Goal: Task Accomplishment & Management: Manage account settings

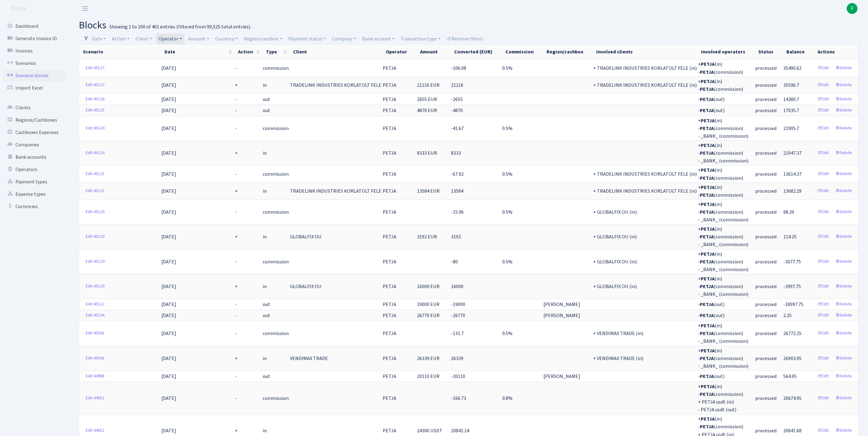
select select "100"
click at [184, 38] on link "Operator" at bounding box center [170, 39] width 28 height 11
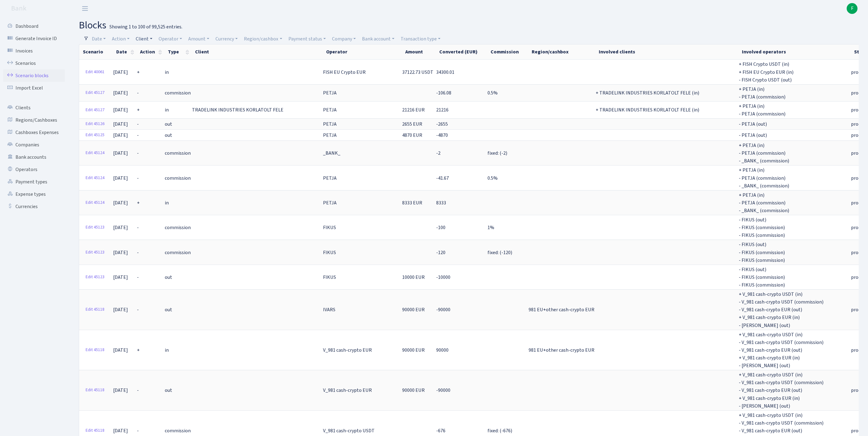
click at [152, 39] on link "Client" at bounding box center [144, 39] width 22 height 11
click at [156, 64] on input "search" at bounding box center [160, 61] width 51 height 10
type input "AUTOMATIKOS"
click at [161, 80] on li "AUTOMATIKOS SISTEMAS" at bounding box center [161, 76] width 53 height 18
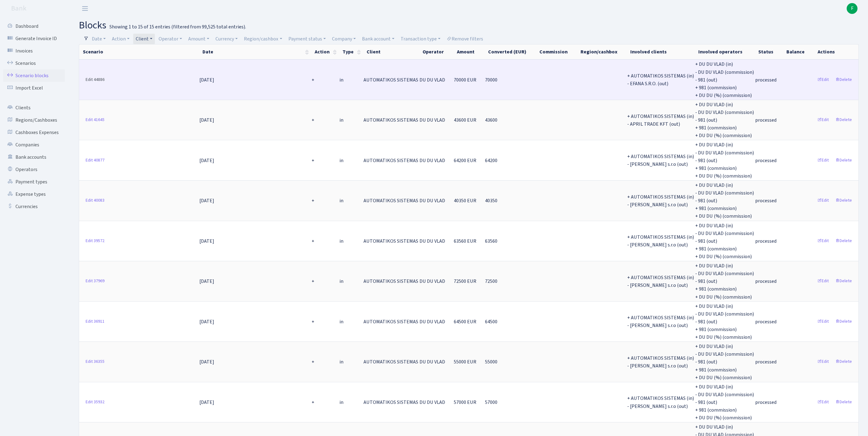
click at [90, 84] on link "Edit 44886" at bounding box center [95, 80] width 24 height 10
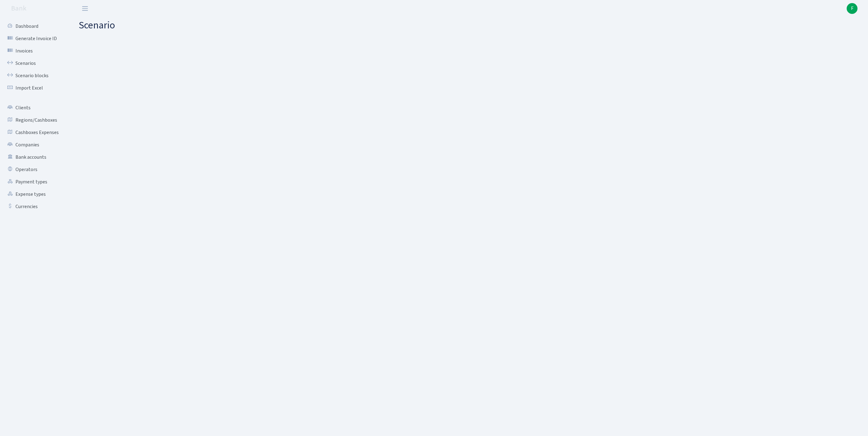
select select "in"
select select "2670"
select select "163"
select select "8"
select select "1"
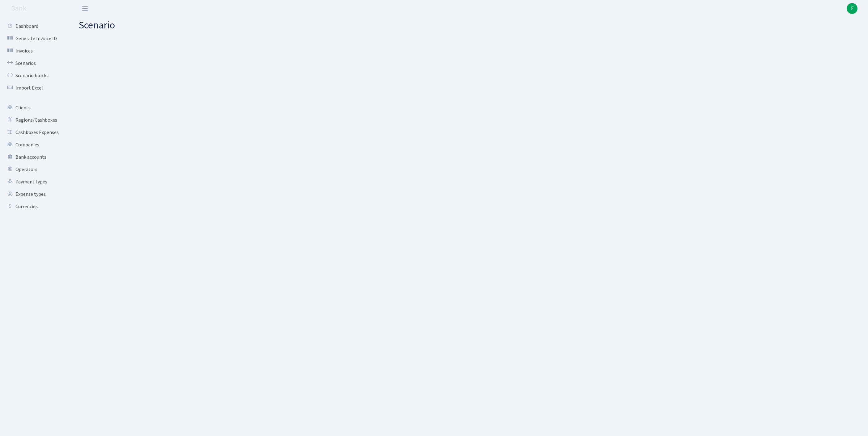
select select "processed"
select select "commission"
select select "163"
select select "processed"
select select "out"
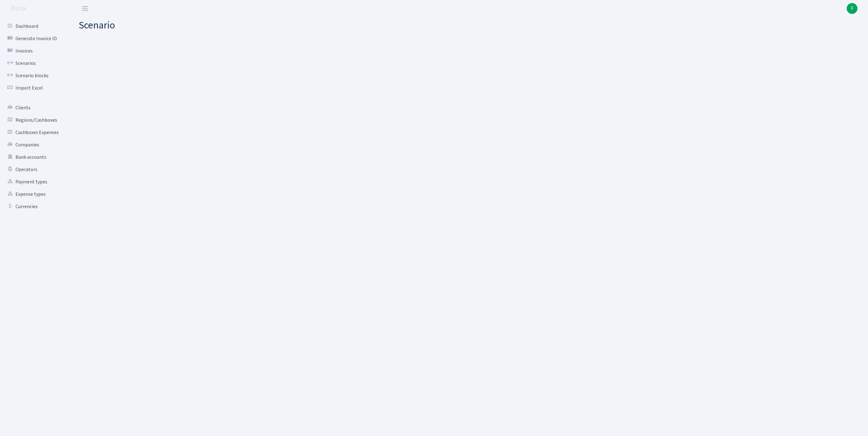
select select "3139"
select select "61"
select select "8"
select select "1"
select select "processed"
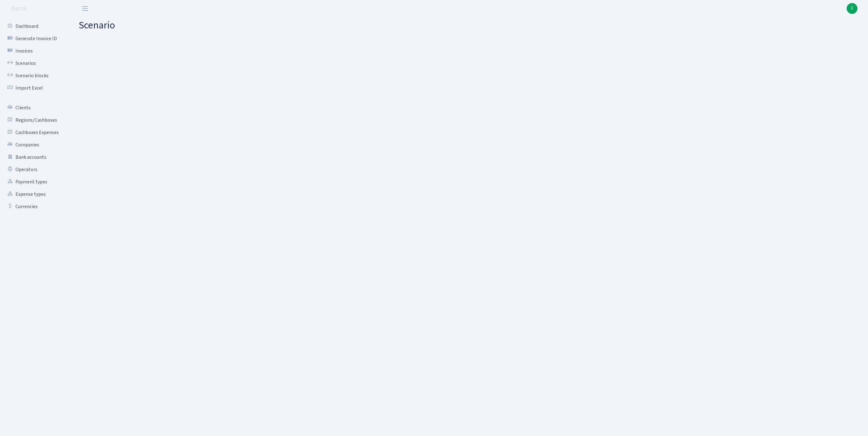
select select "commission"
select select "61"
select select "processed"
select select "commission"
select select "118"
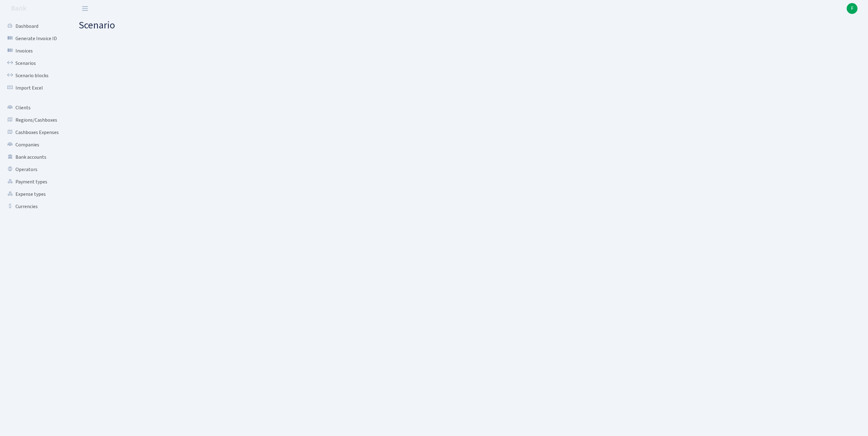
select select "processed"
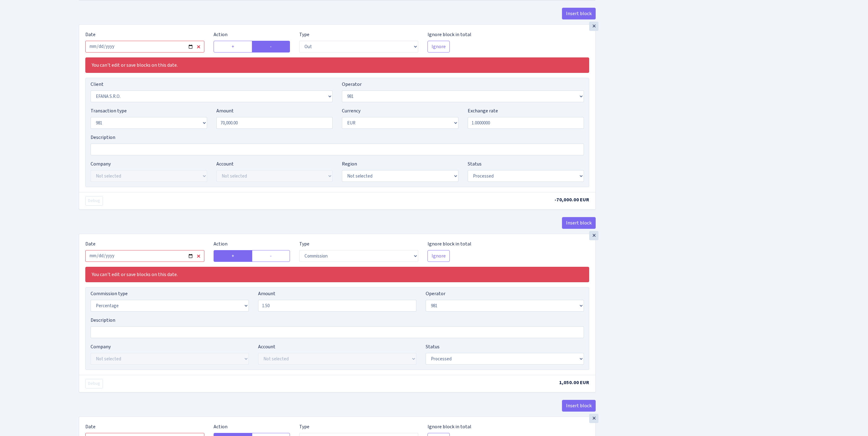
scroll to position [776, 0]
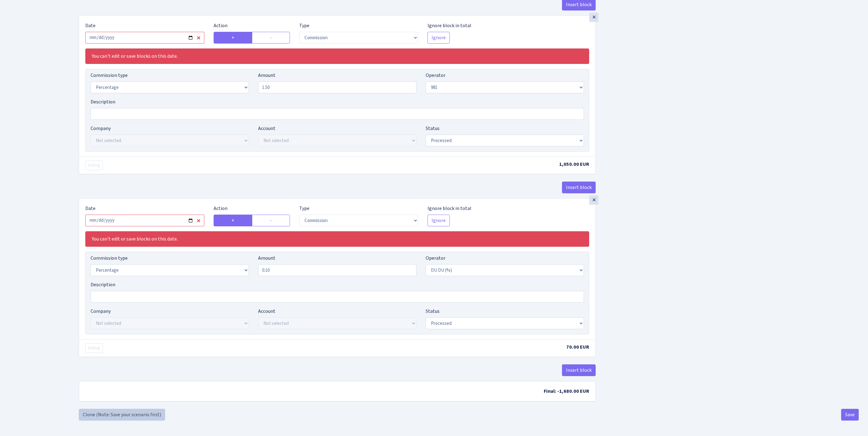
click at [113, 411] on link "Clone (Note: Save your scenario first)" at bounding box center [122, 415] width 86 height 12
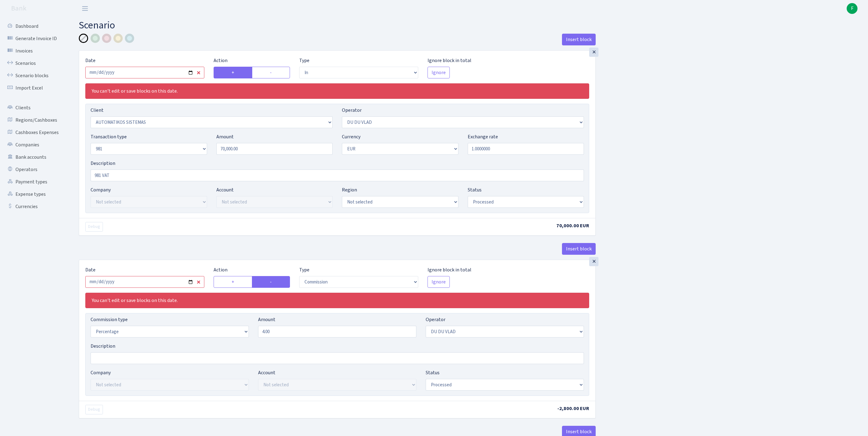
select select "in"
select select "2670"
select select "163"
select select "8"
select select "1"
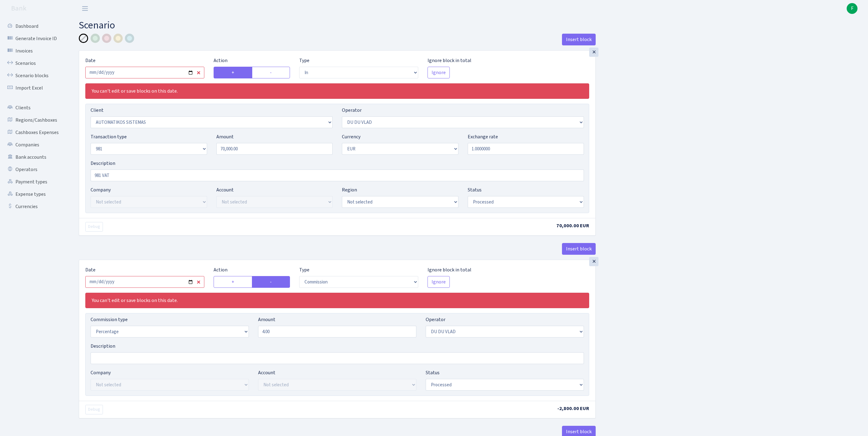
select select "processed"
select select "commission"
select select "163"
select select "processed"
select select "out"
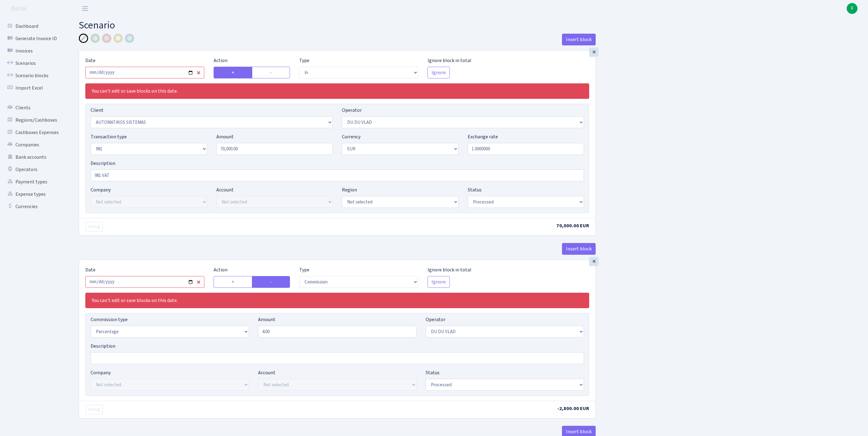
select select "3139"
select select "61"
select select "8"
select select "1"
select select "processed"
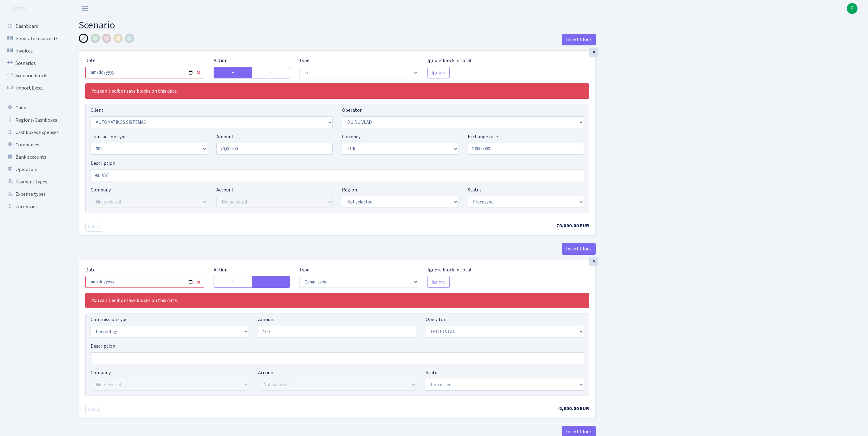
select select "commission"
select select "61"
select select "processed"
select select "commission"
select select "118"
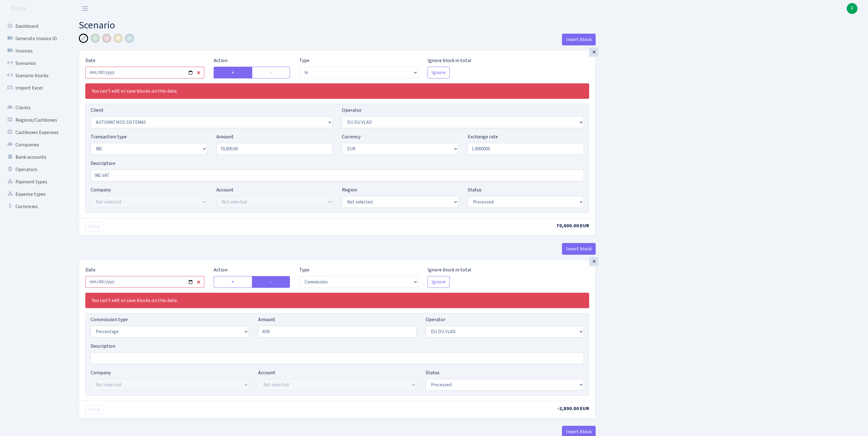
select select "processed"
click at [146, 78] on input "2025-08-06" at bounding box center [144, 73] width 119 height 12
type input "[DATE]"
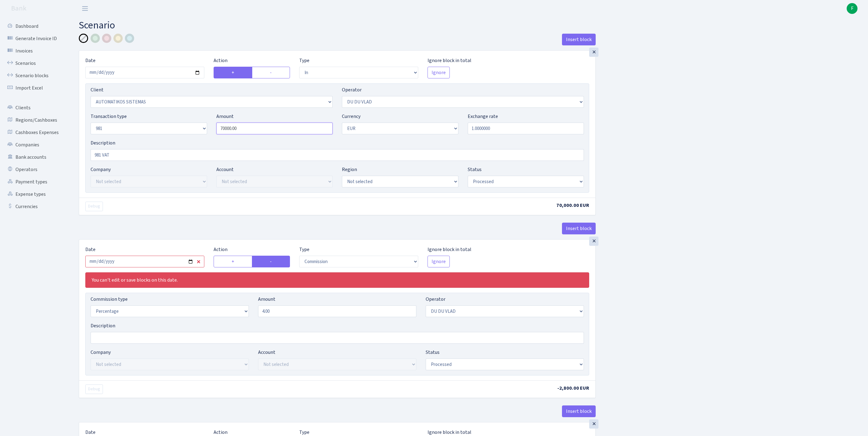
drag, startPoint x: 254, startPoint y: 142, endPoint x: 220, endPoint y: 141, distance: 34.0
click at [180, 138] on div "Transaction type Not selected 981 ELF FISH crypto GIRT IVO dekl MM-BALTIC eur U…" at bounding box center [337, 126] width 502 height 27
paste input "536"
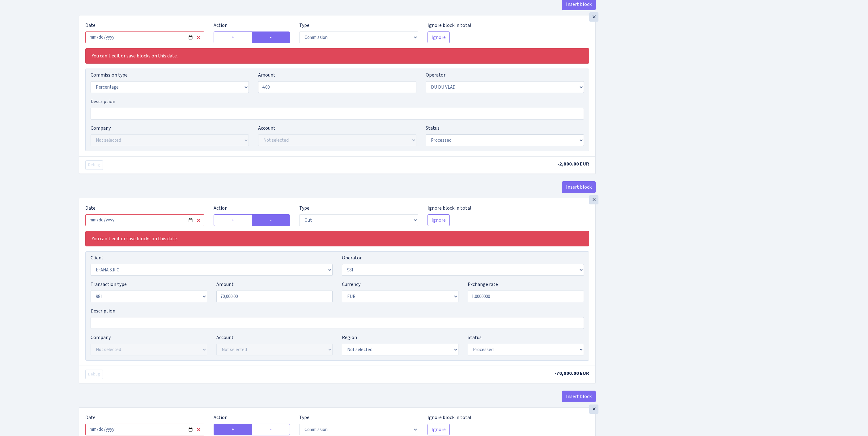
scroll to position [206, 0]
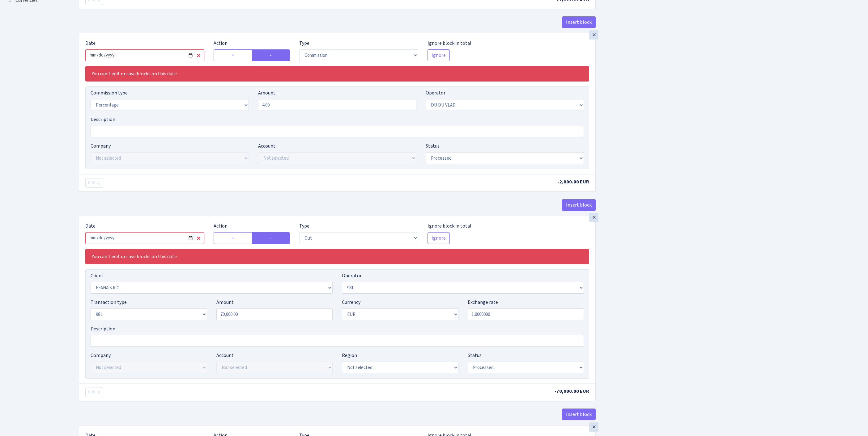
type input "53,600.00"
click at [152, 61] on input "2025-08-06" at bounding box center [144, 55] width 119 height 12
type input "2025-08-13"
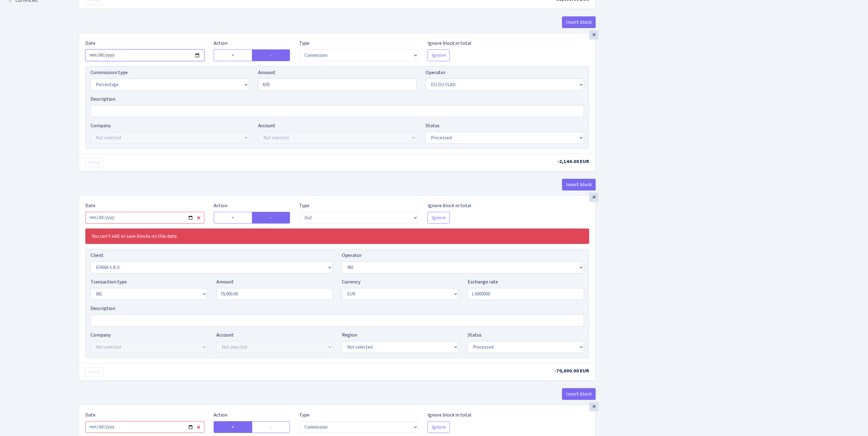
scroll to position [289, 0]
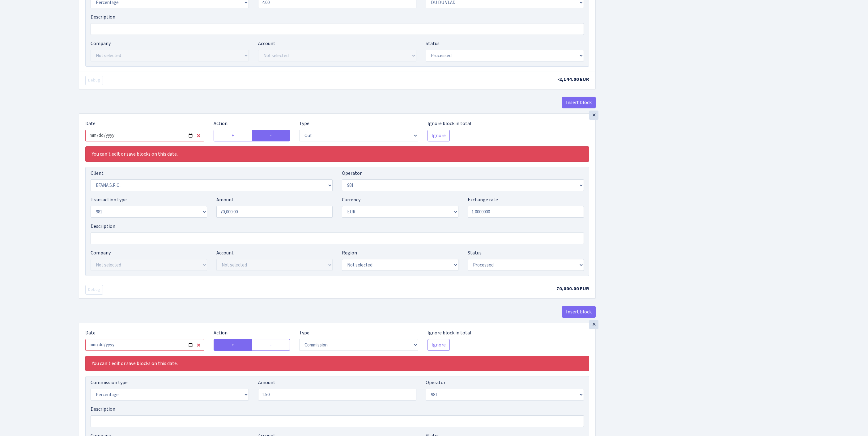
click at [133, 142] on input "2025-08-06" at bounding box center [144, 136] width 119 height 12
type input "[DATE]"
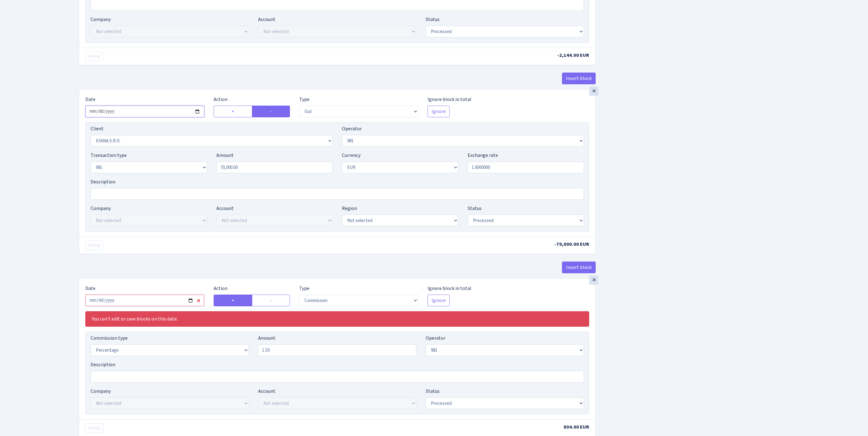
scroll to position [327, 0]
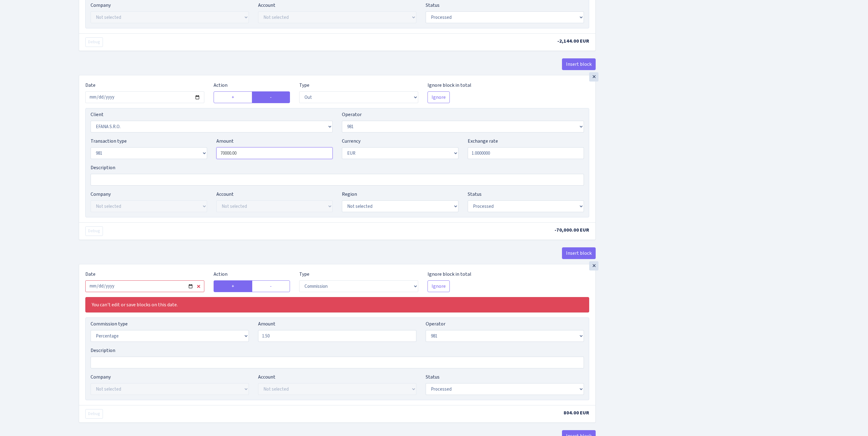
drag, startPoint x: 254, startPoint y: 214, endPoint x: 210, endPoint y: 213, distance: 43.9
click at [190, 164] on div "Transaction type Not selected 981 ELF FISH crypto GIRT IVO dekl MM-BALTIC eur U…" at bounding box center [337, 150] width 502 height 27
paste input "536"
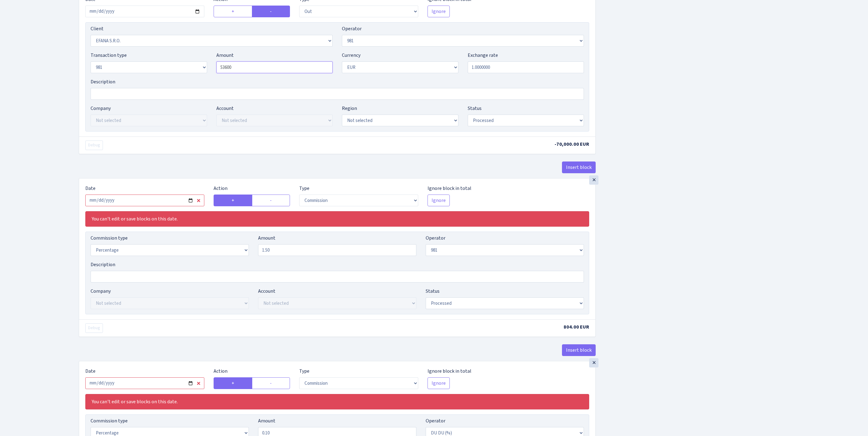
scroll to position [492, 0]
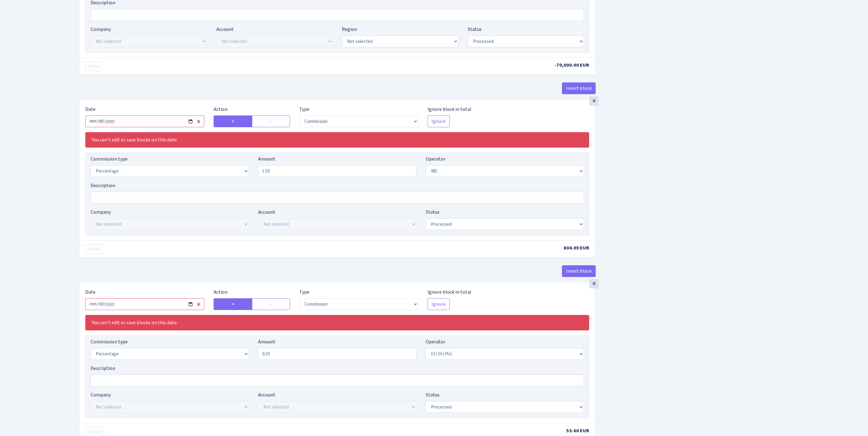
type input "53,600.00"
click at [132, 127] on input "2025-08-06" at bounding box center [144, 122] width 119 height 12
type input "[DATE]"
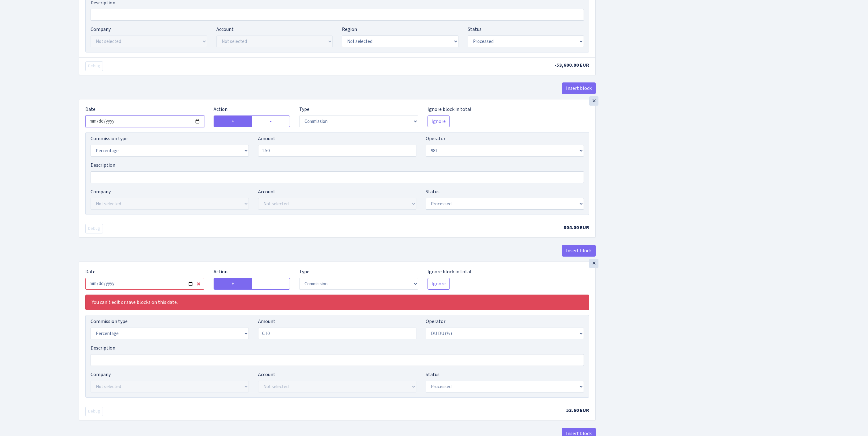
scroll to position [607, 0]
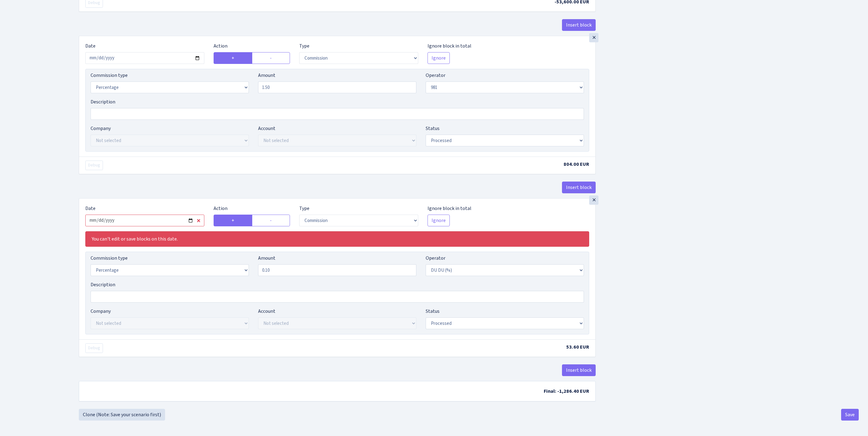
click at [154, 226] on input "2025-08-06" at bounding box center [144, 221] width 119 height 12
type input "[DATE]"
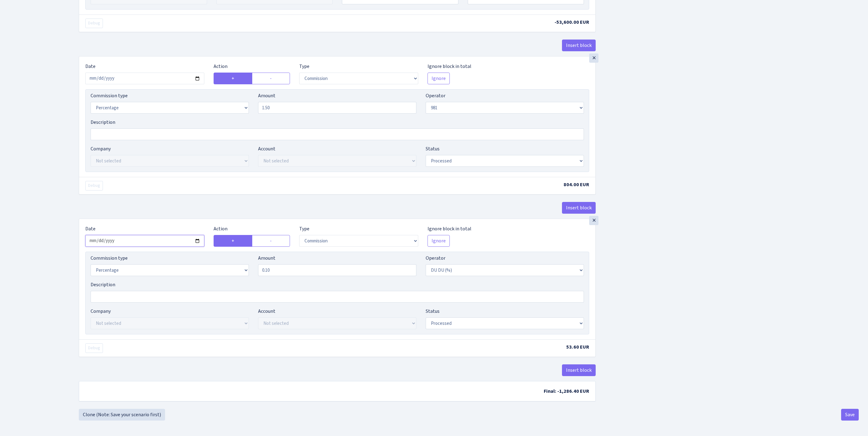
scroll to position [660, 0]
click at [848, 411] on button "Save" at bounding box center [850, 415] width 18 height 12
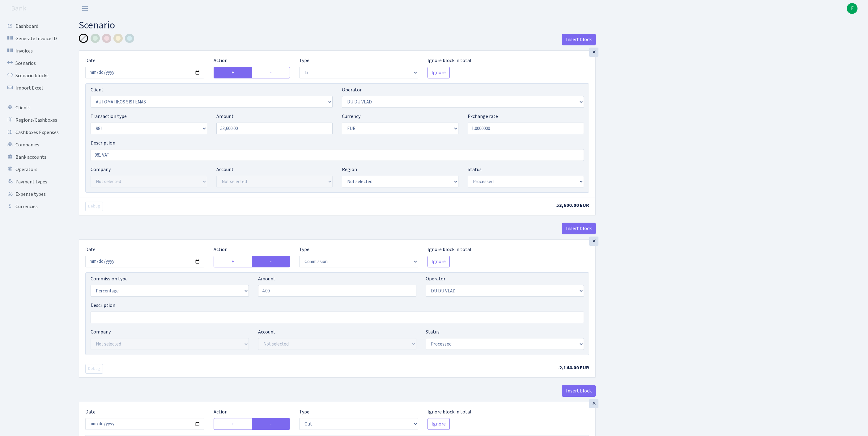
select select "in"
select select "2670"
select select "163"
select select "8"
select select "1"
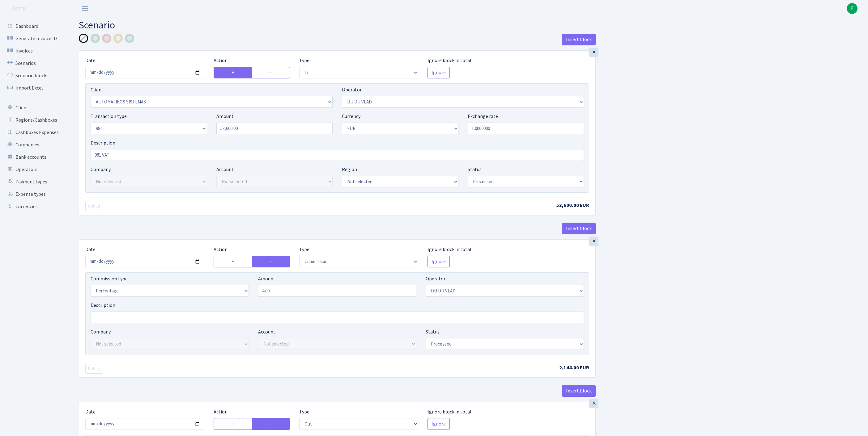
select select "processed"
select select "commission"
select select "163"
select select "processed"
select select "out"
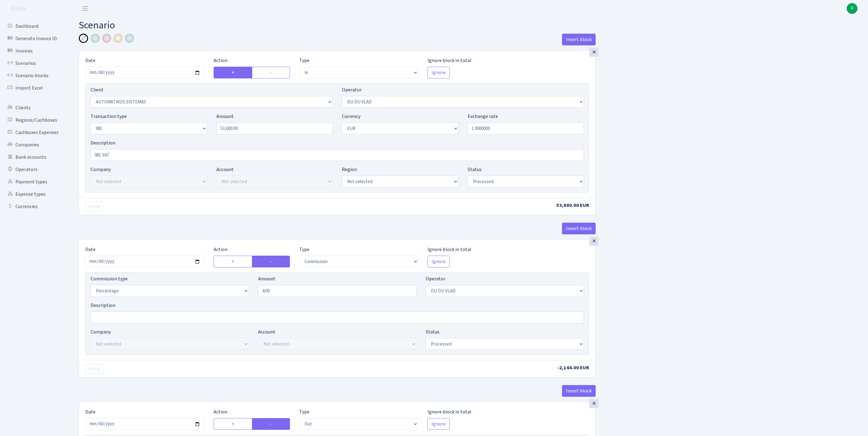
select select "3139"
select select "61"
select select "8"
select select "1"
select select "processed"
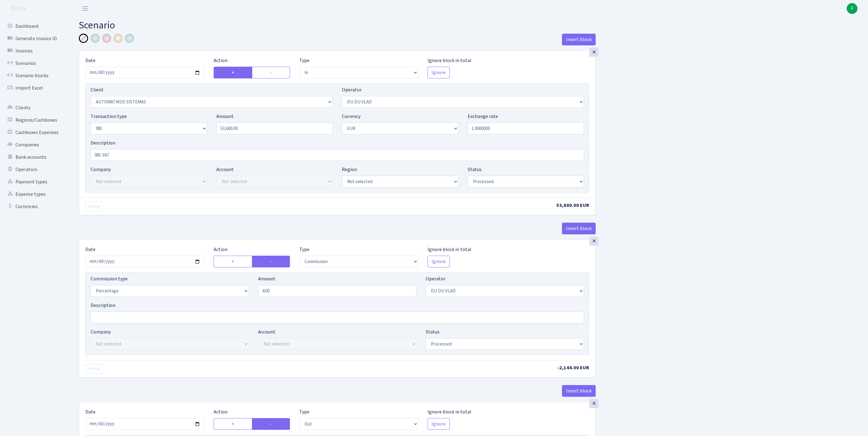
select select "commission"
select select "61"
select select "processed"
select select "commission"
select select "118"
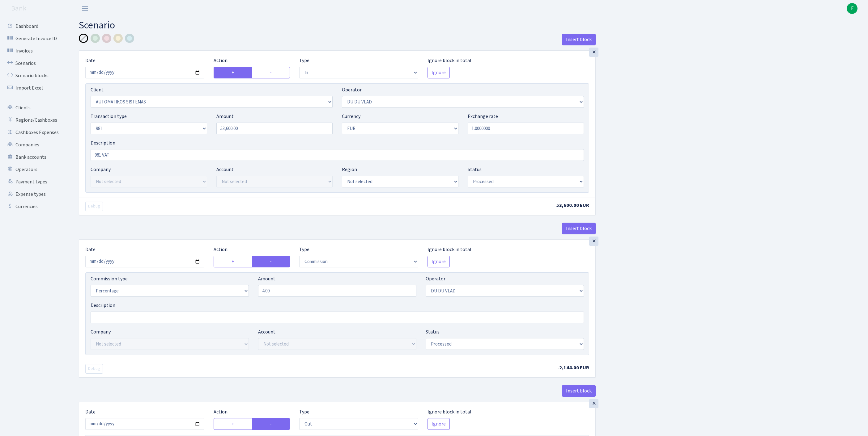
select select "processed"
click at [30, 66] on link "Scenarios" at bounding box center [34, 63] width 62 height 12
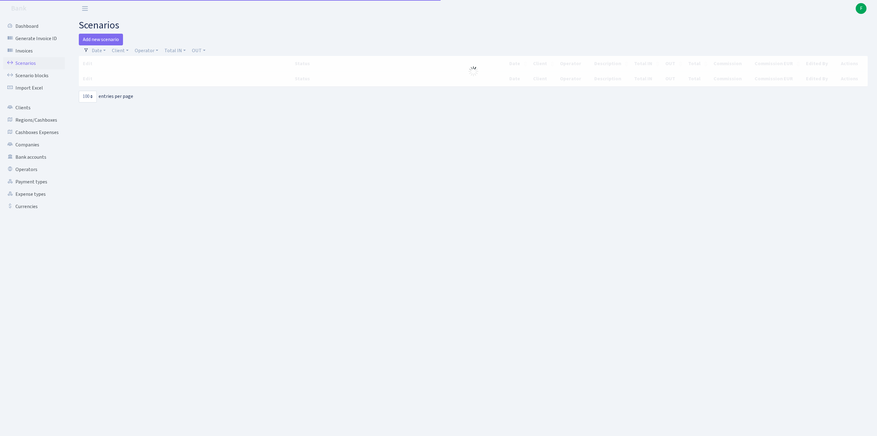
select select "100"
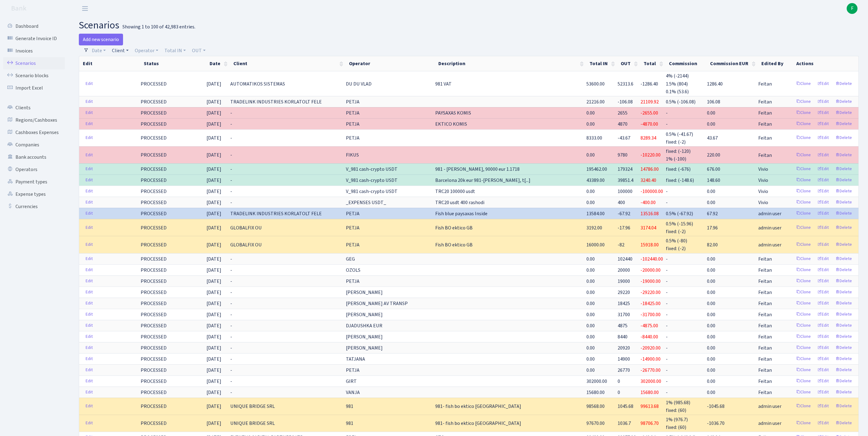
click at [131, 53] on link "Client" at bounding box center [120, 50] width 22 height 11
click at [124, 54] on link "Client" at bounding box center [120, 50] width 22 height 11
click at [135, 77] on input "search" at bounding box center [137, 73] width 51 height 10
type input "ECOLIT"
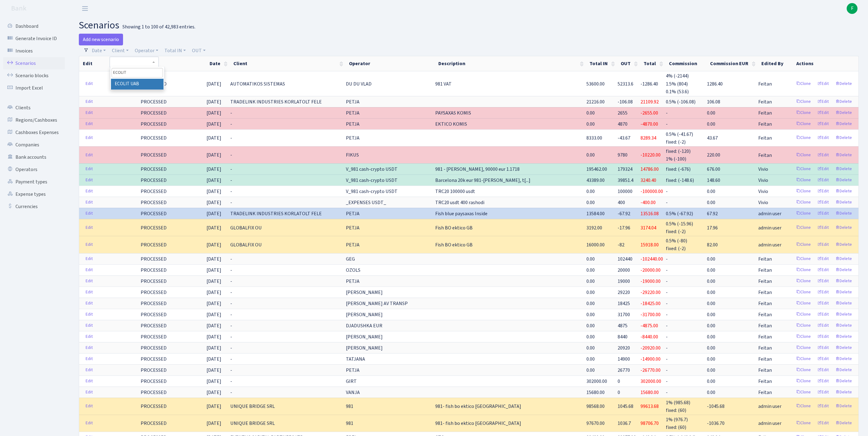
click at [153, 89] on li "ECOLIT UAB" at bounding box center [137, 84] width 53 height 11
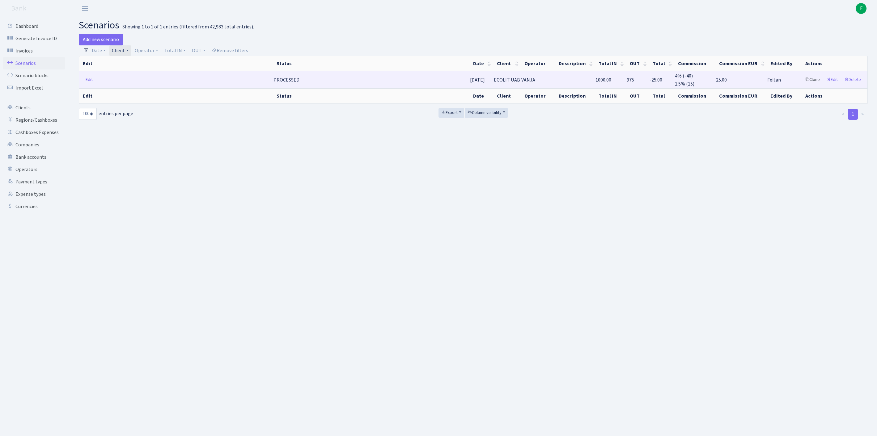
click at [802, 84] on link "Clone" at bounding box center [812, 80] width 20 height 10
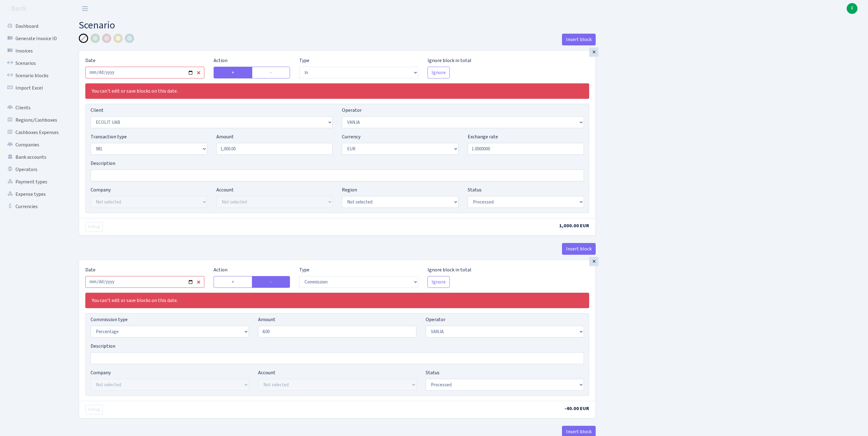
select select "in"
select select "3063"
select select "3"
select select "8"
select select "1"
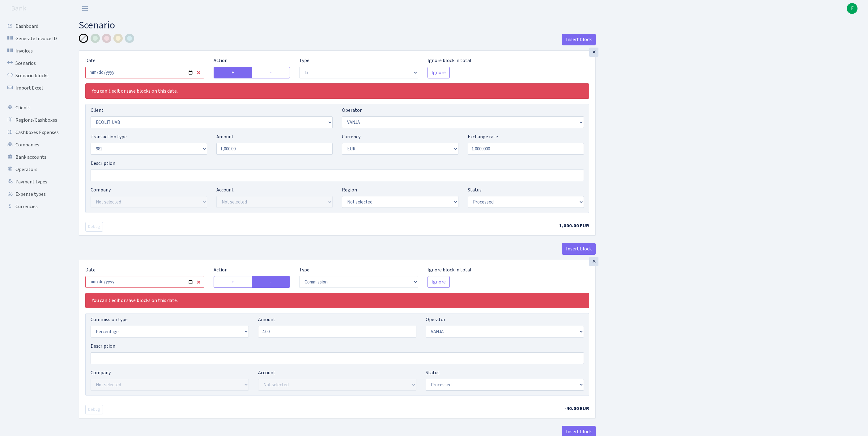
select select "processed"
select select "commission"
select select "3"
select select "processed"
select select "out"
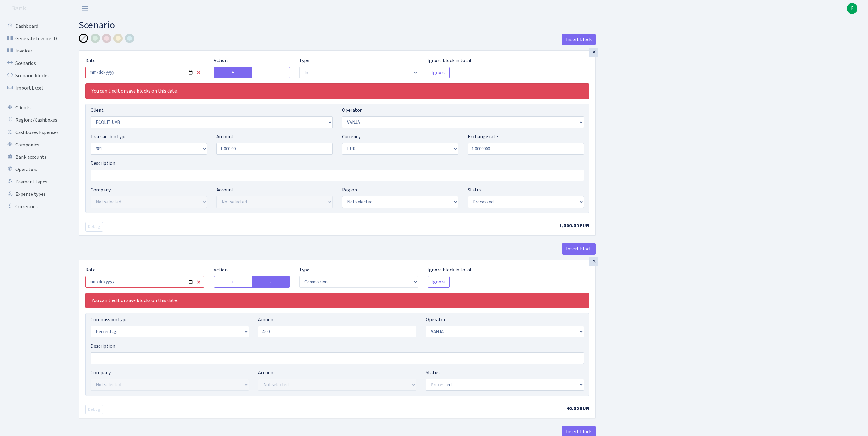
select select "2049"
select select "61"
select select "8"
select select "1"
select select "processed"
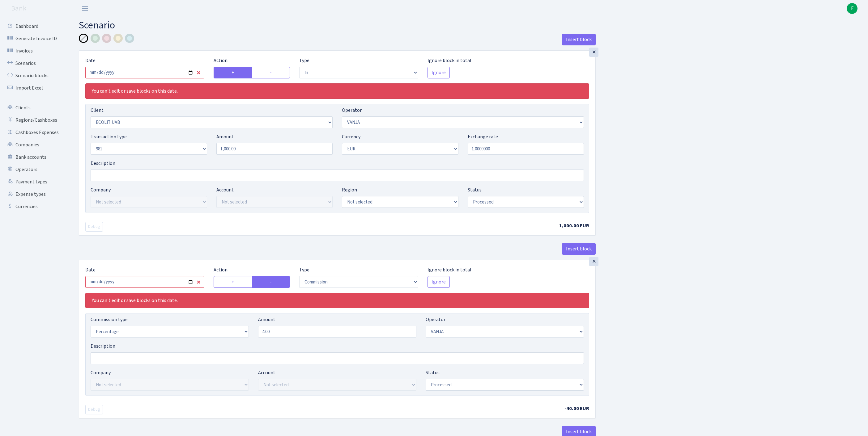
select select "commission"
select select "61"
select select "processed"
click at [163, 77] on input "2025-04-16" at bounding box center [144, 73] width 119 height 12
type input "2025-08-13"
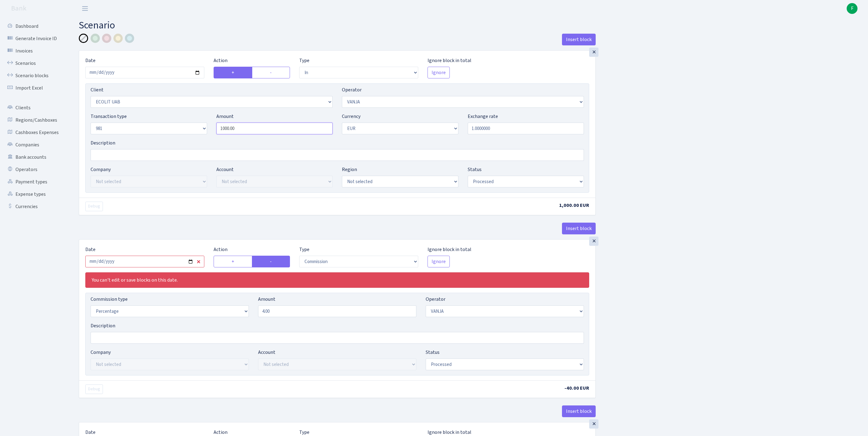
drag, startPoint x: 262, startPoint y: 142, endPoint x: 177, endPoint y: 143, distance: 85.3
click at [177, 139] on div "Transaction type Not selected 981 ELF FISH crypto GIRT IVO dekl MM-BALTIC eur U…" at bounding box center [337, 126] width 502 height 27
paste input "428"
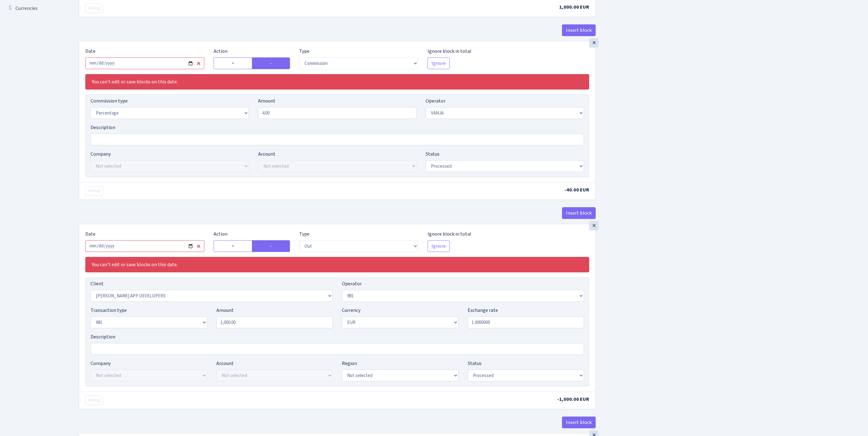
scroll to position [120, 0]
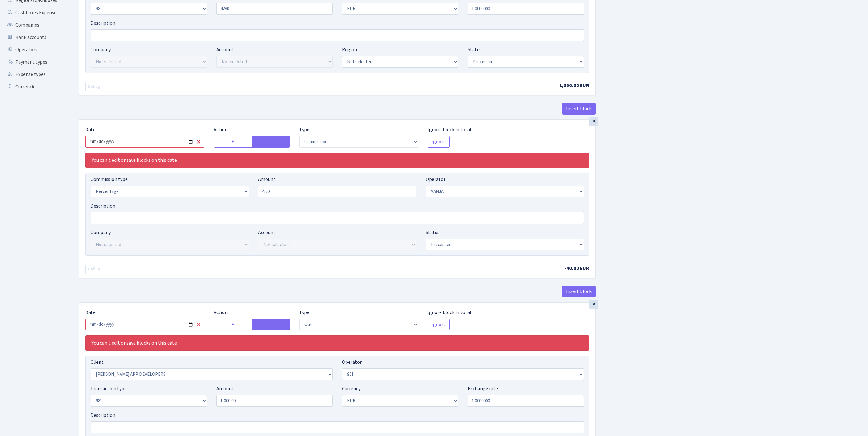
type input "4,280.00"
click at [161, 148] on input "2025-04-16" at bounding box center [144, 142] width 119 height 12
type input "[DATE]"
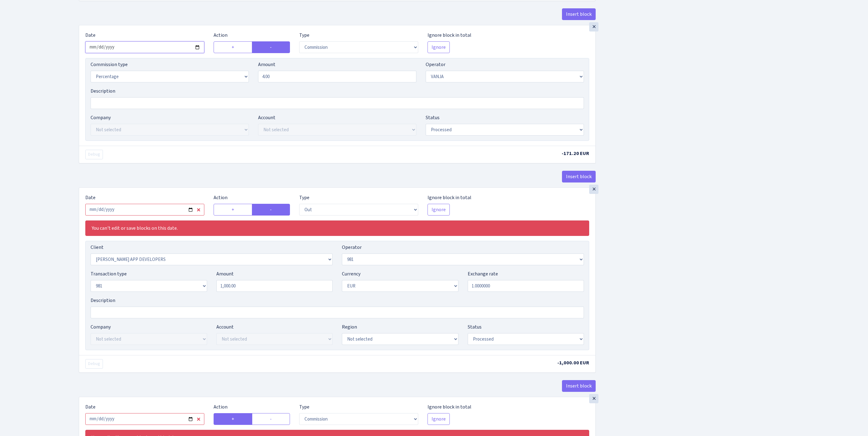
scroll to position [349, 0]
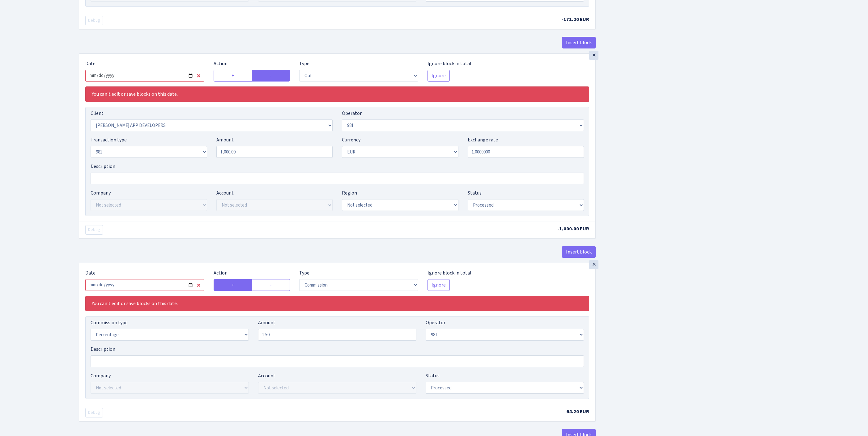
click at [169, 82] on input "2025-04-16" at bounding box center [144, 76] width 119 height 12
type input "[DATE]"
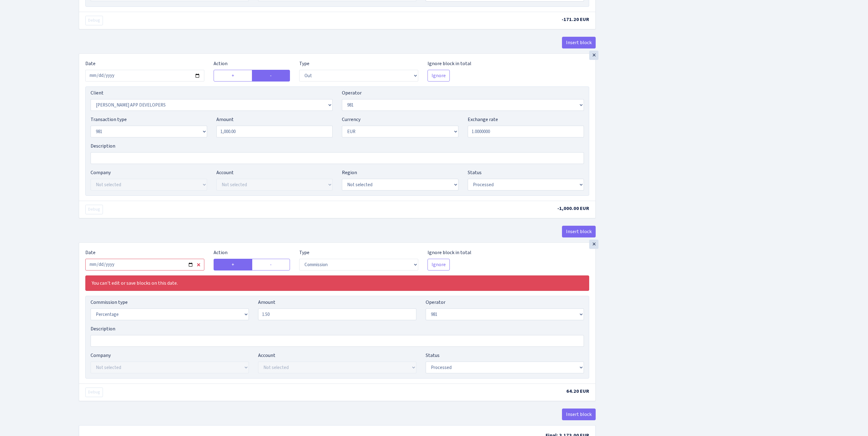
click at [763, 197] on div "Insert block × Date 2025-08-13 Action + - Type --- In Out Commission Field requ…" at bounding box center [468, 69] width 789 height 768
select select "341"
drag, startPoint x: 273, startPoint y: 192, endPoint x: 177, endPoint y: 192, distance: 95.8
click at [177, 142] on div "Transaction type Not selected 981 ELF FISH crypto GIRT IVO dekl MM-BALTIC eur U…" at bounding box center [337, 129] width 502 height 27
paste input "428"
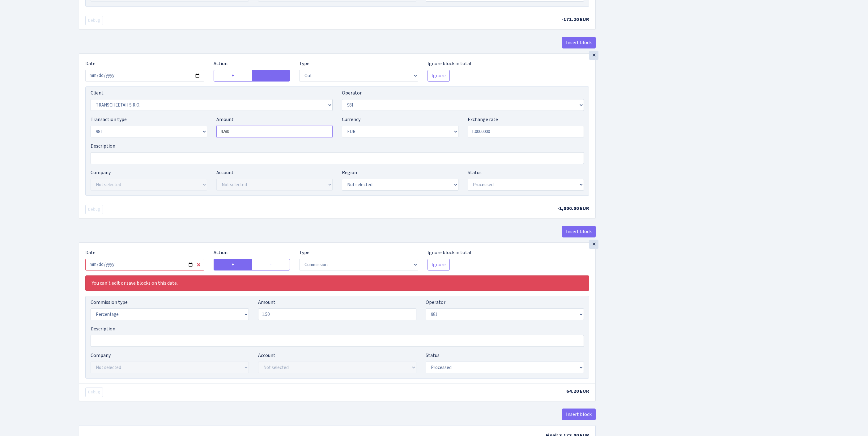
drag, startPoint x: 248, startPoint y: 191, endPoint x: 214, endPoint y: 189, distance: 34.7
click at [214, 137] on div "Amount 4280" at bounding box center [275, 127] width 126 height 22
paste input "tel"
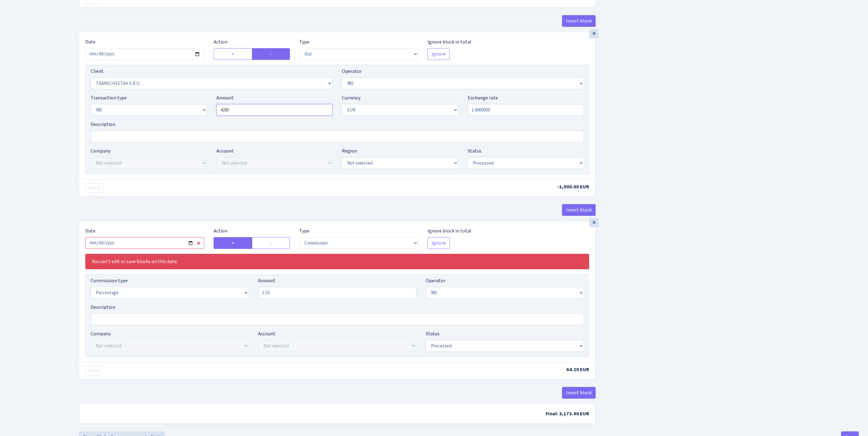
scroll to position [460, 0]
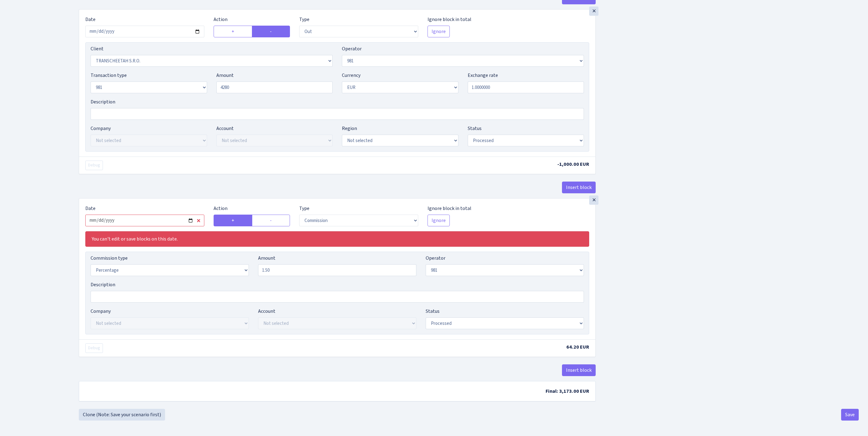
type input "4,280.00"
click at [148, 226] on input "2025-04-16" at bounding box center [144, 221] width 119 height 12
type input "[DATE]"
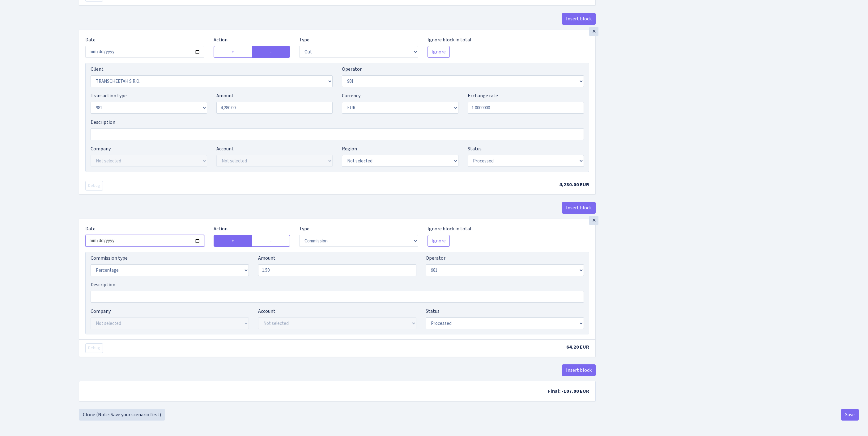
scroll to position [475, 0]
click at [849, 415] on button "Save" at bounding box center [850, 415] width 18 height 12
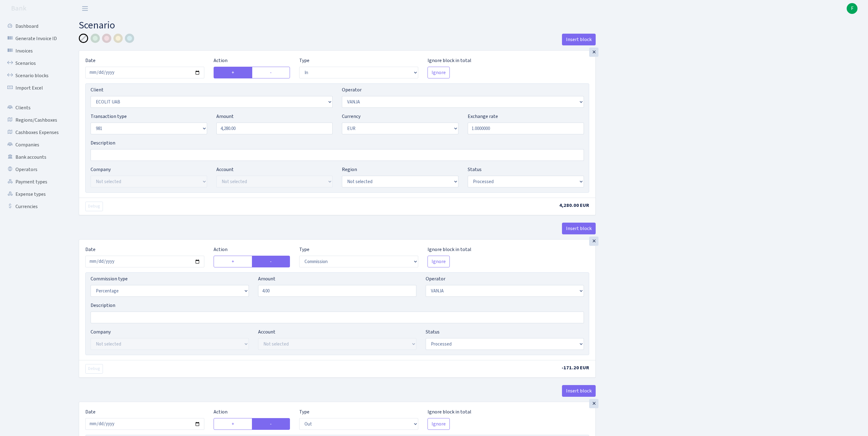
select select "in"
select select "3063"
select select "3"
select select "8"
select select "1"
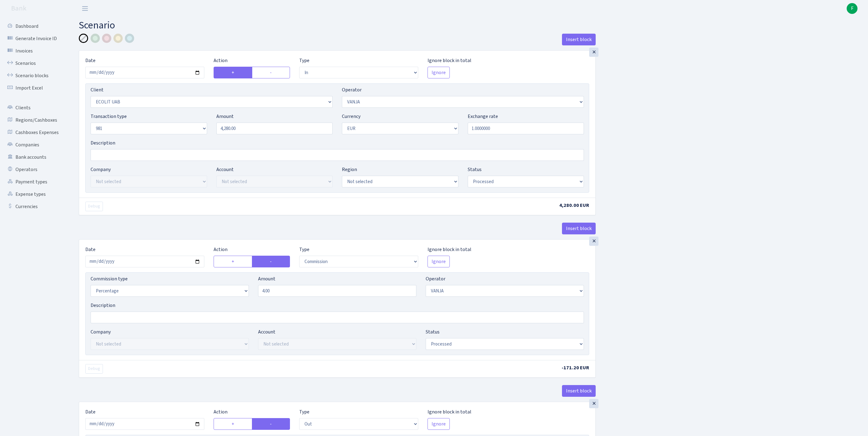
select select "processed"
select select "commission"
select select "3"
select select "processed"
select select "out"
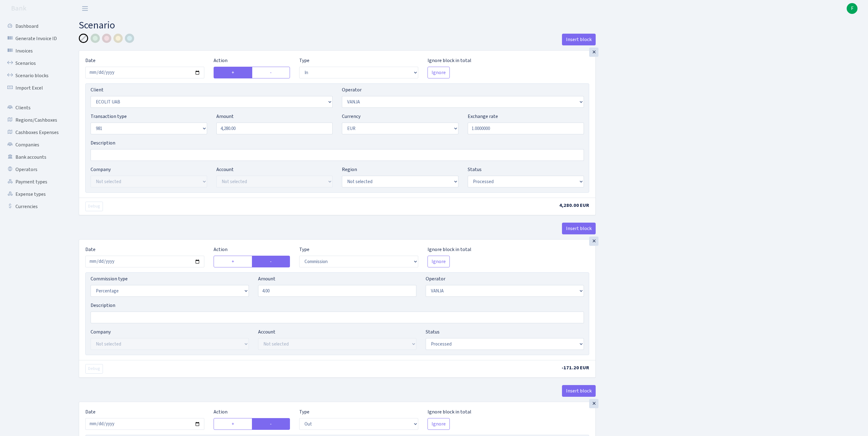
select select "341"
select select "61"
select select "8"
select select "1"
select select "processed"
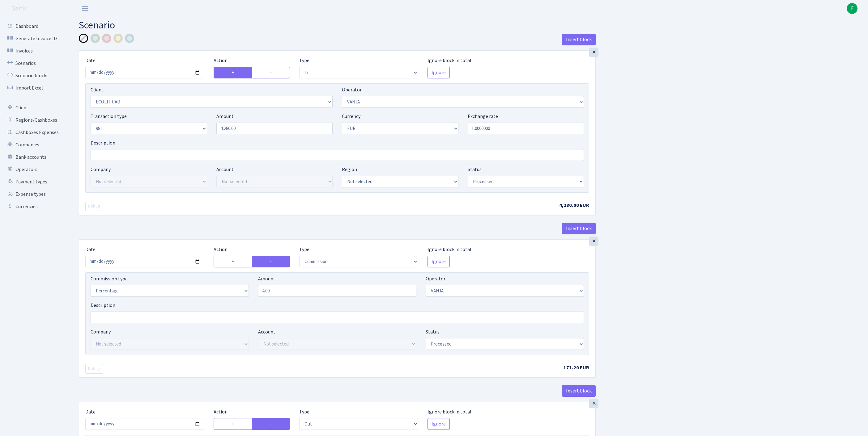
select select "commission"
select select "61"
select select "processed"
click at [29, 67] on link "Scenarios" at bounding box center [34, 63] width 62 height 12
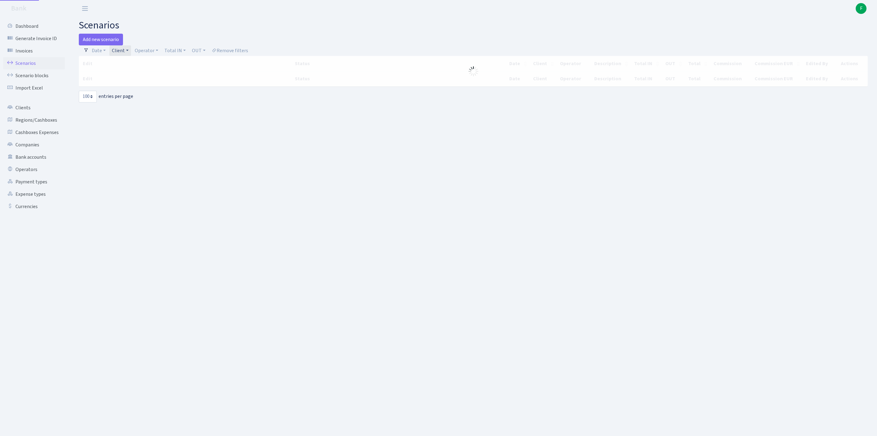
select select "100"
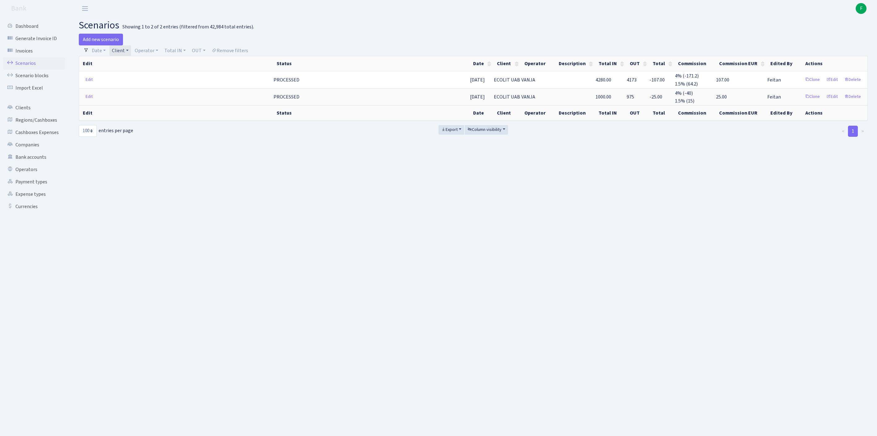
click at [131, 52] on link "Client" at bounding box center [120, 50] width 22 height 11
click at [140, 77] on input "search" at bounding box center [137, 73] width 51 height 10
type input "MEDIA PART"
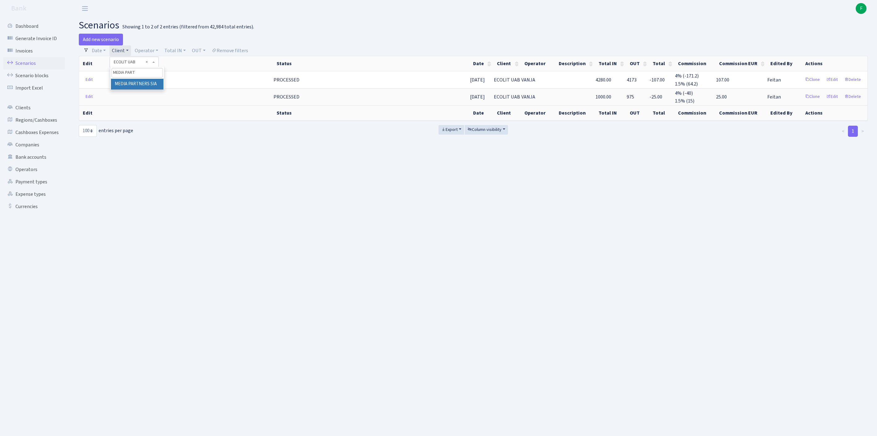
click at [132, 90] on li "MEDIA PARTNERS SIA" at bounding box center [137, 84] width 53 height 11
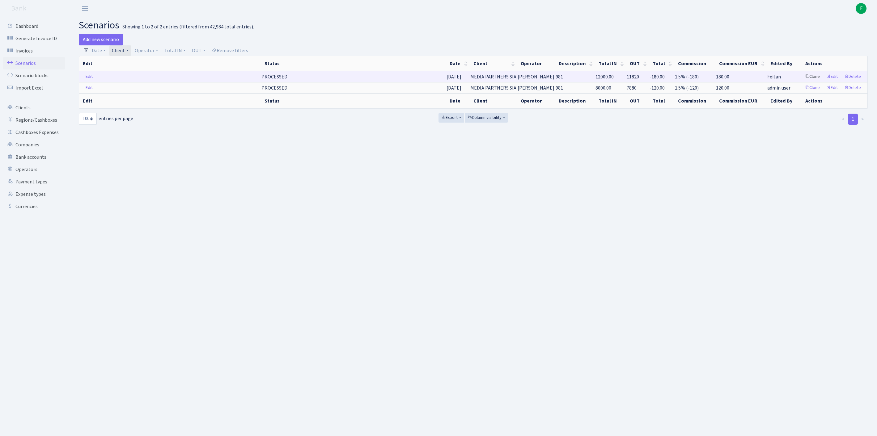
click at [802, 82] on link "Clone" at bounding box center [812, 77] width 20 height 10
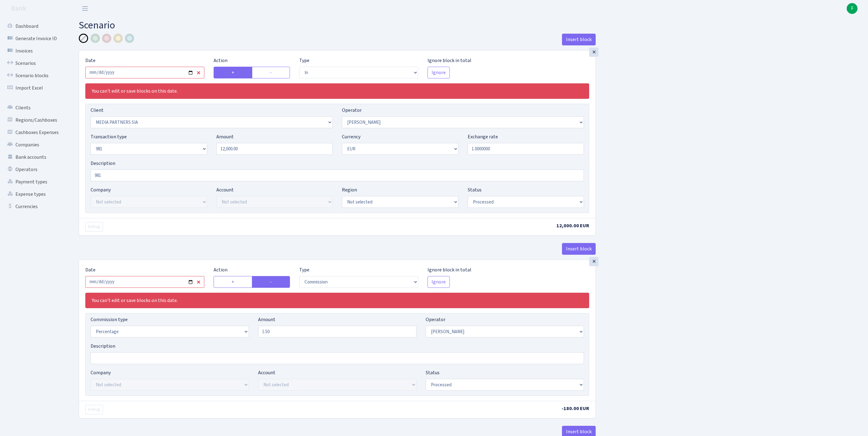
select select "in"
select select "3265"
select select "2"
select select "8"
select select "1"
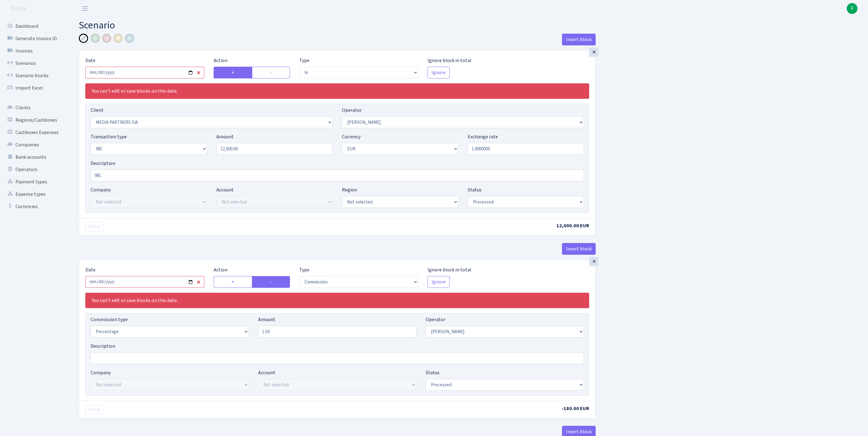
select select "processed"
select select "commission"
select select "2"
select select "processed"
select select "out"
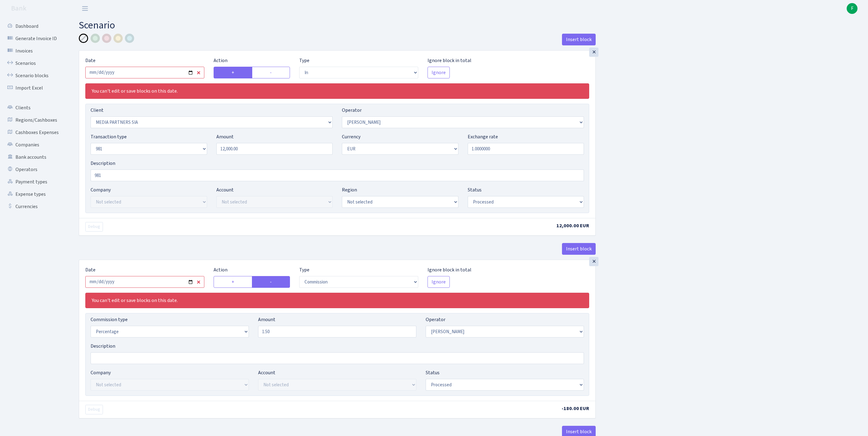
select select "1554"
select select "61"
select select "8"
select select "1"
select select "processed"
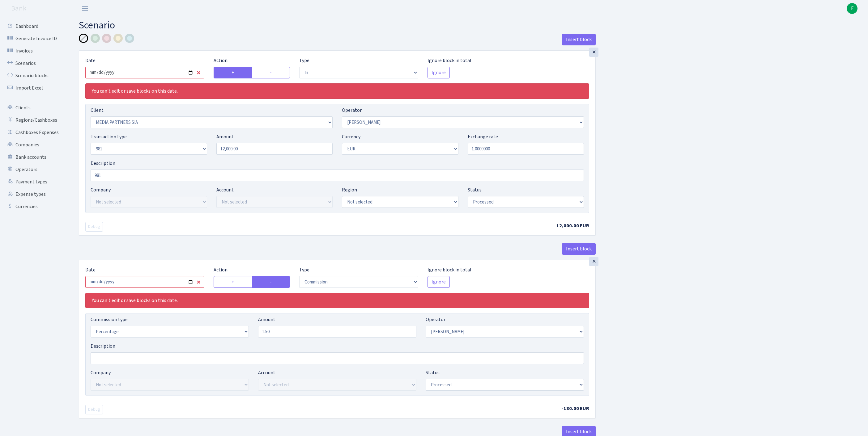
click at [171, 77] on input "2025-07-31" at bounding box center [144, 73] width 119 height 12
type input "[DATE]"
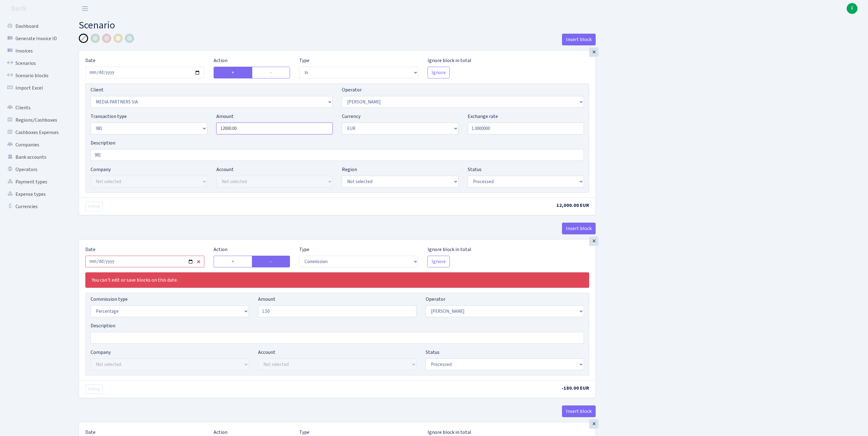
drag, startPoint x: 247, startPoint y: 141, endPoint x: 213, endPoint y: 142, distance: 34.6
click at [213, 134] on div "Amount 12000.00" at bounding box center [275, 124] width 126 height 22
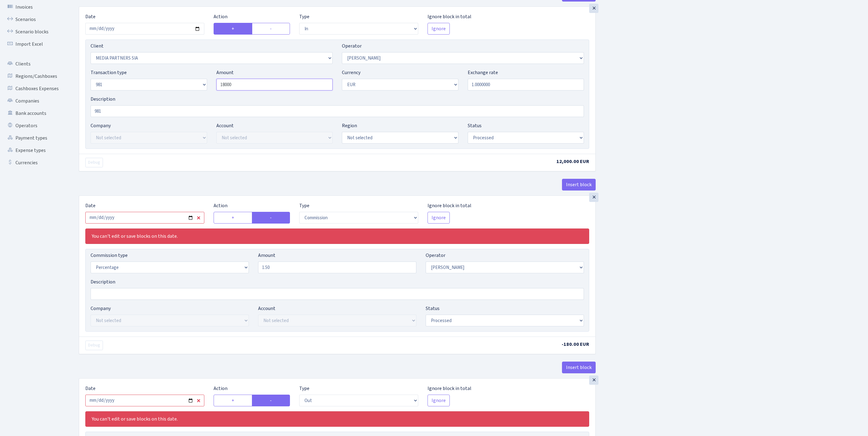
scroll to position [112, 0]
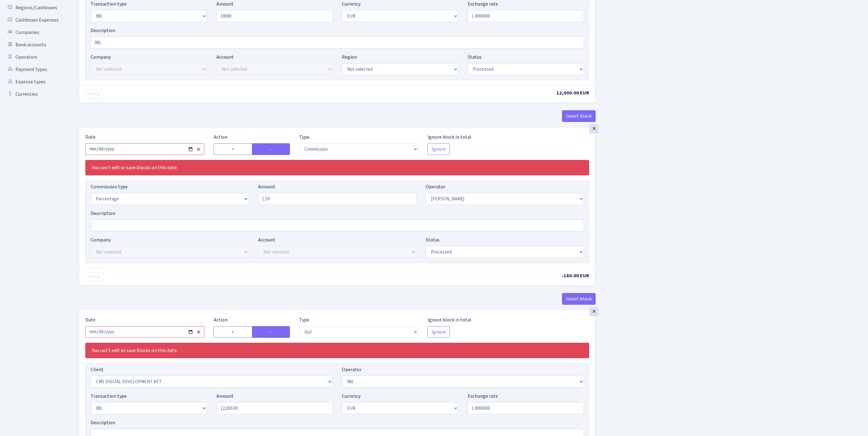
type input "18,000.00"
click at [160, 155] on input "2025-07-31" at bounding box center [144, 149] width 119 height 12
type input "[DATE]"
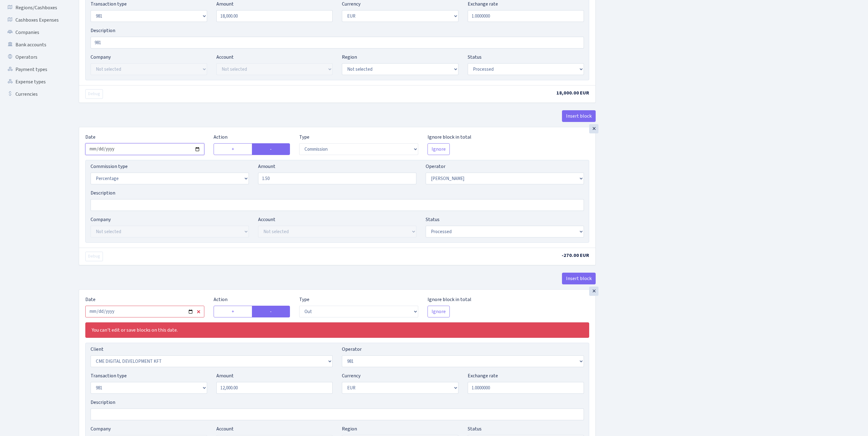
scroll to position [203, 0]
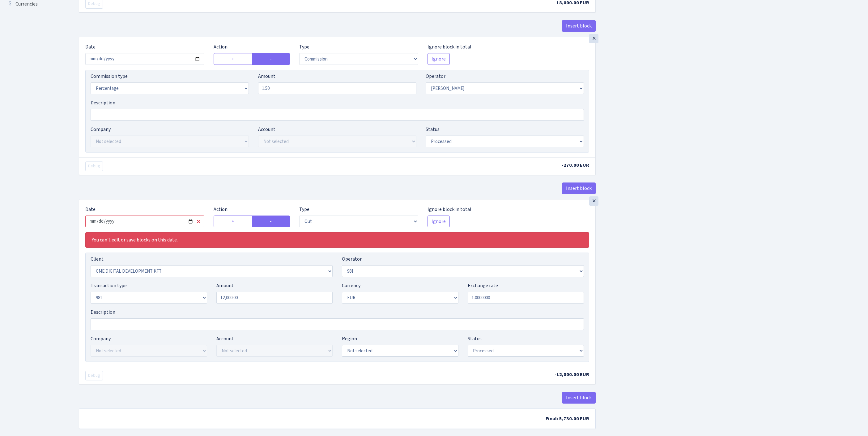
click at [161, 227] on input "2025-07-31" at bounding box center [144, 222] width 119 height 12
type input "[DATE]"
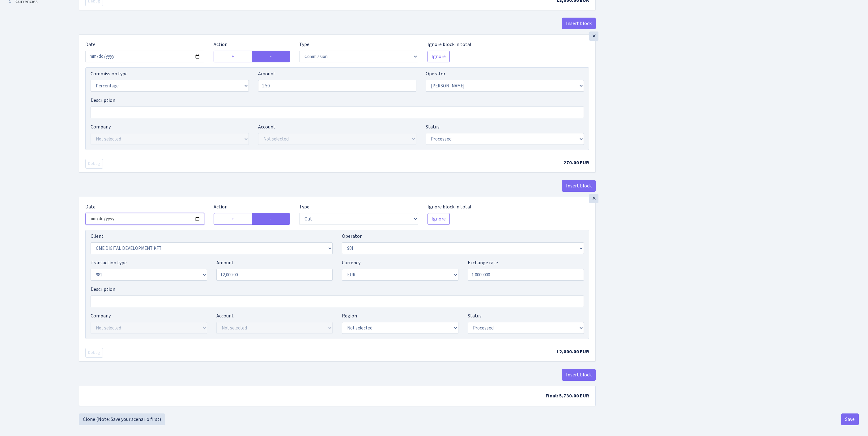
scroll to position [222, 0]
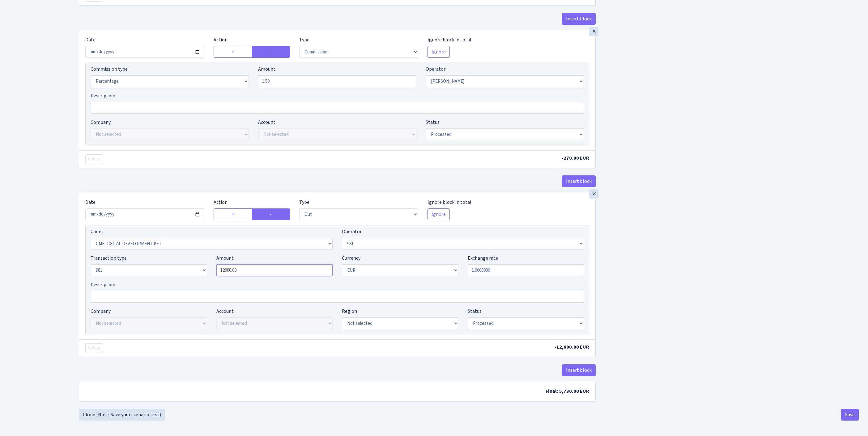
drag, startPoint x: 261, startPoint y: 320, endPoint x: 203, endPoint y: 319, distance: 58.1
click at [203, 281] on div "Transaction type Not selected 981 ELF FISH crypto GIRT IVO dekl MM-BALTIC eur U…" at bounding box center [337, 268] width 502 height 27
type input "18,000.00"
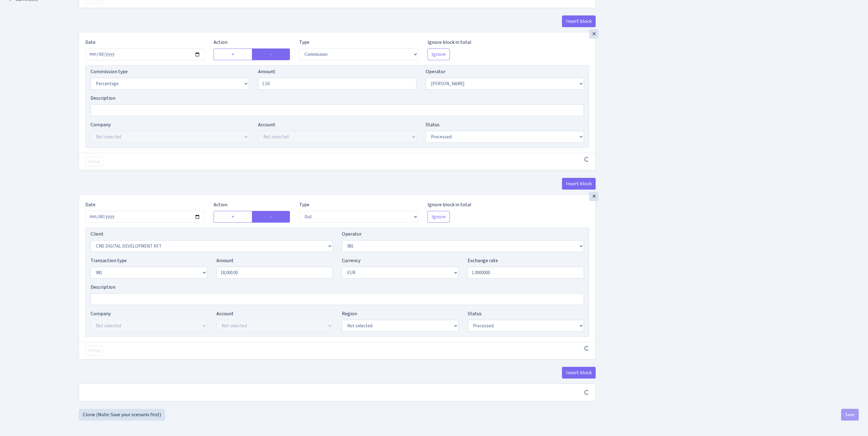
scroll to position [288, 0]
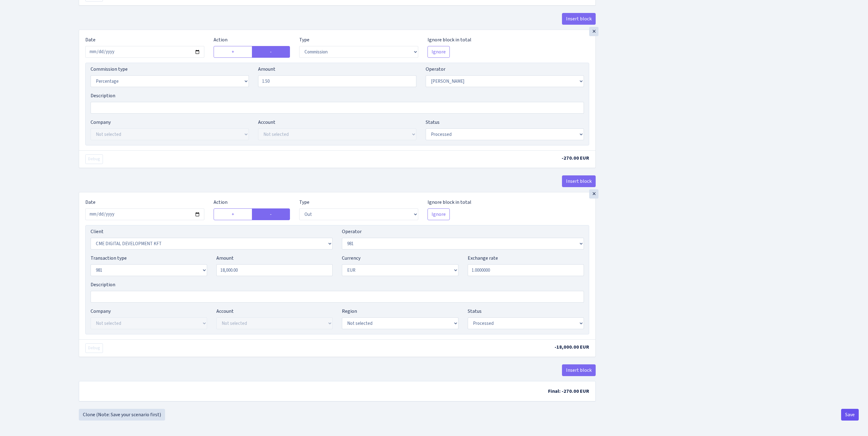
click at [849, 415] on button "Save" at bounding box center [850, 415] width 18 height 12
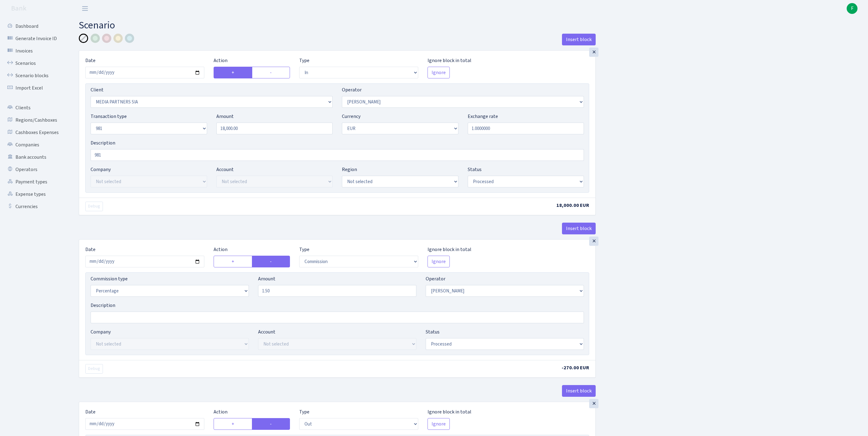
select select "in"
select select "3265"
select select "2"
select select "8"
select select "1"
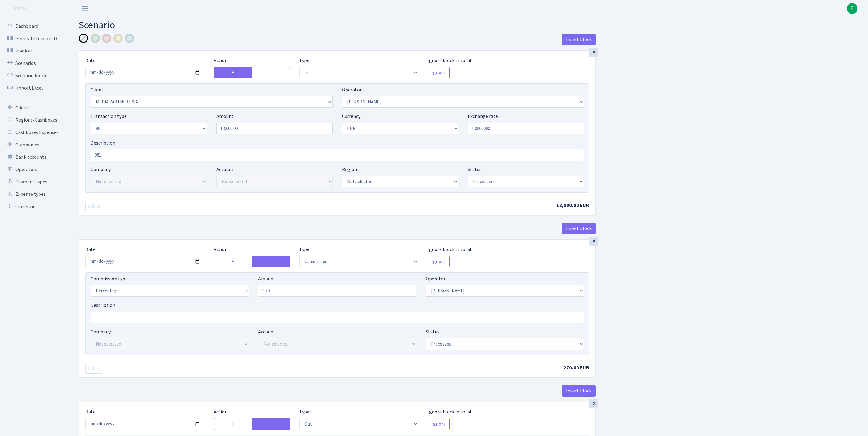
select select "processed"
select select "commission"
select select "2"
select select "processed"
select select "out"
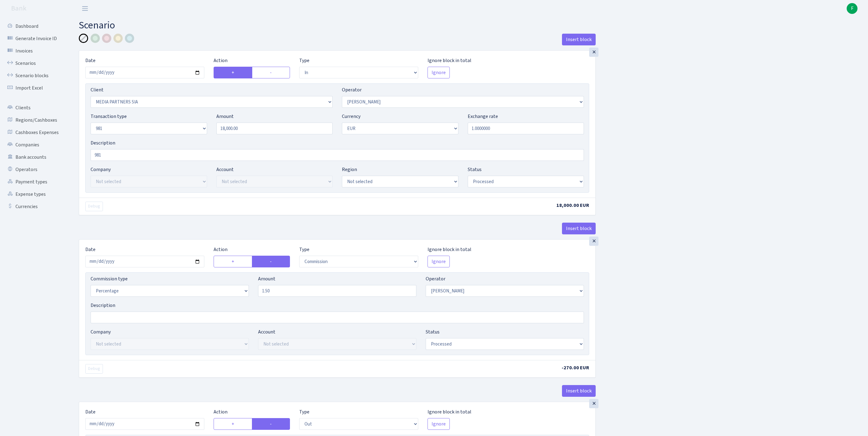
select select "1554"
select select "61"
select select "8"
select select "1"
select select "processed"
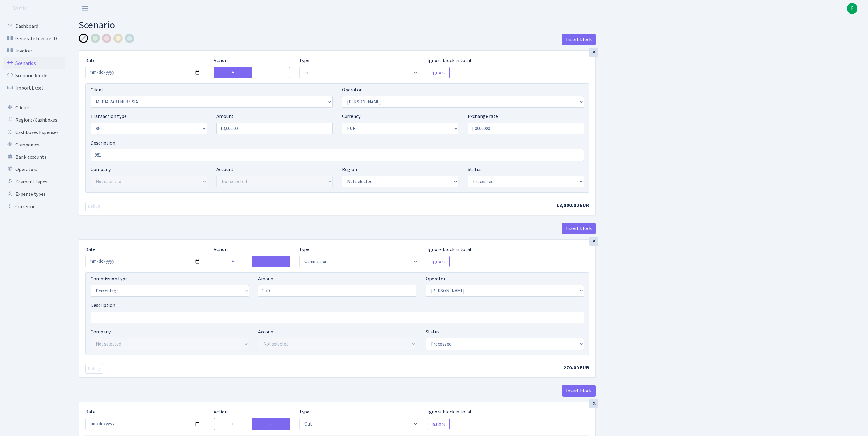
click at [33, 67] on link "Scenarios" at bounding box center [34, 63] width 62 height 12
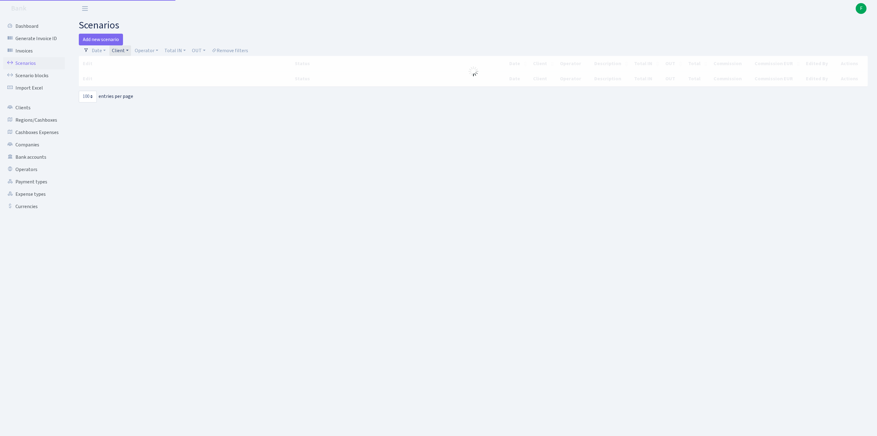
select select "100"
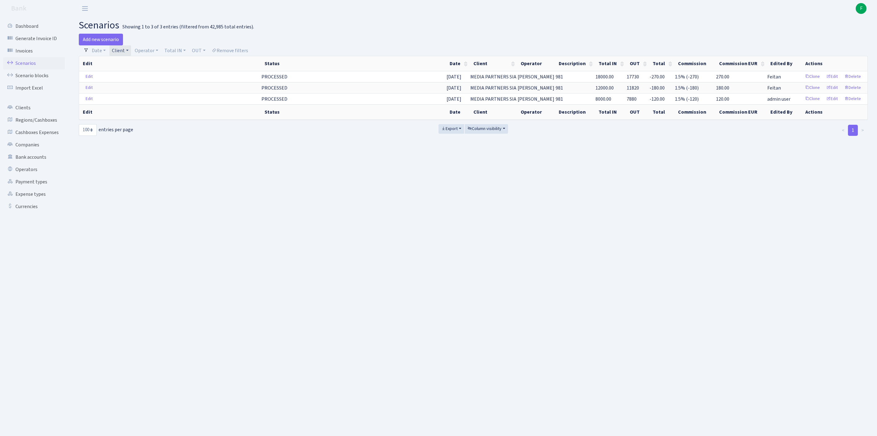
click at [131, 52] on link "Client" at bounding box center [120, 50] width 22 height 11
click at [139, 74] on input "search" at bounding box center [142, 73] width 60 height 10
type input "BLACKBIRD"
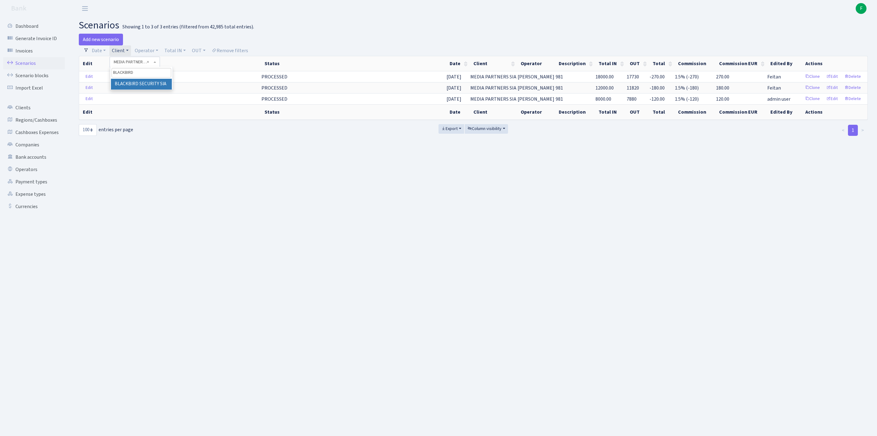
click at [161, 90] on li "BLACKBIRD SECURITY SIA" at bounding box center [141, 84] width 61 height 11
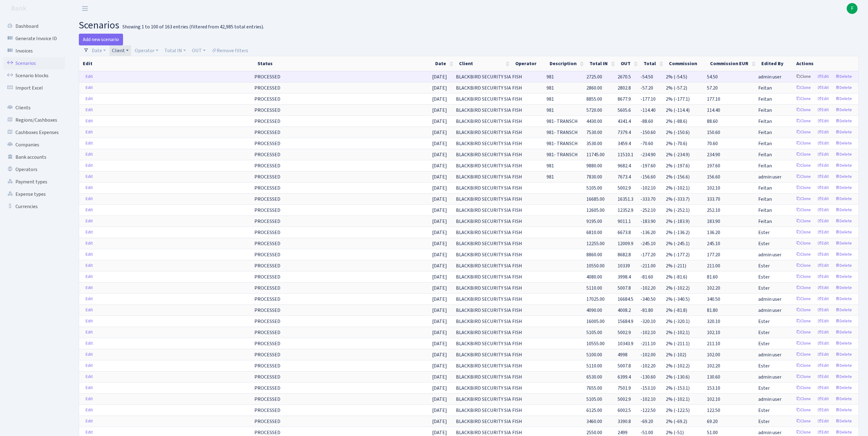
click at [793, 81] on link "Clone" at bounding box center [803, 77] width 20 height 10
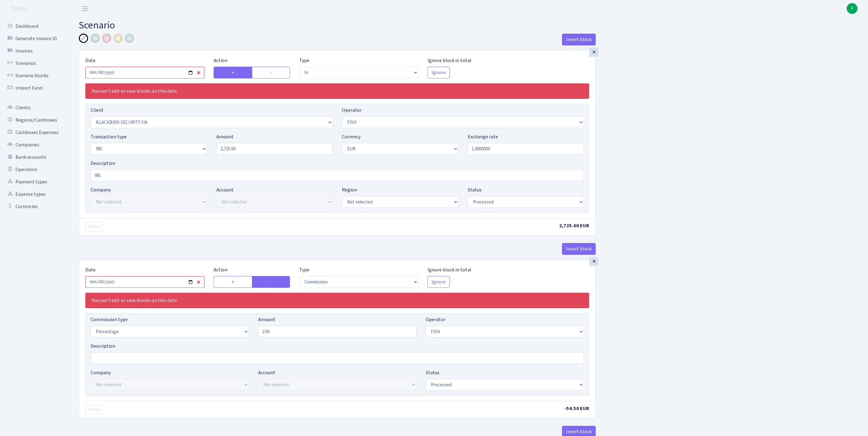
select select "in"
select select "81"
select select "44"
select select "8"
select select "1"
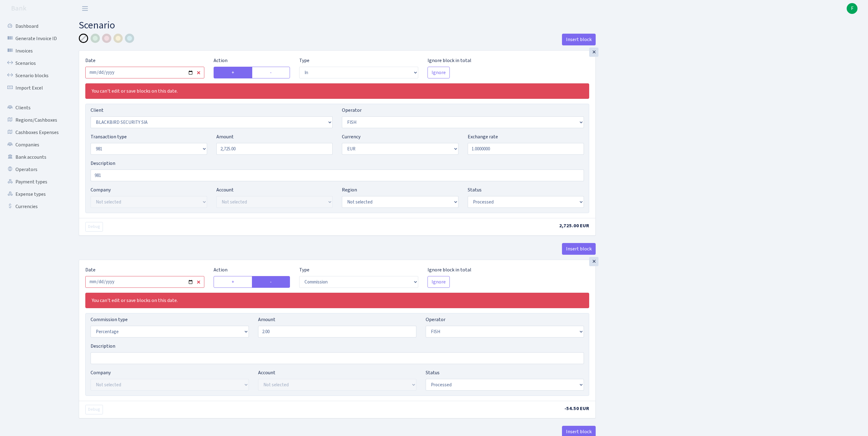
select select "processed"
select select "commission"
select select "44"
select select "processed"
select select "out"
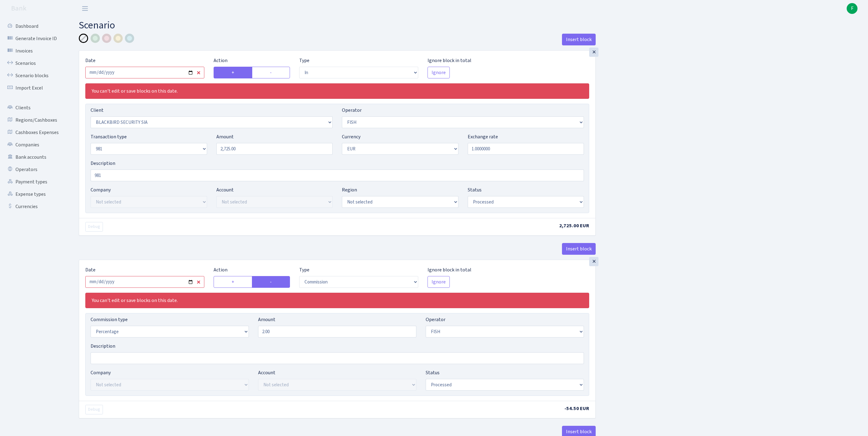
select select "341"
select select "61"
select select "8"
select select "1"
select select "processed"
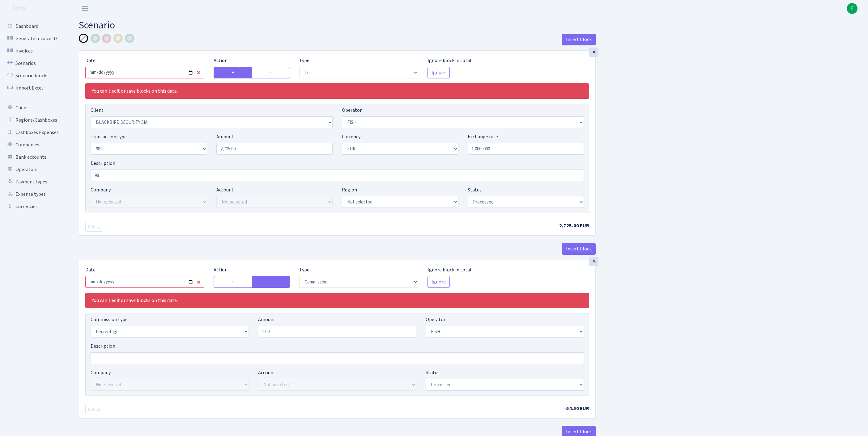
click at [161, 78] on input "2025-07-22" at bounding box center [144, 73] width 119 height 12
type input "[DATE]"
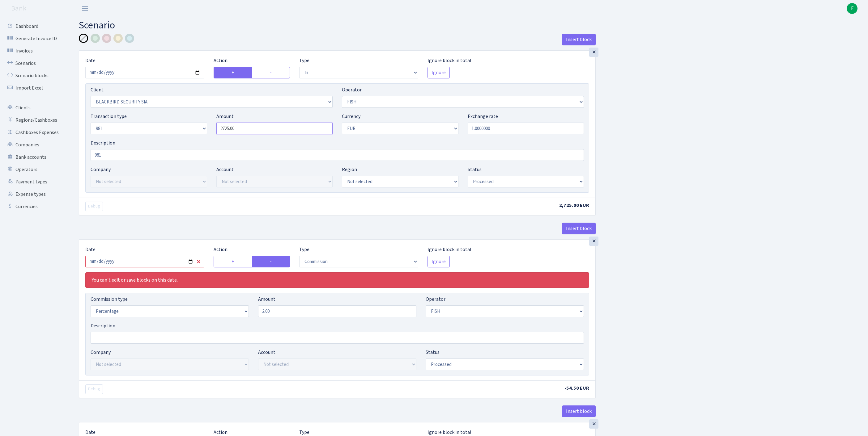
drag, startPoint x: 222, startPoint y: 140, endPoint x: 195, endPoint y: 140, distance: 27.8
click at [195, 139] on div "Transaction type Not selected 981 ELF FISH crypto GIRT IVO dekl MM-BALTIC eur U…" at bounding box center [337, 126] width 502 height 27
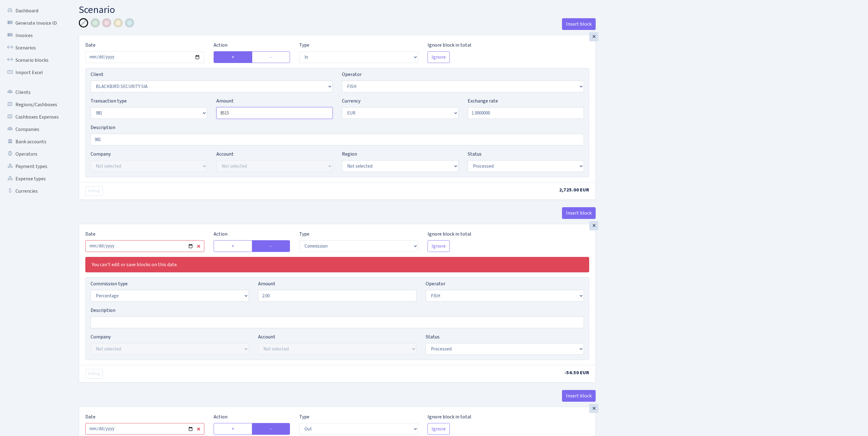
scroll to position [29, 0]
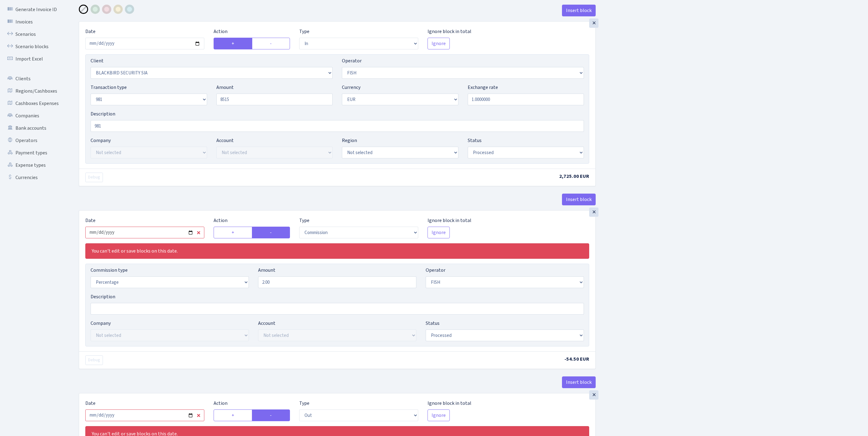
type input "8,515.00"
click at [161, 239] on input "2025-07-22" at bounding box center [144, 233] width 119 height 12
type input "2025-08-13"
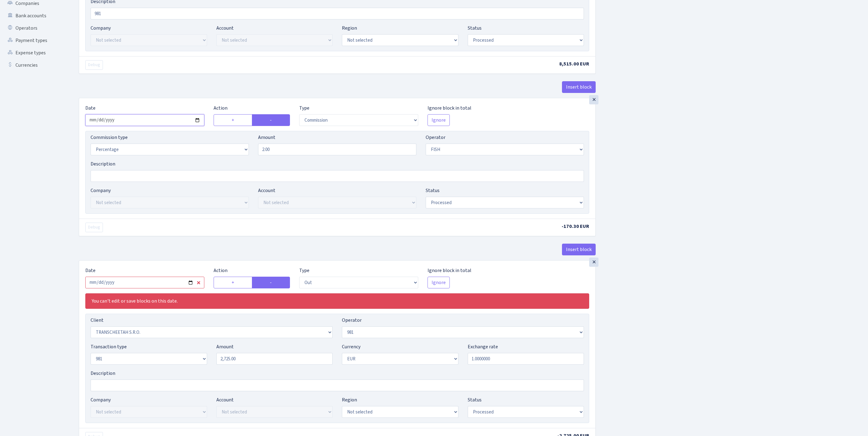
scroll to position [196, 0]
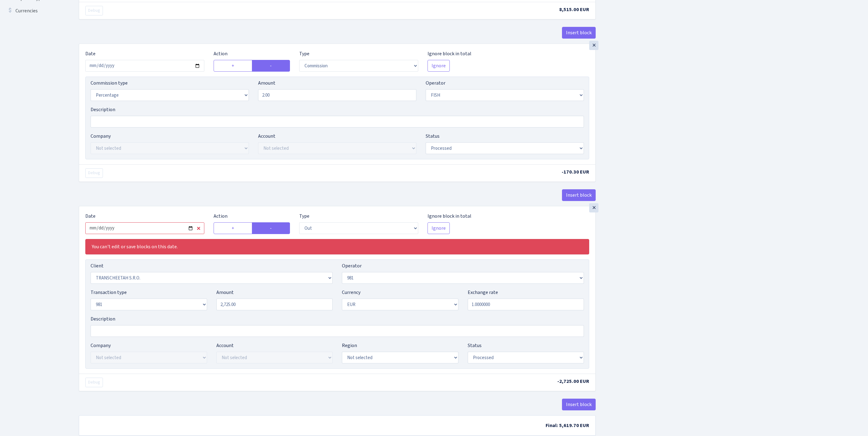
click at [177, 234] on input "2025-07-22" at bounding box center [144, 228] width 119 height 12
type input "2025-08-13"
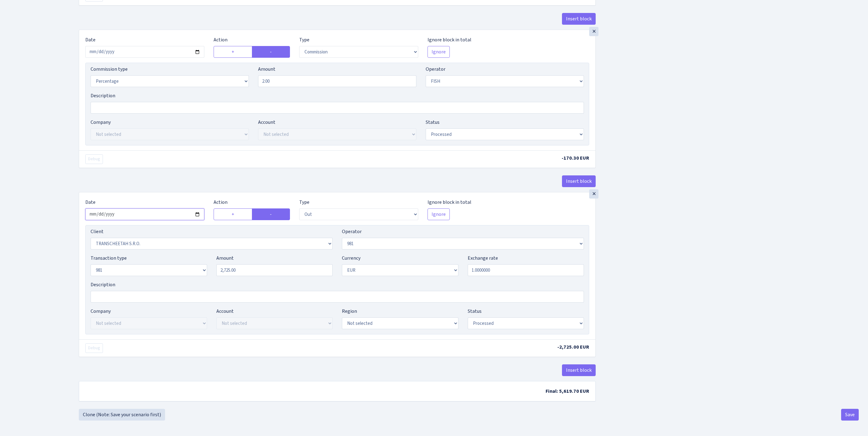
scroll to position [270, 0]
drag, startPoint x: 242, startPoint y: 269, endPoint x: 184, endPoint y: 266, distance: 58.2
click at [184, 266] on div "Transaction type Not selected 981 ELF FISH crypto GIRT IVO dekl MM-BALTIC eur U…" at bounding box center [337, 268] width 502 height 27
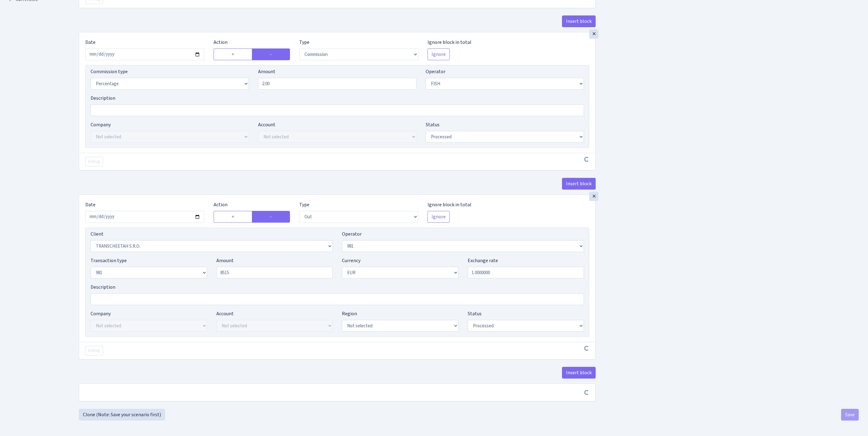
type input "8,515.00"
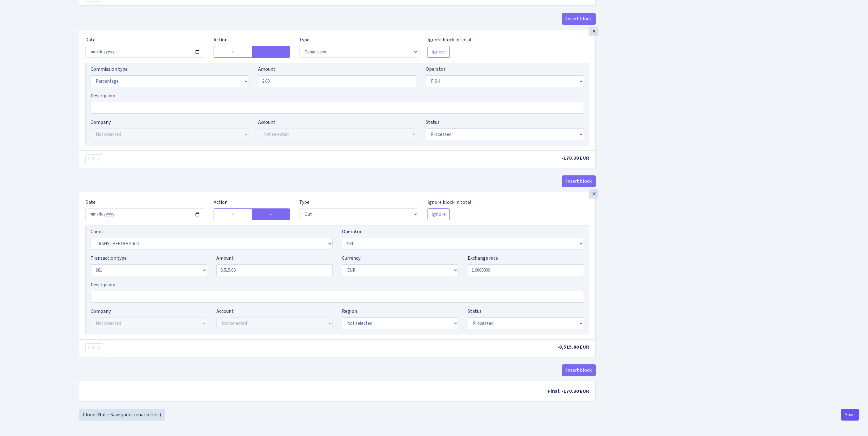
click at [845, 416] on button "Save" at bounding box center [850, 415] width 18 height 12
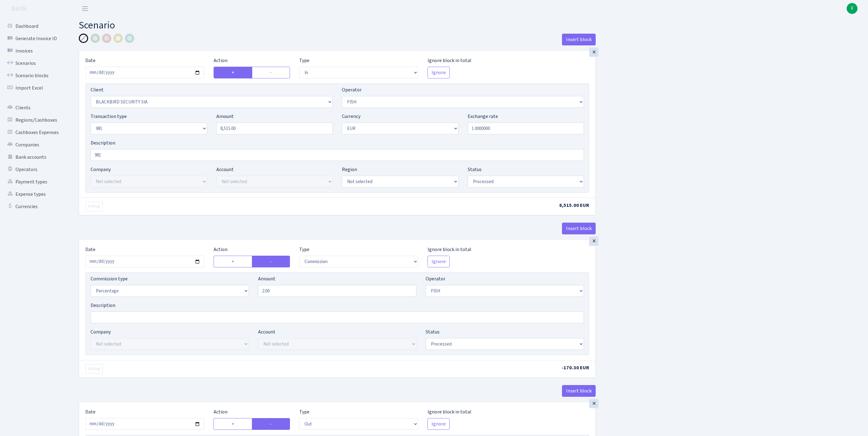
select select "in"
select select "81"
select select "44"
select select "8"
select select "1"
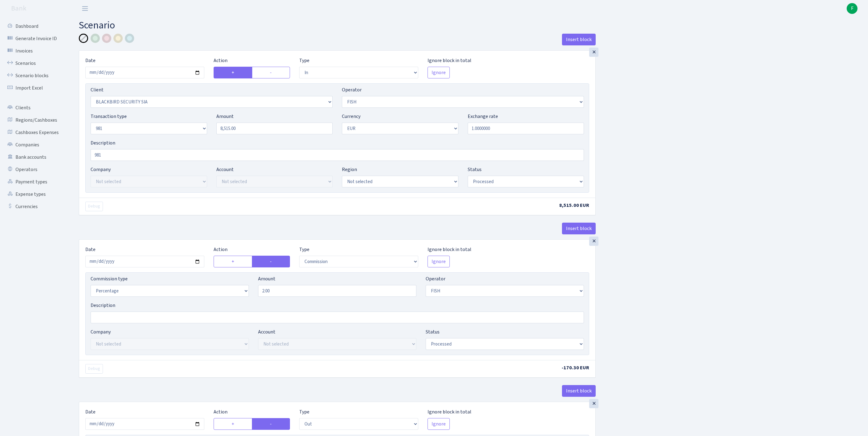
select select "processed"
select select "commission"
select select "44"
select select "processed"
select select "out"
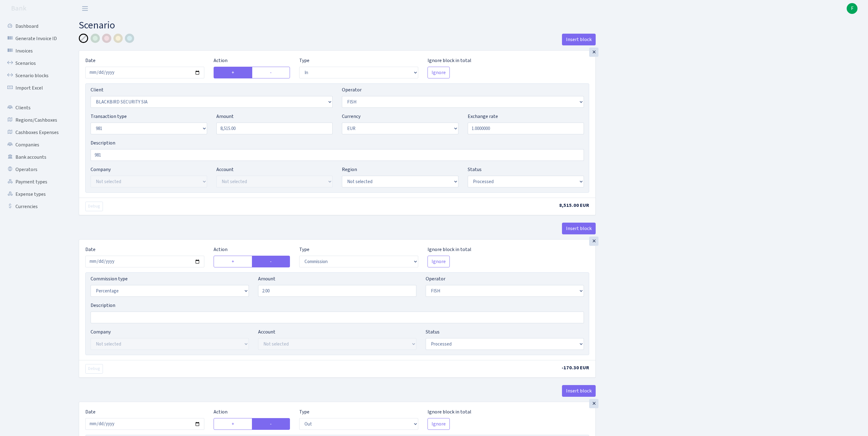
select select "341"
select select "61"
select select "8"
select select "1"
select select "processed"
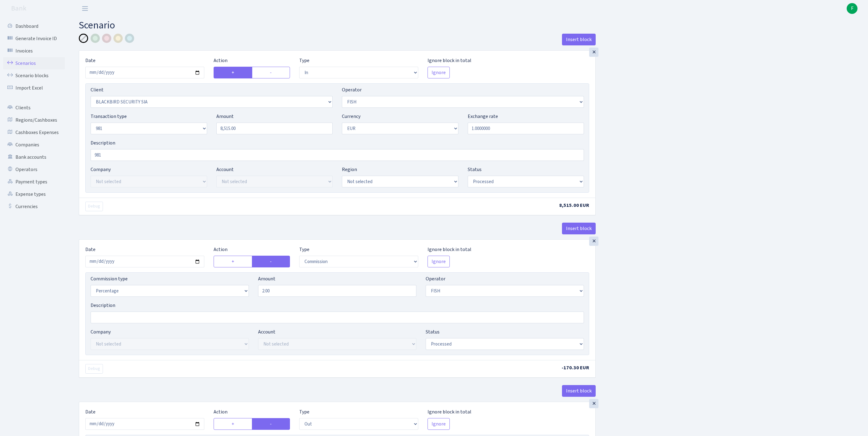
click at [29, 68] on link "Scenarios" at bounding box center [34, 63] width 62 height 12
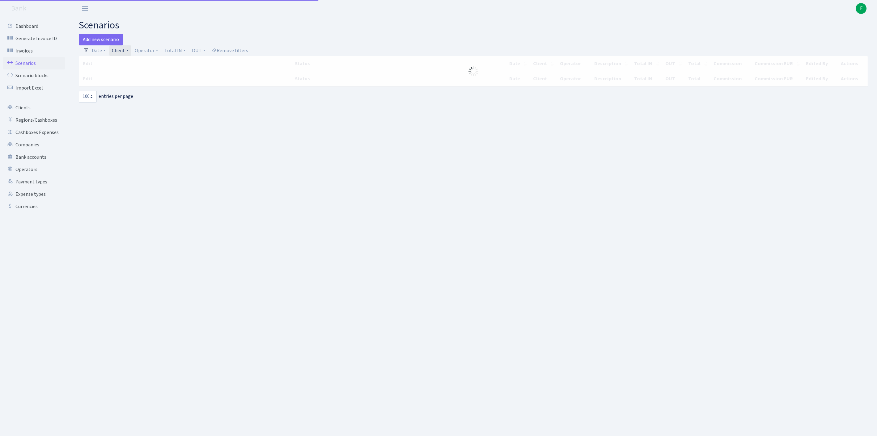
select select "100"
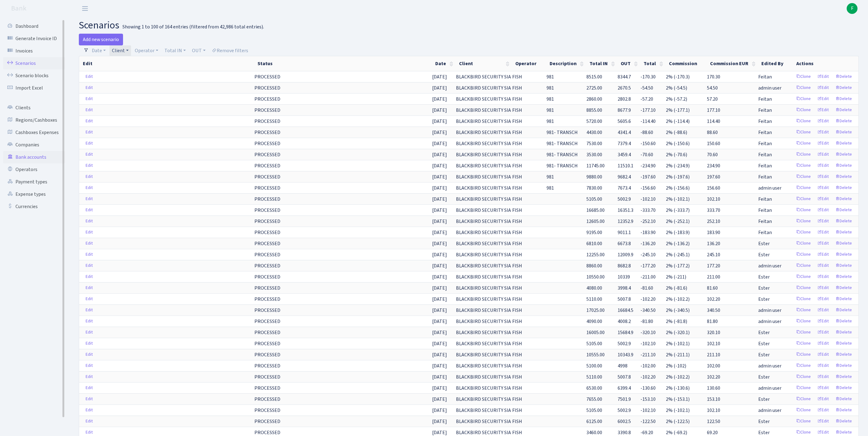
click at [35, 163] on link "Bank accounts" at bounding box center [34, 157] width 62 height 12
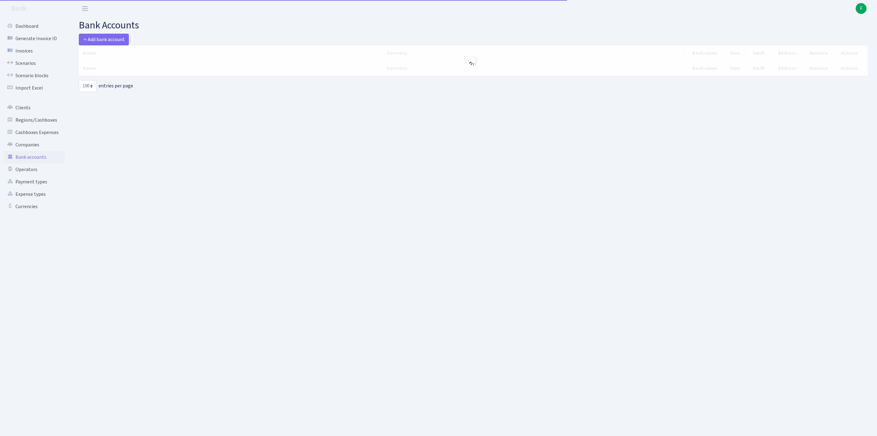
select select "100"
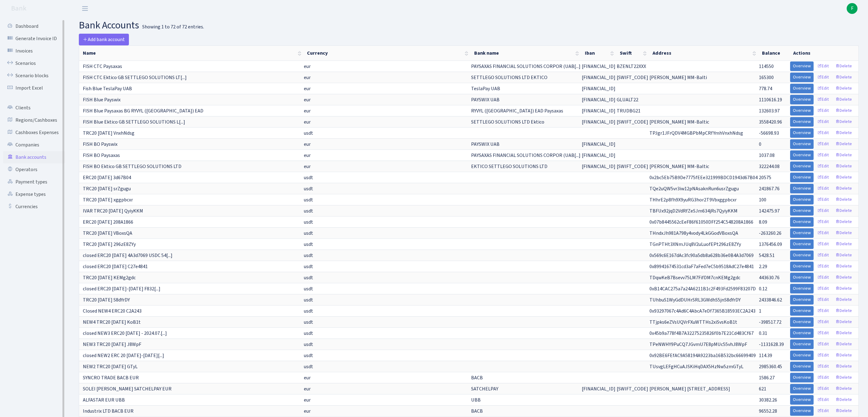
scroll to position [295, 0]
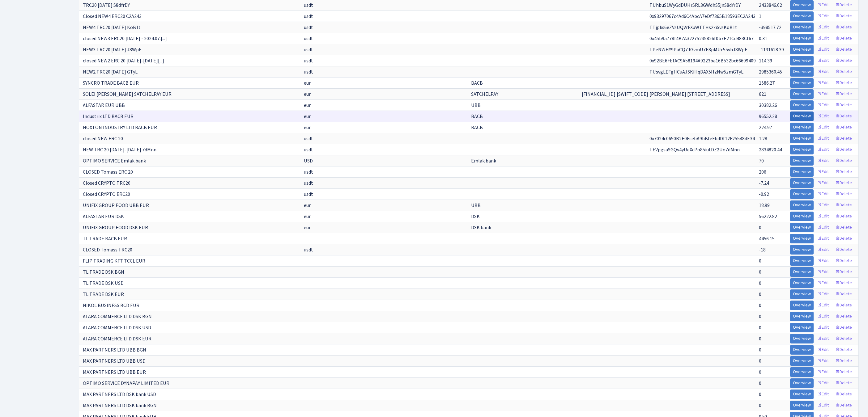
click at [790, 121] on link "Overview" at bounding box center [801, 117] width 23 height 10
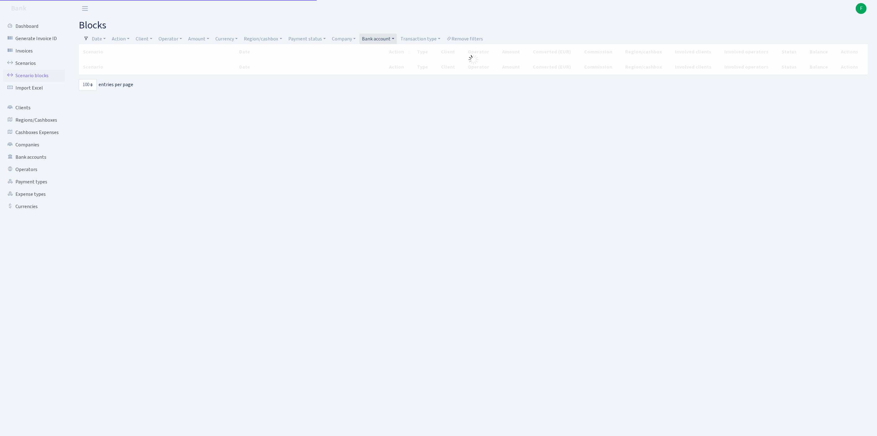
select select "100"
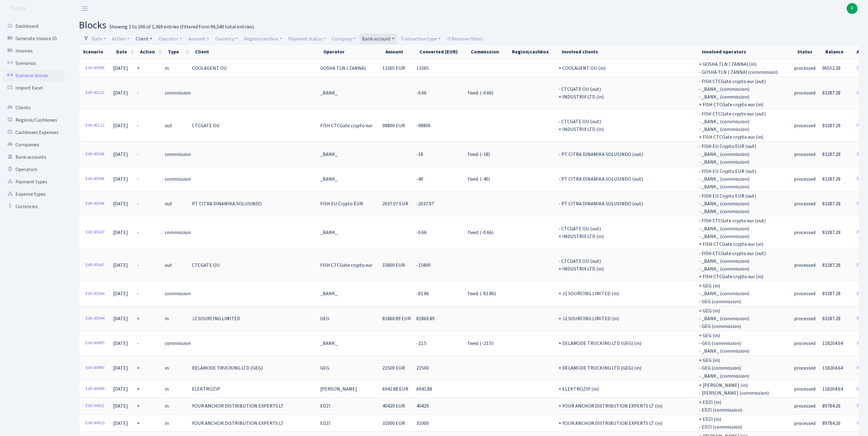
click at [150, 40] on link "Client" at bounding box center [144, 39] width 22 height 11
click at [159, 64] on input "search" at bounding box center [160, 61] width 51 height 10
type input "PAYSA"
click at [172, 88] on li "PAYSAXAS FINANCIAL SOLUTIONS CORPORA- TION" at bounding box center [161, 79] width 53 height 25
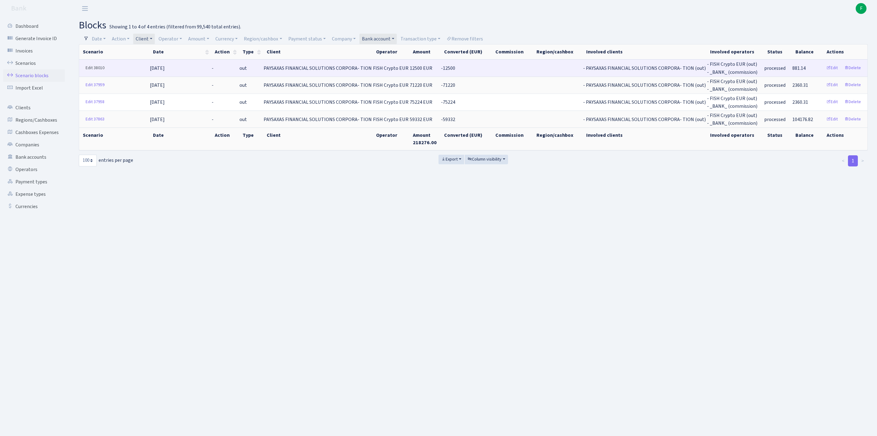
click at [91, 72] on link "Edit 38010" at bounding box center [95, 68] width 24 height 10
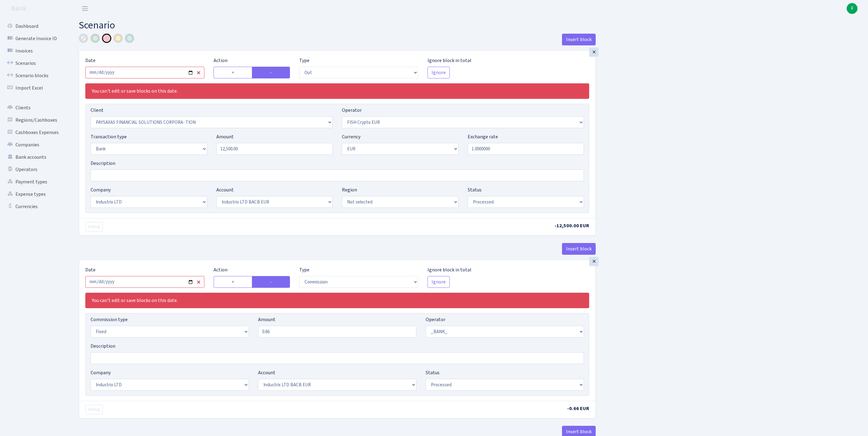
select select "out"
select select "2929"
select select "244"
select select "2"
select select "1"
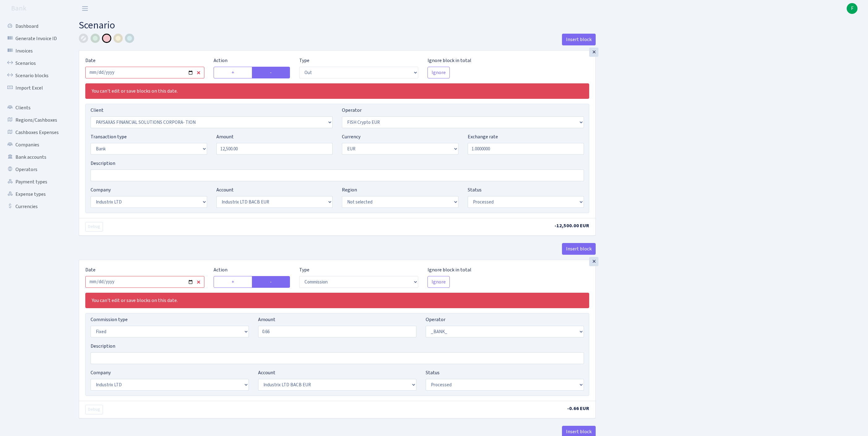
select select "17"
select select "41"
select select "processed"
select select "commission"
select select "fixed"
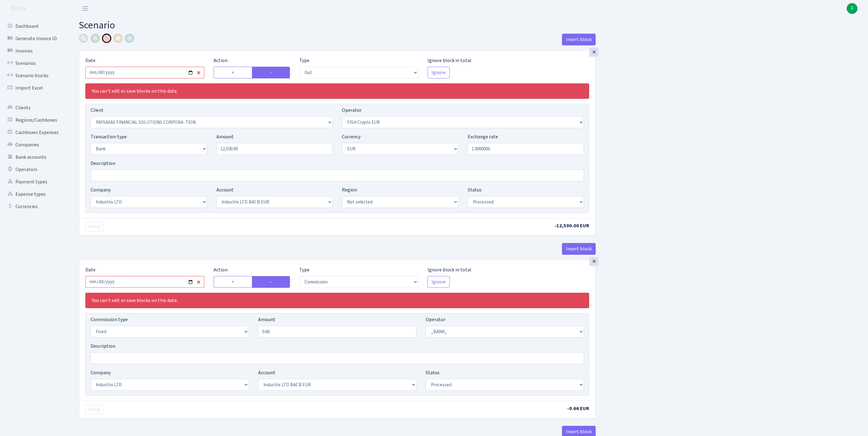
select select "1"
select select "17"
select select "41"
select select "processed"
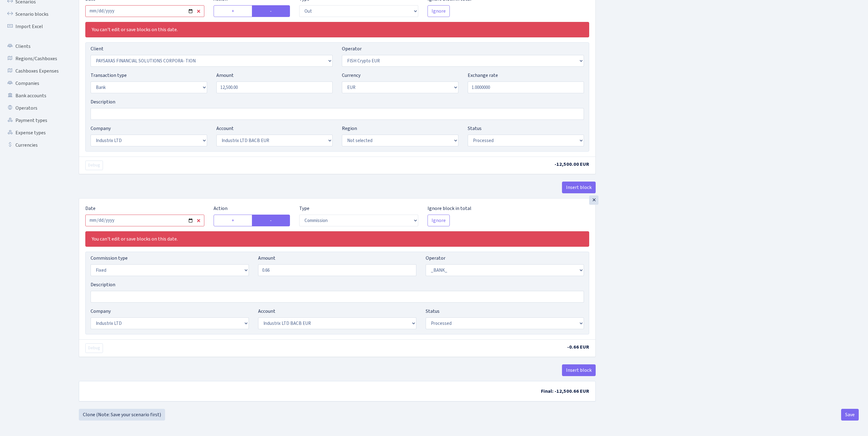
scroll to position [123, 0]
click at [117, 416] on link "Clone (Note: Save your scenario first)" at bounding box center [122, 415] width 86 height 12
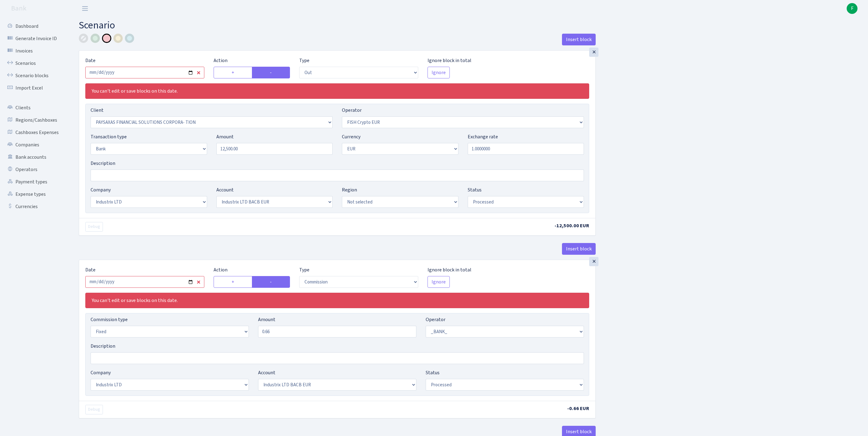
select select "out"
select select "2929"
select select "244"
select select "2"
select select "1"
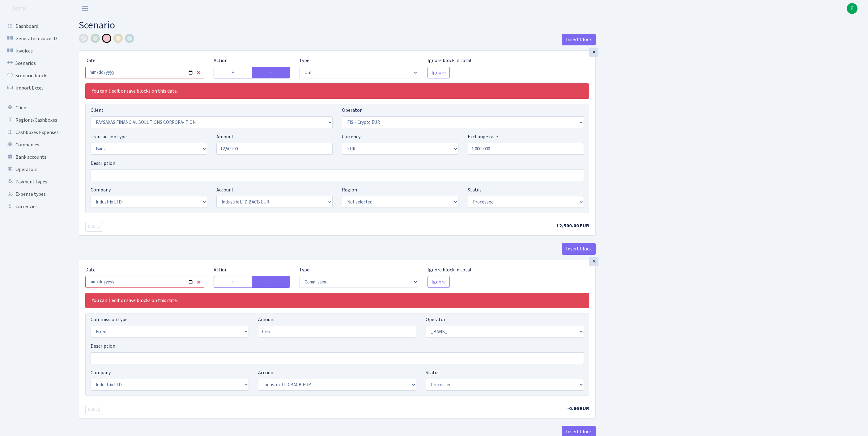
select select "17"
select select "41"
select select "processed"
select select "commission"
select select "fixed"
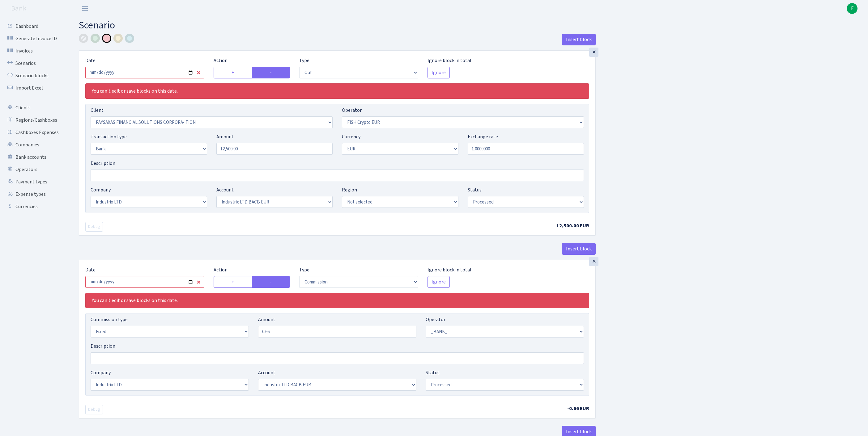
select select "1"
select select "17"
select select "41"
select select "processed"
click at [140, 75] on input "2025-01-27" at bounding box center [144, 73] width 119 height 12
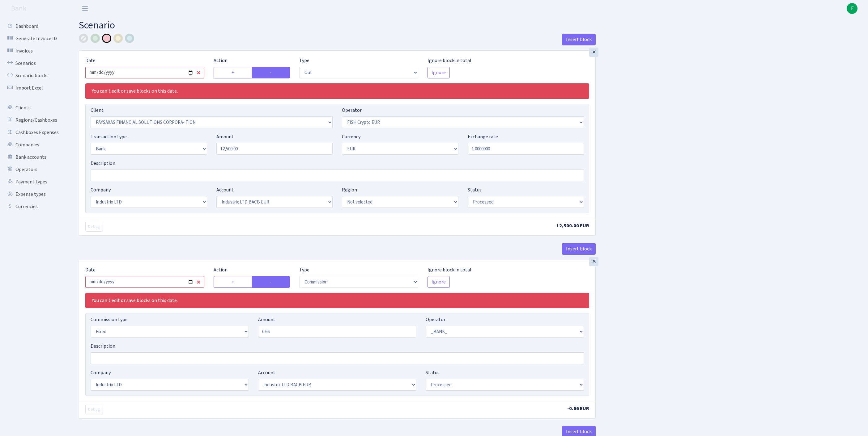
type input "[DATE]"
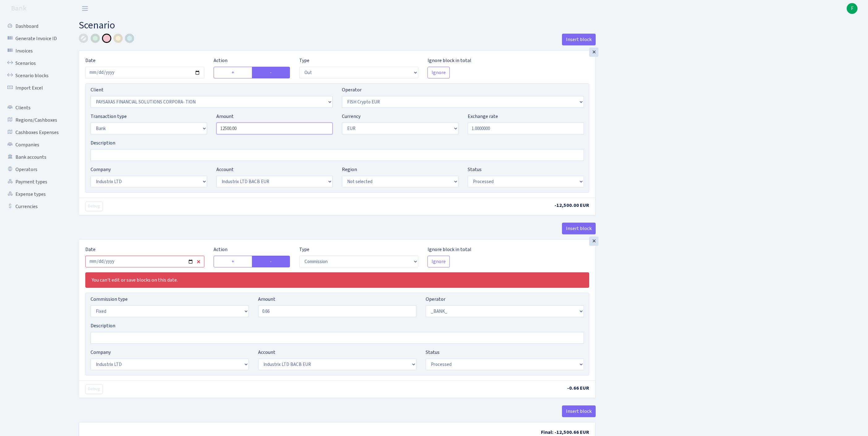
drag, startPoint x: 276, startPoint y: 141, endPoint x: 151, endPoint y: 132, distance: 125.8
click at [151, 132] on div "Transaction type Not selected 981 ELF FISH crypto GIRT IVO dekl MM-BALTIC eur U…" at bounding box center [337, 126] width 502 height 27
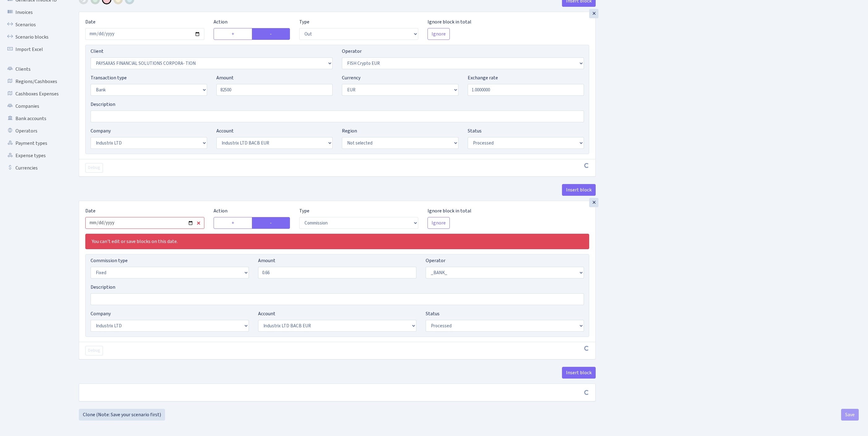
type input "82,500.00"
click at [163, 217] on input "2025-01-27" at bounding box center [144, 223] width 119 height 12
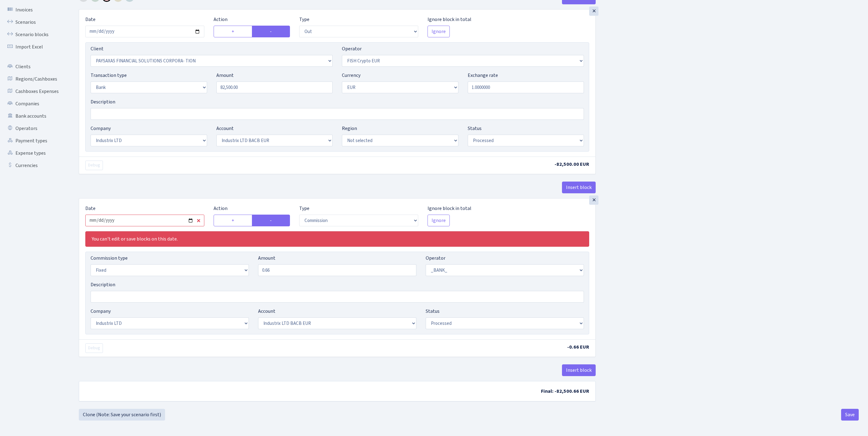
type input "[DATE]"
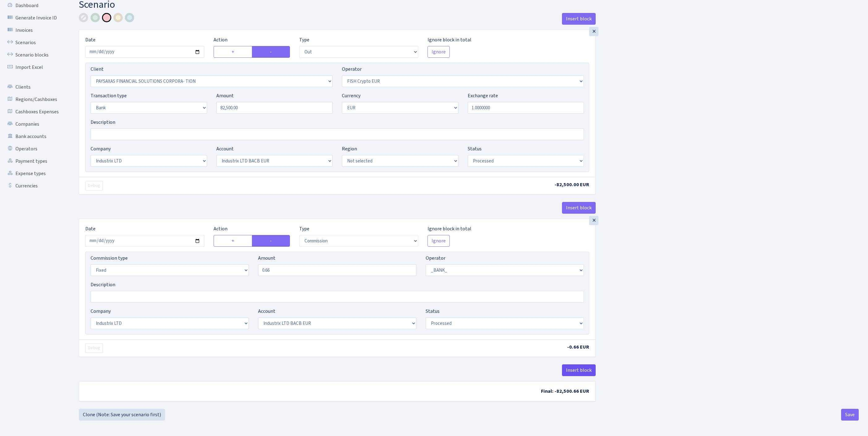
click at [583, 365] on button "Insert block" at bounding box center [579, 371] width 34 height 12
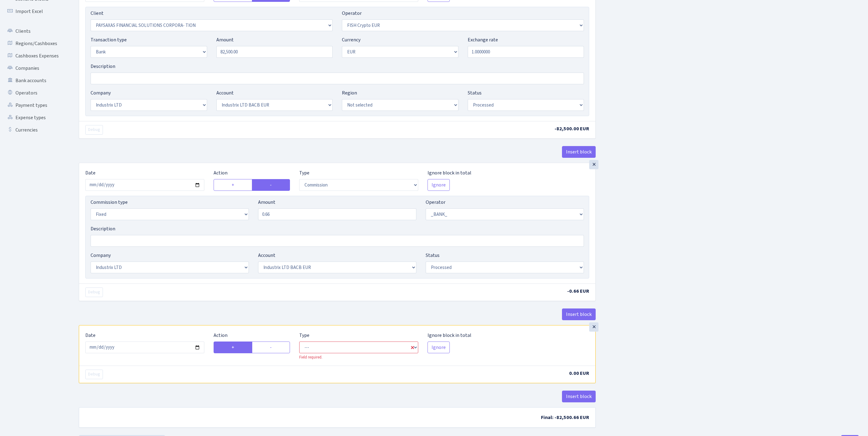
scroll to position [172, 0]
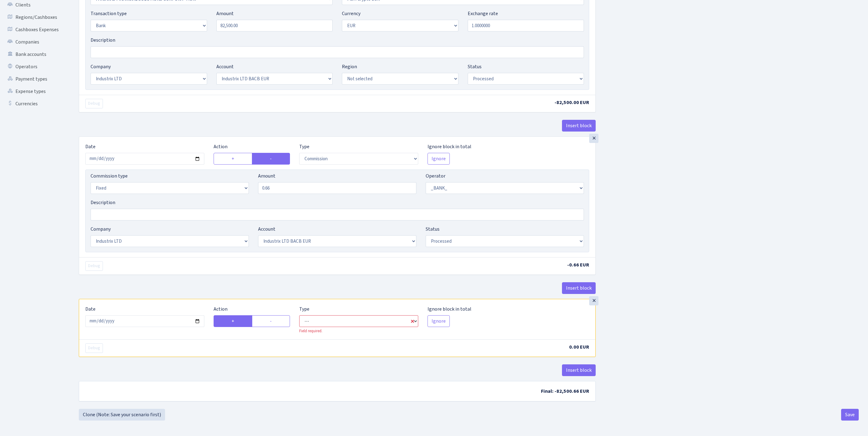
select select "in"
select select "1"
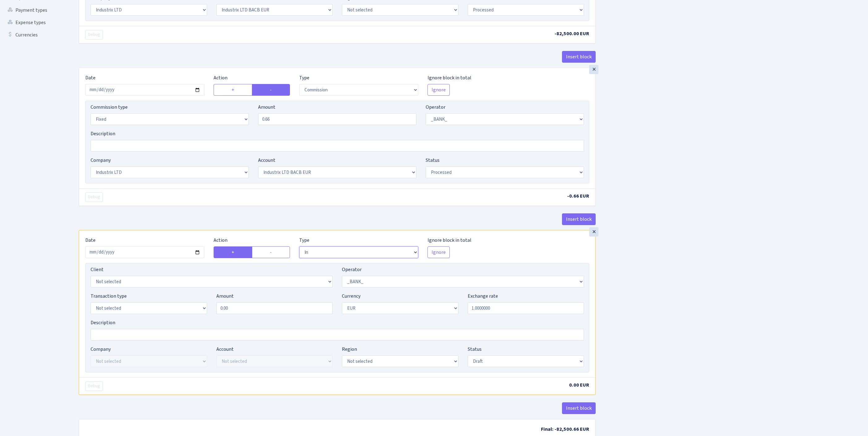
scroll to position [259, 0]
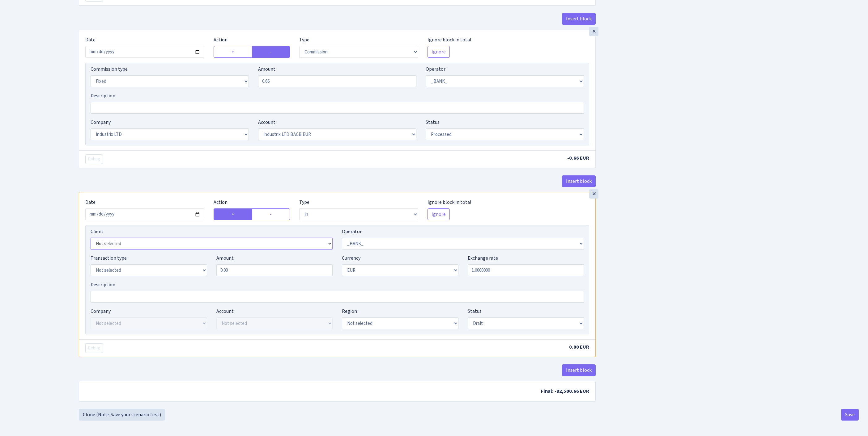
click at [120, 250] on select "Not selected 1 KOC GEMICILIK VE TASIMACILIK 1/BALDERE-SILDEDZE SIGNE 1/SCP NERO…" at bounding box center [212, 244] width 242 height 12
select select "2929"
select select "2"
click at [594, 195] on div "×" at bounding box center [593, 193] width 9 height 9
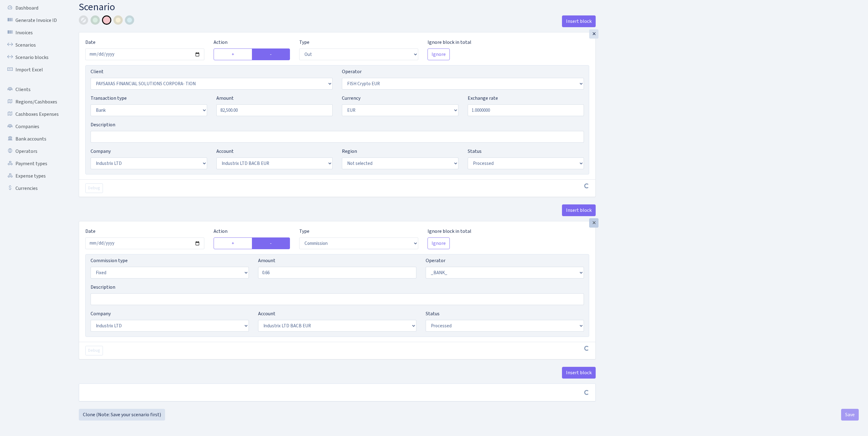
scroll to position [74, 0]
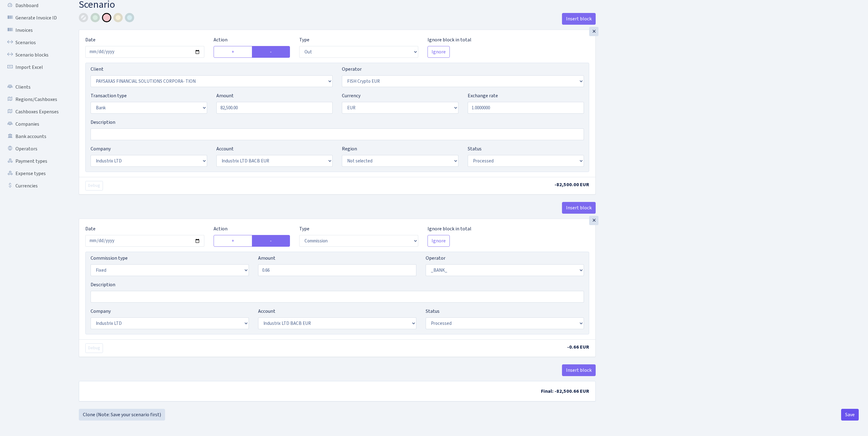
click at [848, 418] on button "Save" at bounding box center [850, 415] width 18 height 12
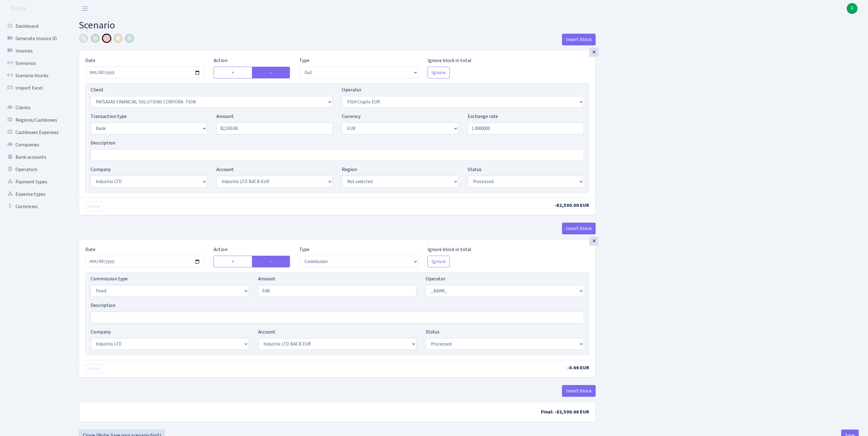
select select "out"
select select "2929"
select select "244"
select select "2"
select select "1"
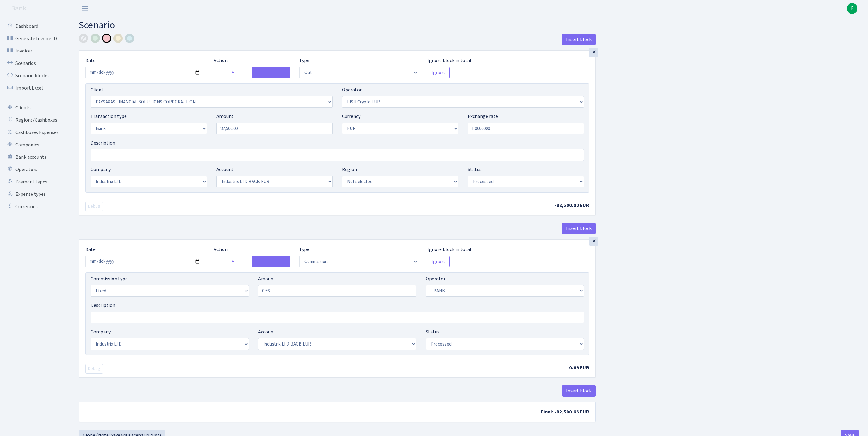
select select "17"
select select "41"
select select "processed"
select select "commission"
select select "fixed"
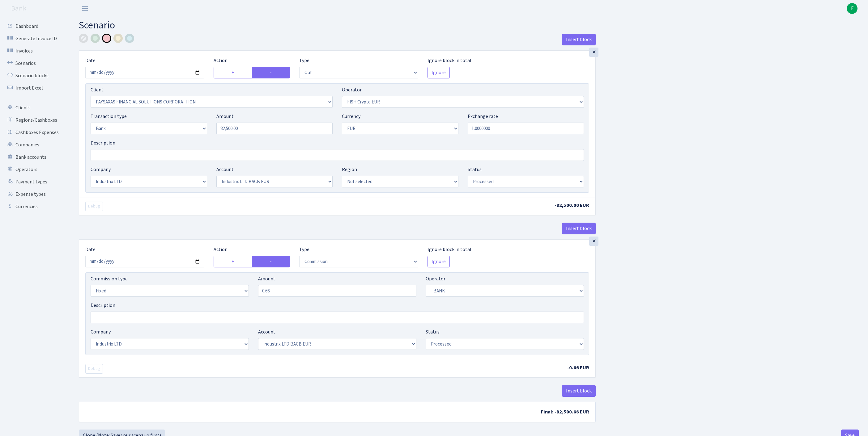
select select "1"
select select "17"
select select "41"
select select "processed"
click at [117, 38] on div at bounding box center [117, 38] width 9 height 9
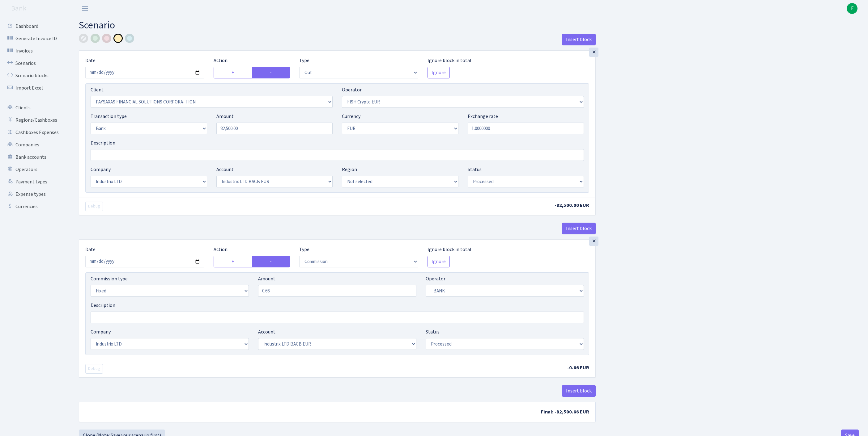
scroll to position [77, 0]
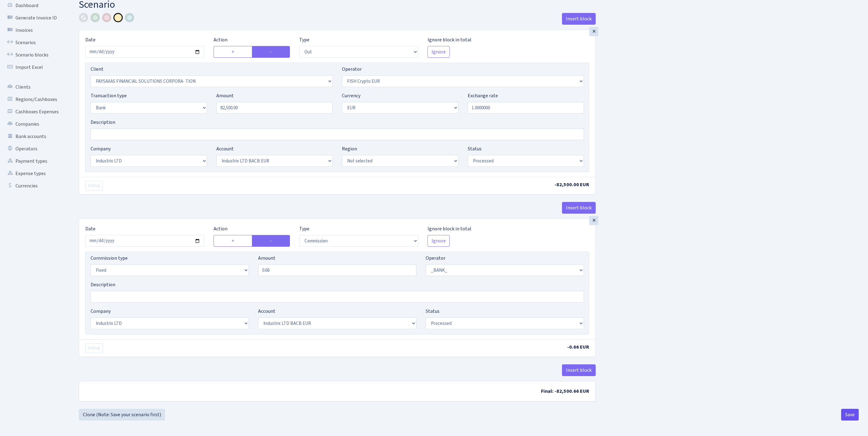
click at [847, 413] on button "Save" at bounding box center [850, 415] width 18 height 12
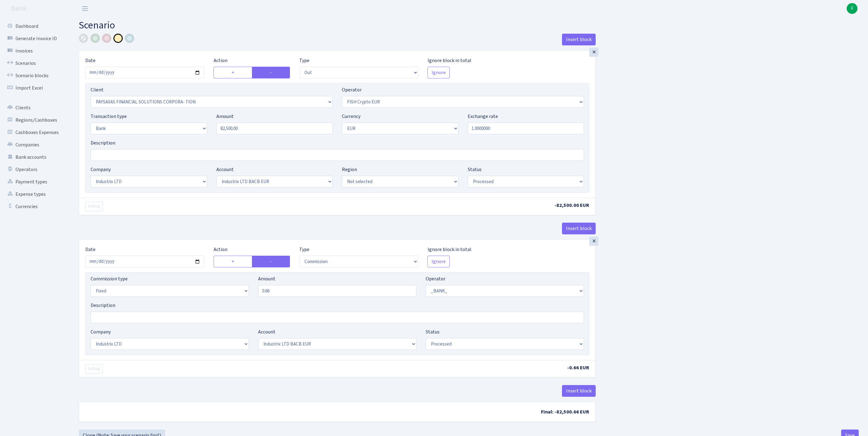
select select "out"
select select "2929"
select select "244"
select select "2"
select select "1"
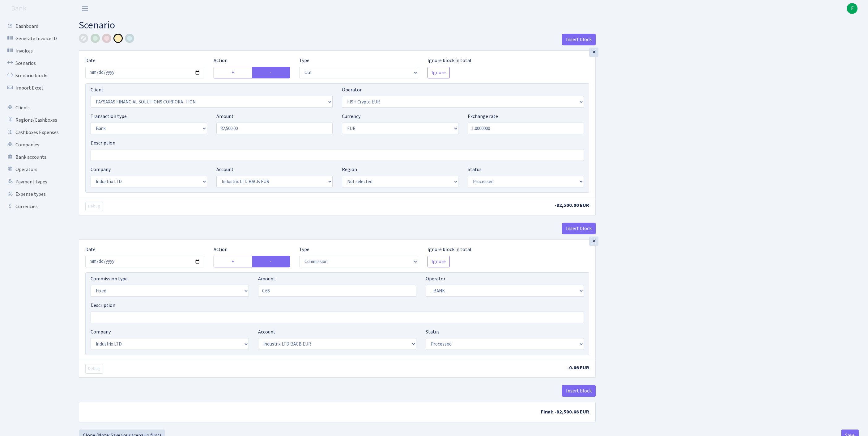
select select "17"
select select "41"
select select "processed"
select select "commission"
select select "fixed"
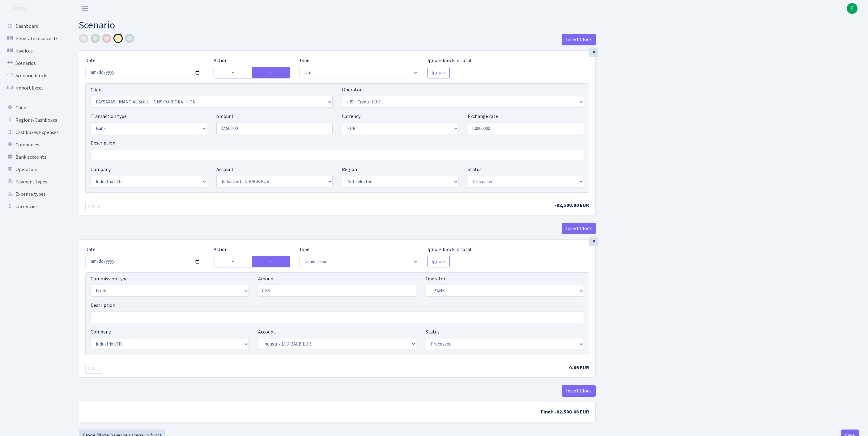
select select "1"
select select "17"
select select "41"
select select "processed"
click at [124, 161] on input "Description" at bounding box center [337, 155] width 493 height 12
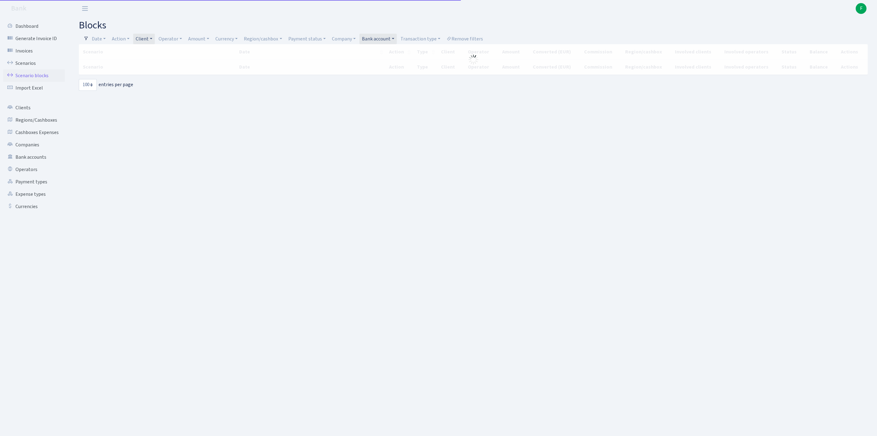
select select "100"
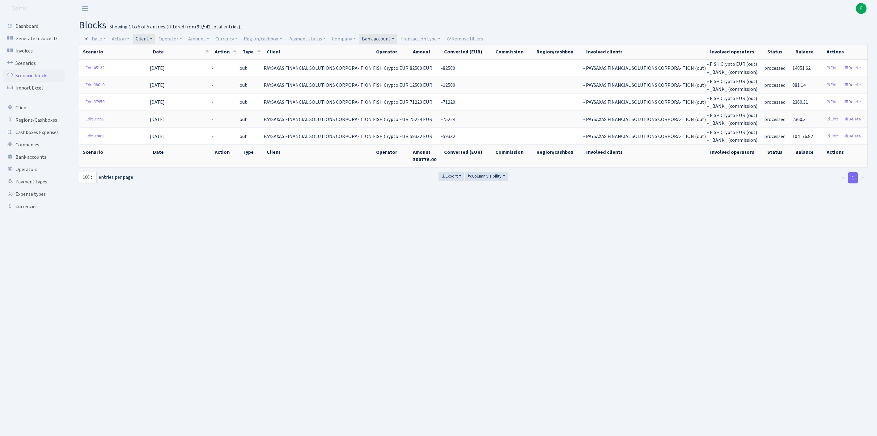
click at [155, 39] on link "Client" at bounding box center [144, 39] width 22 height 11
click at [180, 65] on input "search" at bounding box center [198, 61] width 127 height 10
type input "UNISHIP"
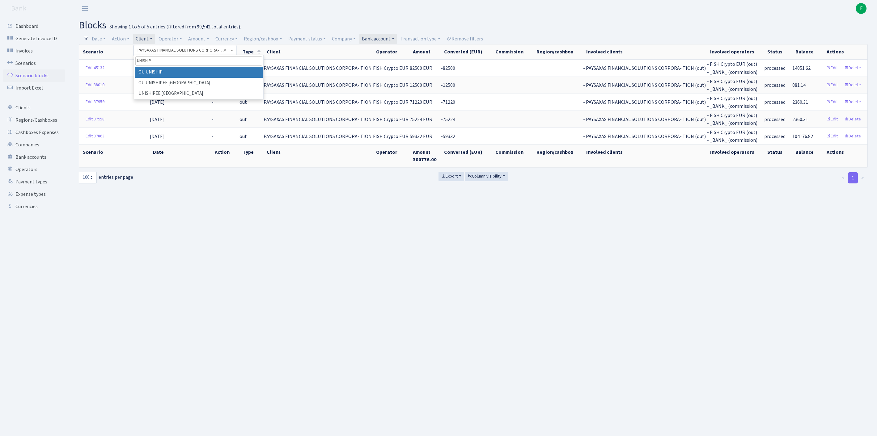
click at [209, 75] on li "OU UNISHIP" at bounding box center [199, 72] width 128 height 11
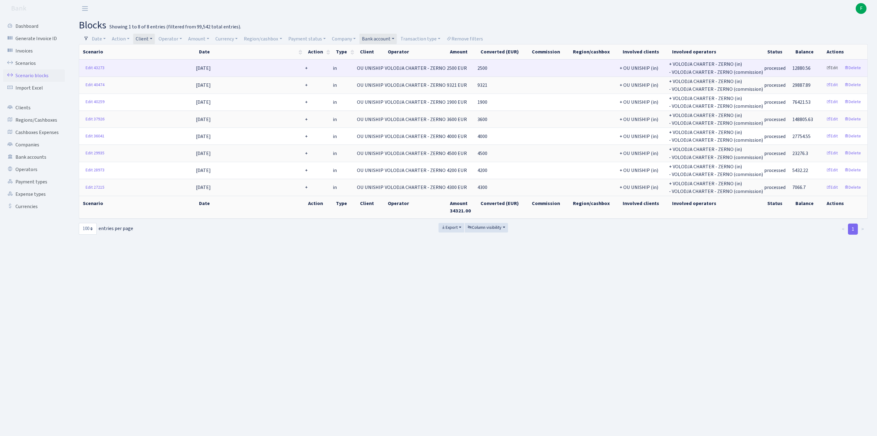
click at [827, 72] on link "Edit" at bounding box center [831, 68] width 17 height 10
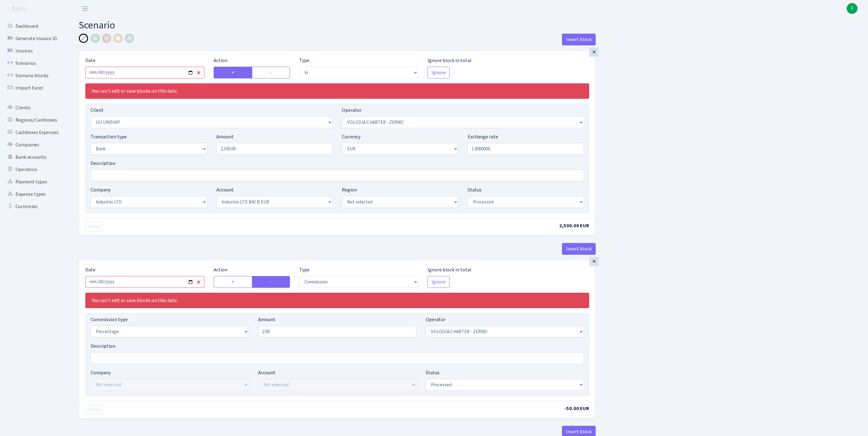
select select "in"
select select "777"
select select "136"
select select "2"
select select "1"
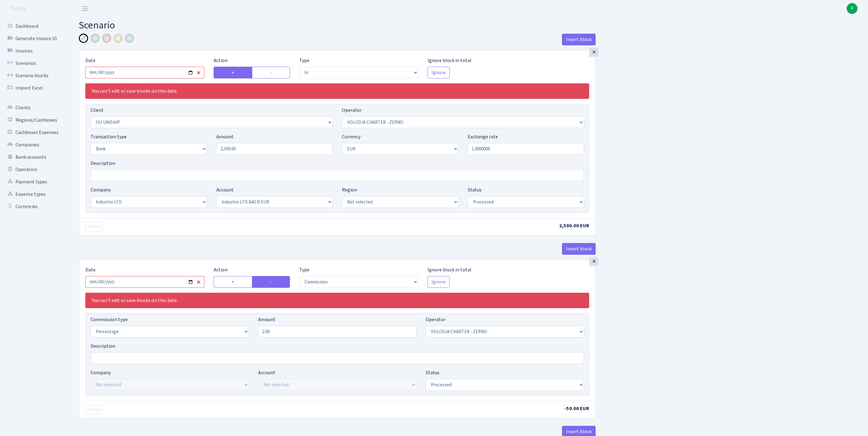
select select "17"
select select "41"
select select "processed"
select select "commission"
select select "136"
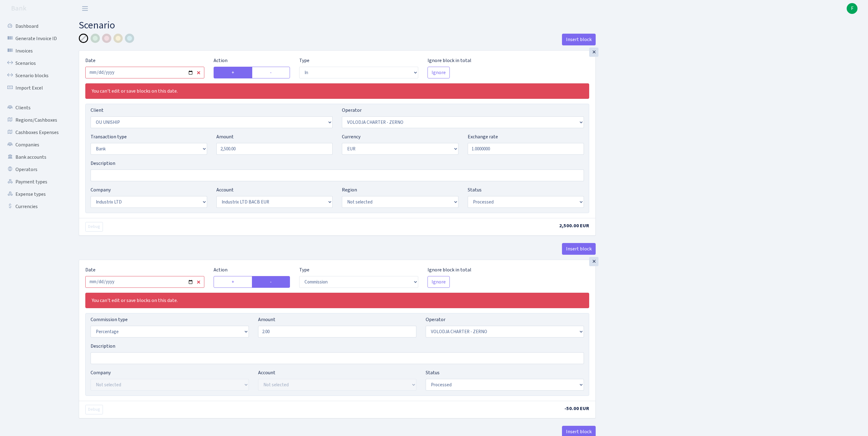
select select "processed"
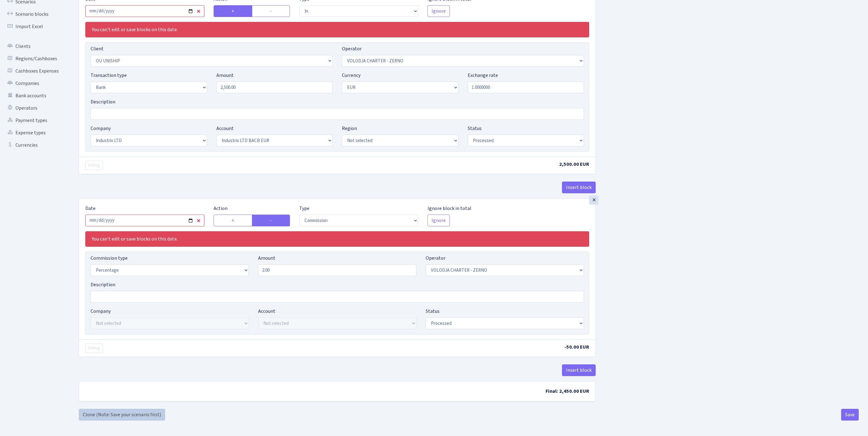
click at [91, 411] on link "Clone (Note: Save your scenario first)" at bounding box center [122, 415] width 86 height 12
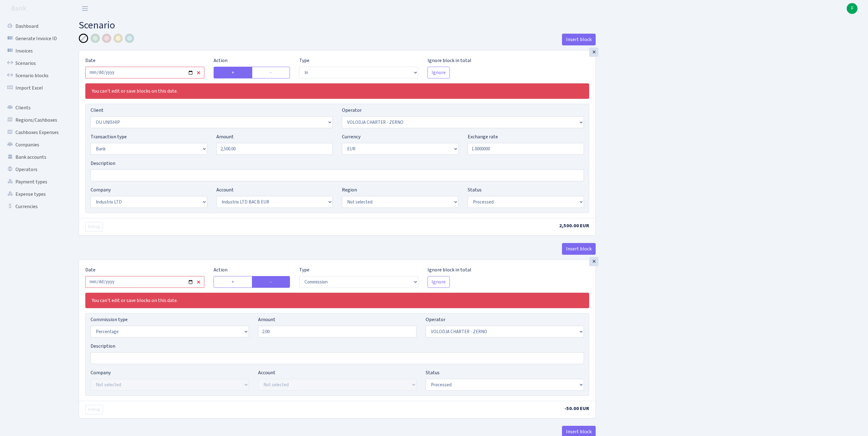
select select "in"
select select "777"
select select "136"
select select "2"
select select "1"
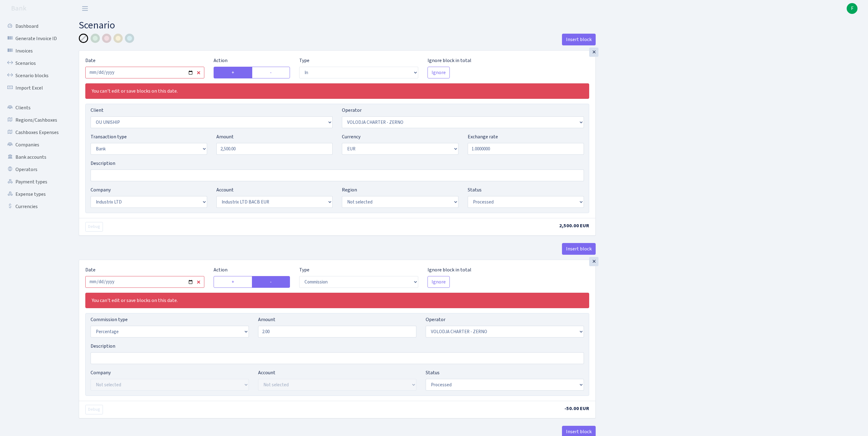
select select "17"
select select "41"
select select "processed"
select select "commission"
select select "136"
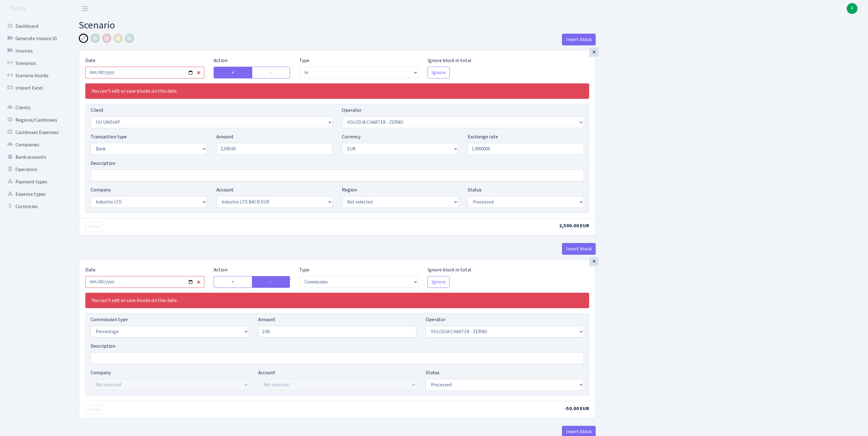
select select "processed"
click at [151, 75] on input "2025-06-20" at bounding box center [144, 73] width 119 height 12
type input "[DATE]"
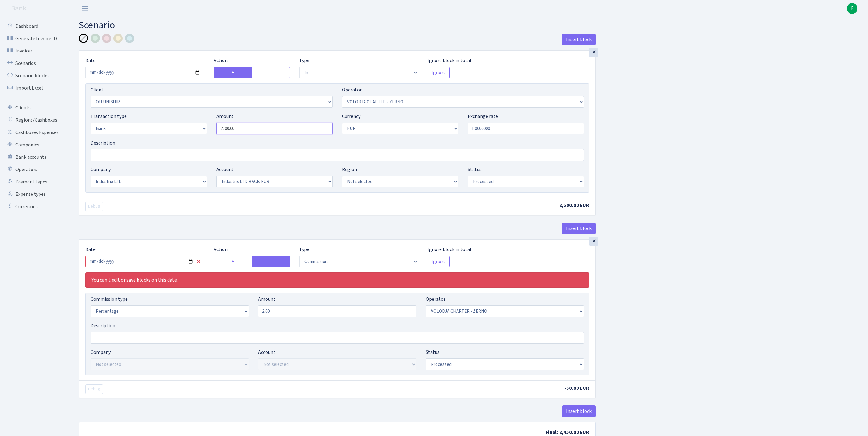
drag, startPoint x: 245, startPoint y: 141, endPoint x: 174, endPoint y: 129, distance: 71.5
click at [174, 129] on div "Transaction type Not selected 981 ELF FISH crypto GIRT IVO dekl MM-BALTIC eur U…" at bounding box center [337, 126] width 502 height 27
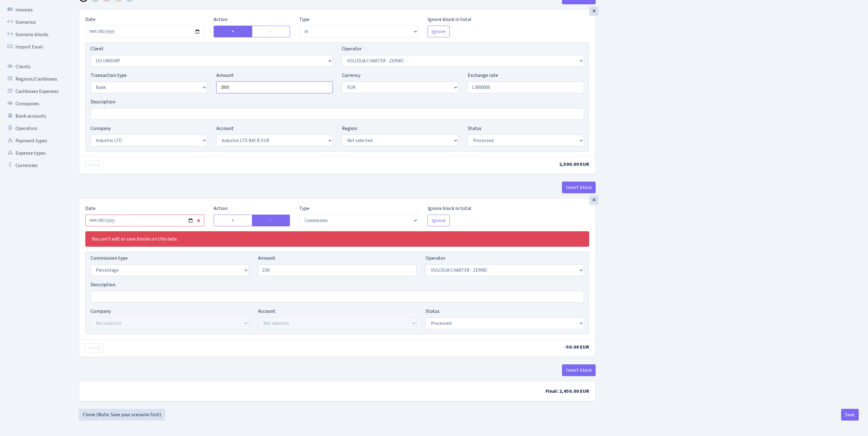
scroll to position [77, 0]
type input "2,800.00"
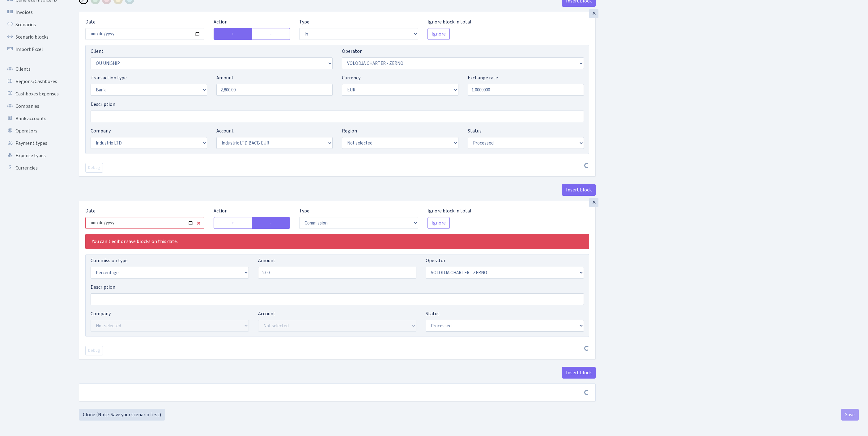
click at [153, 217] on input "2025-06-20" at bounding box center [144, 223] width 119 height 12
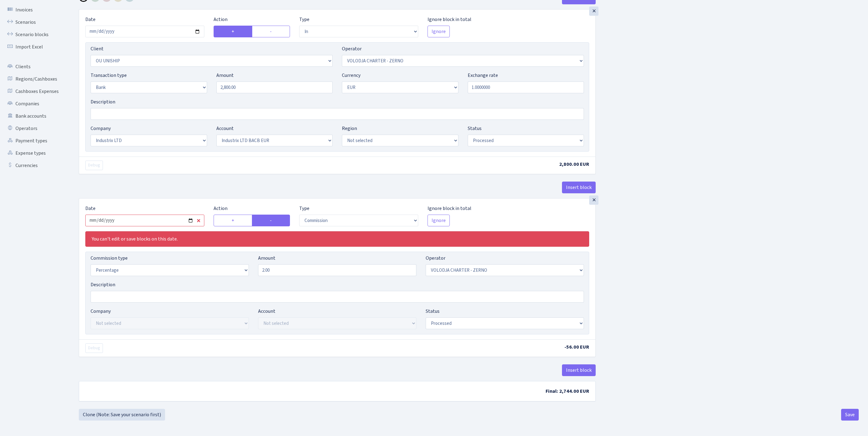
type input "[DATE]"
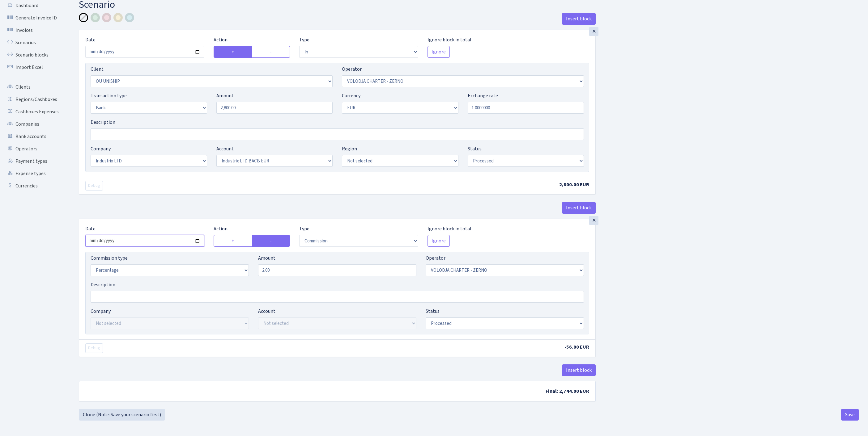
scroll to position [77, 0]
click at [850, 412] on button "Save" at bounding box center [850, 415] width 18 height 12
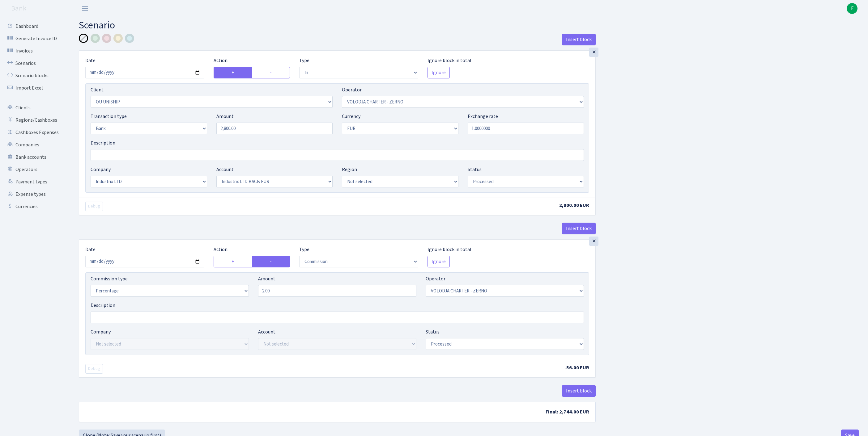
select select "in"
select select "777"
select select "136"
select select "2"
select select "1"
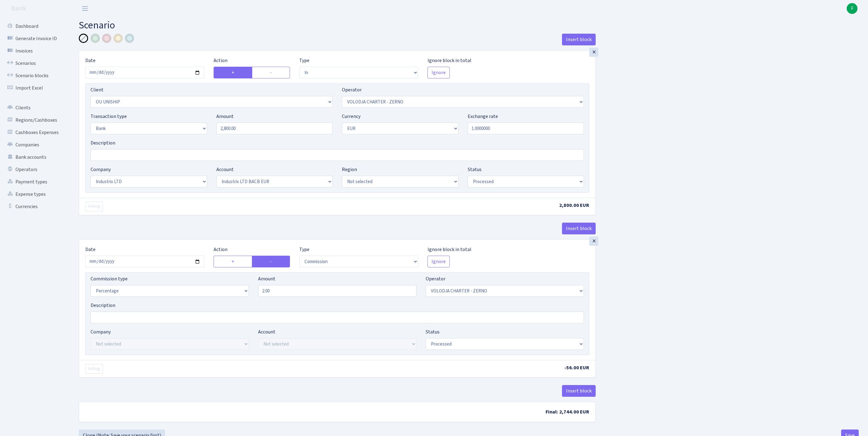
select select "17"
select select "41"
select select "processed"
select select "commission"
select select "136"
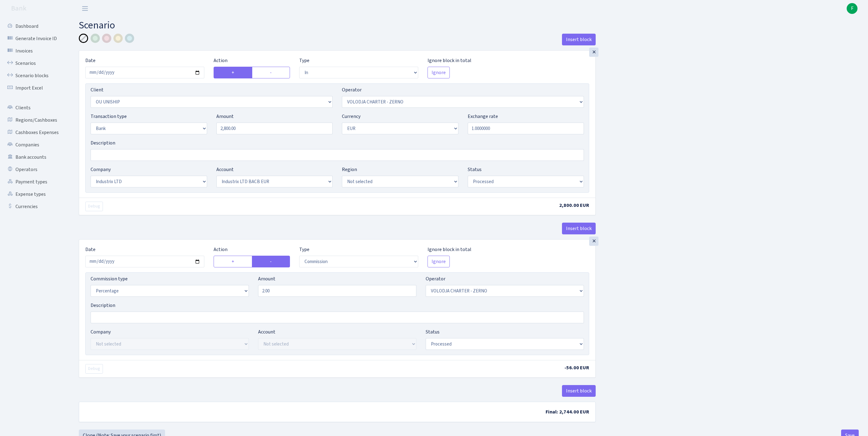
select select "processed"
click at [32, 163] on link "Bank accounts" at bounding box center [34, 157] width 62 height 12
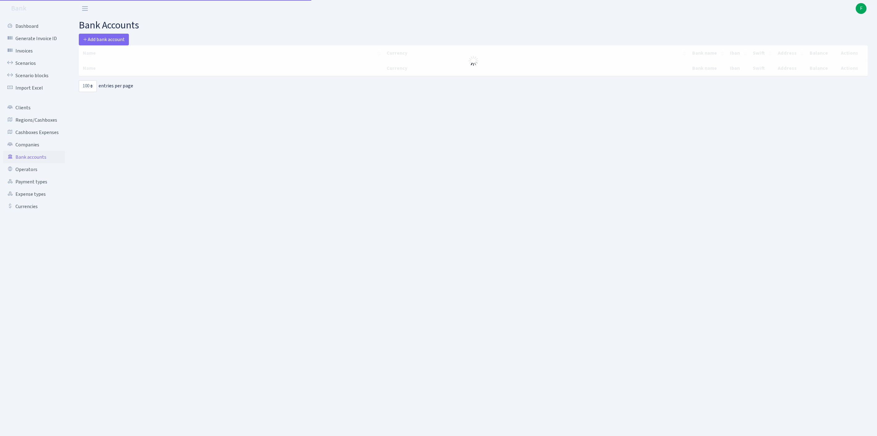
select select "100"
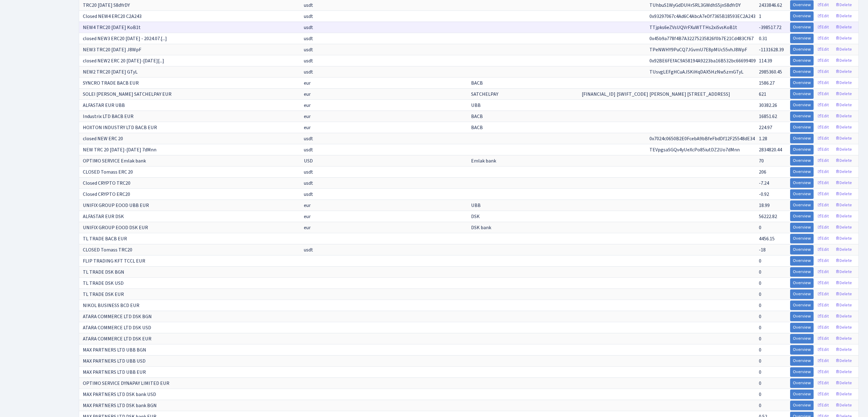
scroll to position [200, 0]
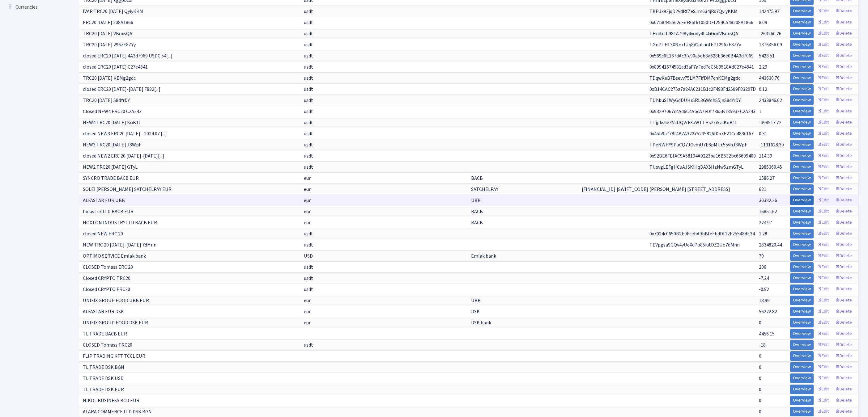
click at [790, 205] on link "Overview" at bounding box center [801, 201] width 23 height 10
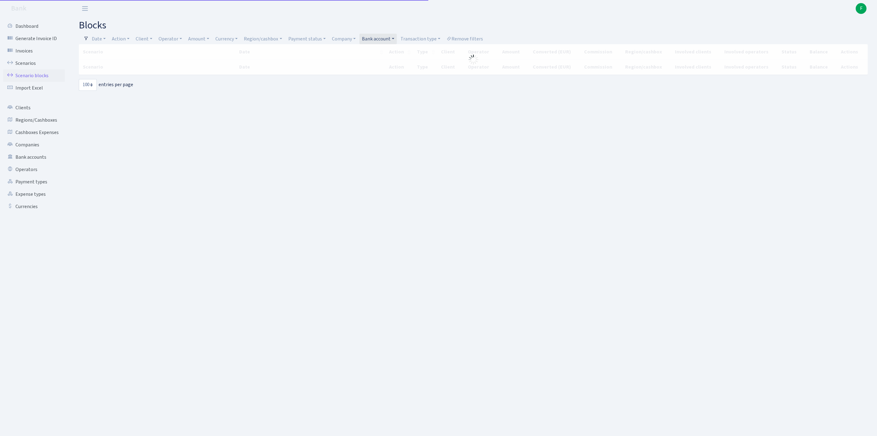
select select "100"
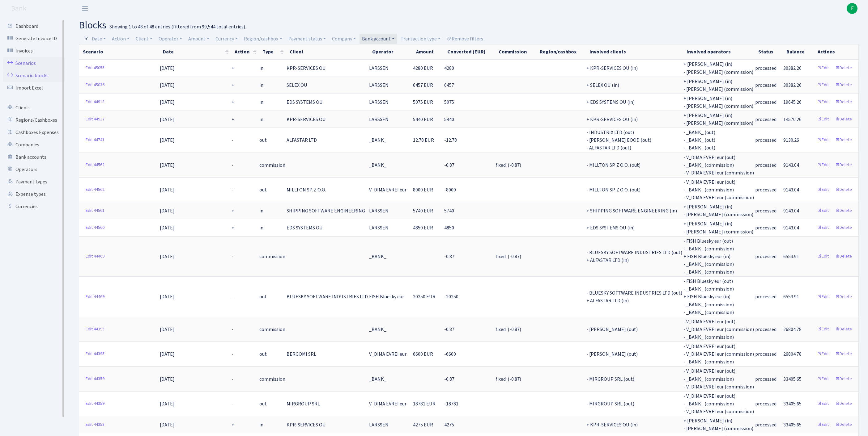
click at [33, 67] on link "Scenarios" at bounding box center [34, 63] width 62 height 12
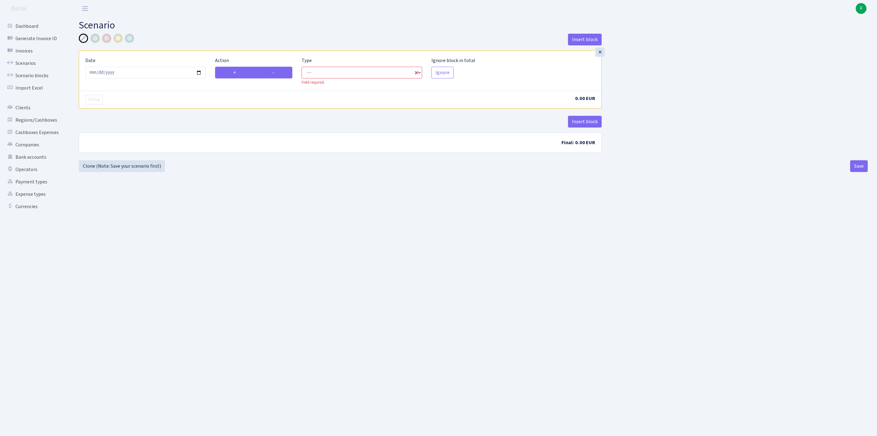
click at [280, 78] on label "-" at bounding box center [273, 73] width 38 height 12
click at [276, 73] on input "-" at bounding box center [274, 71] width 4 height 4
radio input "true"
radio input "false"
select select "out"
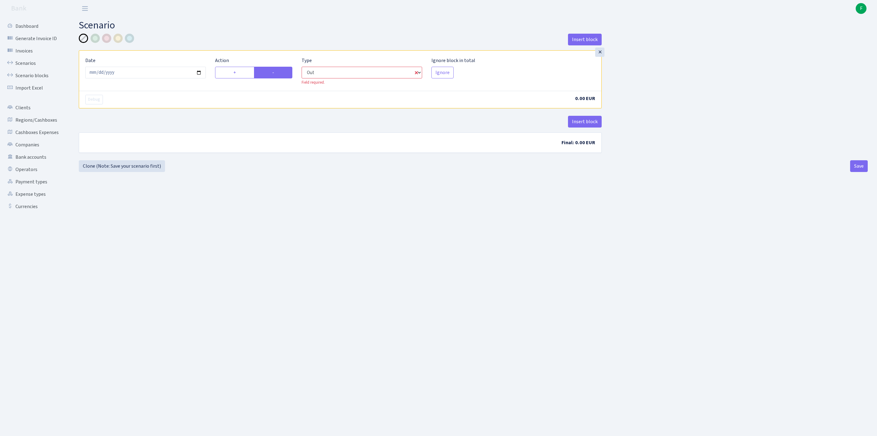
select select "1"
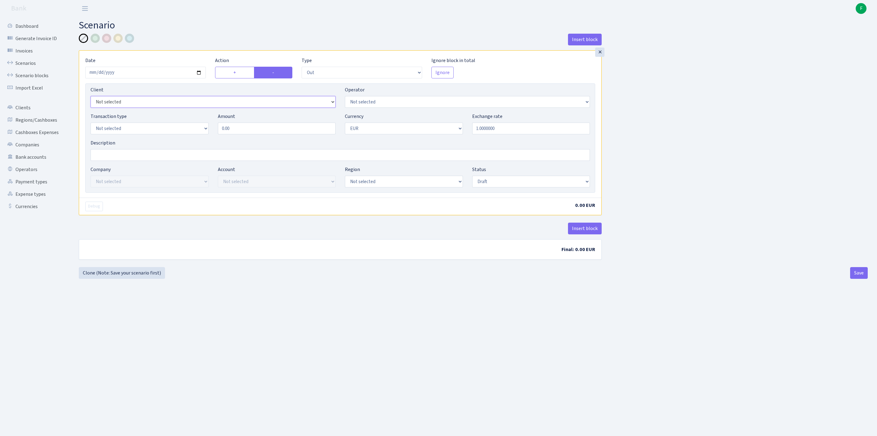
click at [120, 108] on select "Not selected 1 KOC GEMICILIK VE TASIMACILIK 1/BALDERE-SILDEDZE SIGNE 1/SCP NERO…" at bounding box center [213, 102] width 245 height 12
select select "2929"
select select "244"
select select "2"
drag, startPoint x: 240, startPoint y: 139, endPoint x: 179, endPoint y: 138, distance: 61.2
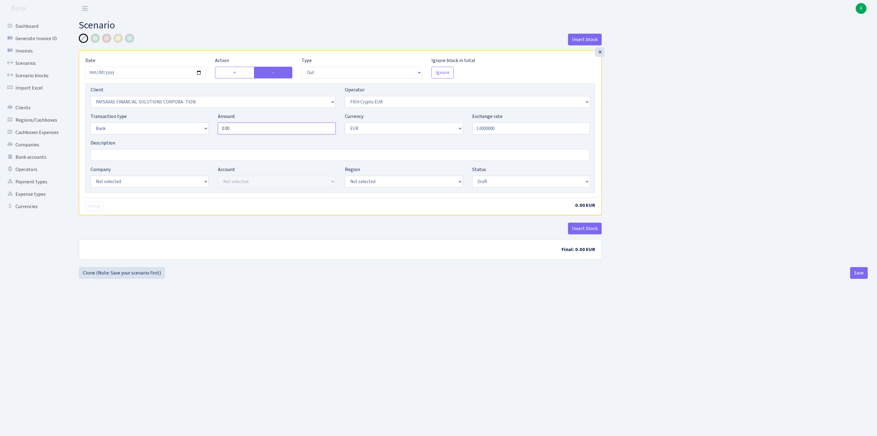
click at [179, 138] on div "Transaction type Not selected 981 ELF FISH crypto GIRT IVO dekl MM-BALTIC eur U…" at bounding box center [340, 126] width 509 height 27
type input "14,445.00"
select select "14"
select select "42"
select select "processed"
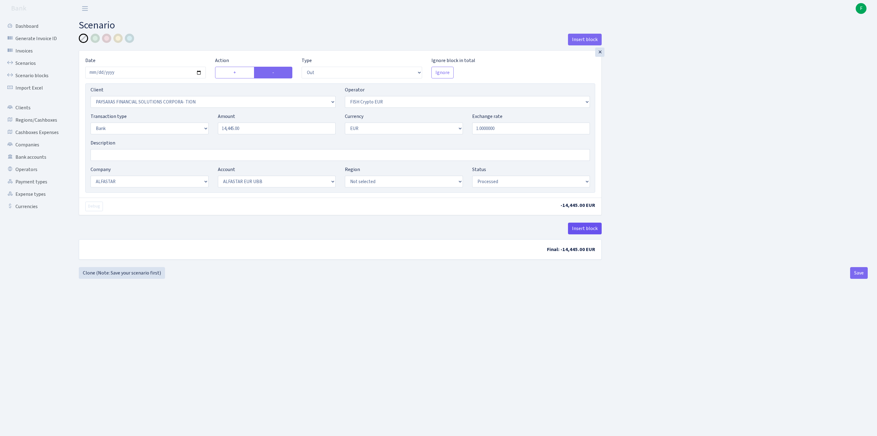
click at [594, 235] on button "Insert block" at bounding box center [585, 229] width 34 height 12
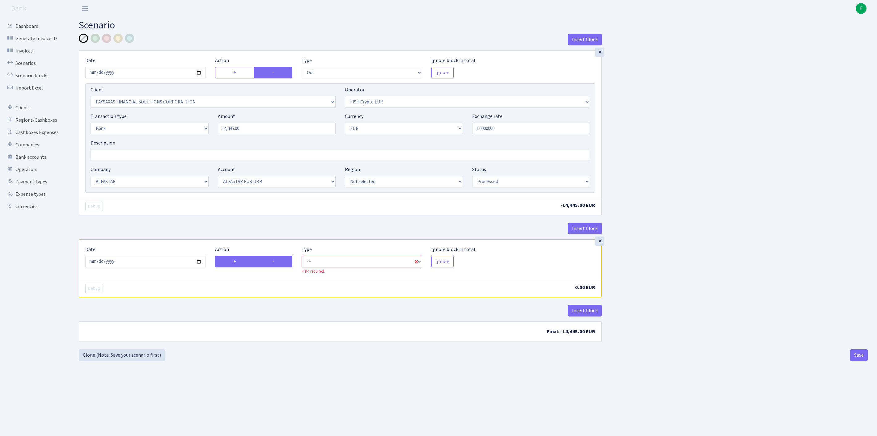
click at [277, 268] on label "-" at bounding box center [273, 262] width 38 height 12
click at [276, 262] on input "-" at bounding box center [274, 260] width 4 height 4
radio input "true"
radio input "false"
select select "commission"
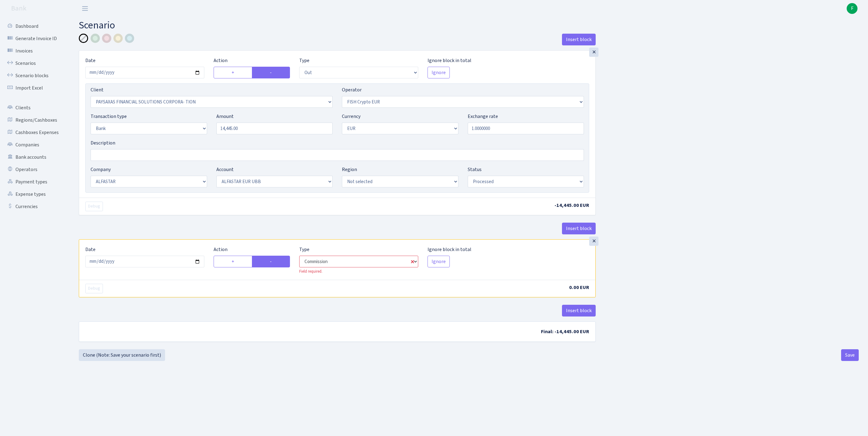
select select "244"
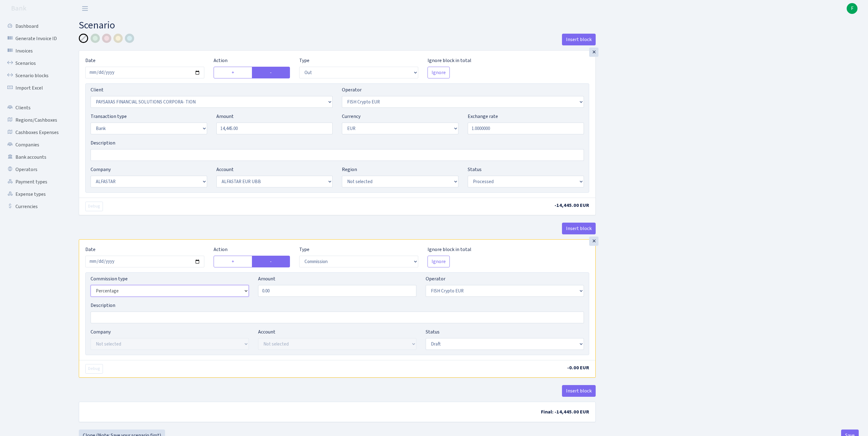
select select "fixed"
drag, startPoint x: 260, startPoint y: 324, endPoint x: 214, endPoint y: 319, distance: 46.0
click at [214, 302] on div "Commission type Percentage Fixed Bank Amount 0.00 Operator Not selected 981 981…" at bounding box center [337, 288] width 502 height 27
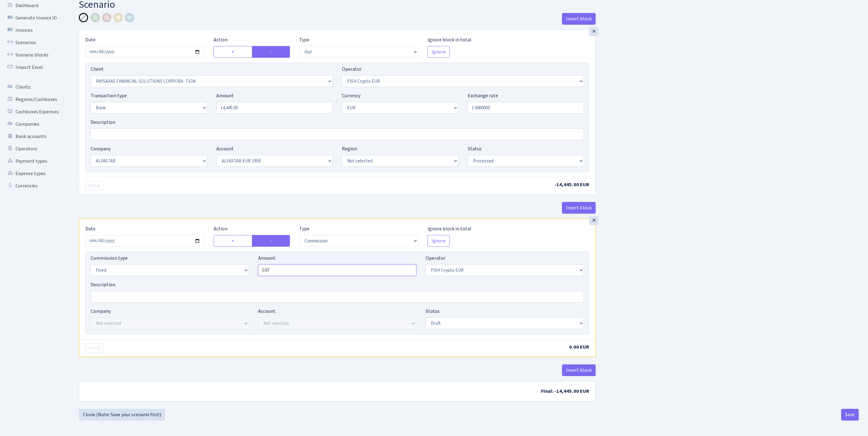
scroll to position [44, 0]
type input "0.87"
select select "1"
select select "14"
select select "42"
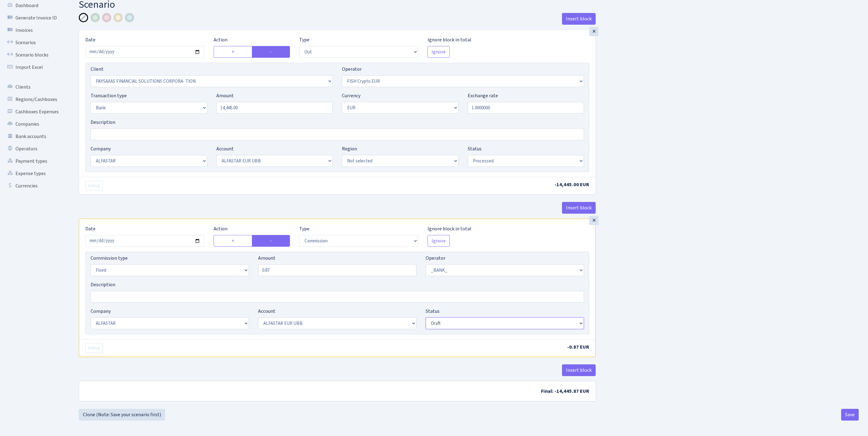
select select "processed"
click at [847, 413] on button "Save" at bounding box center [850, 415] width 18 height 12
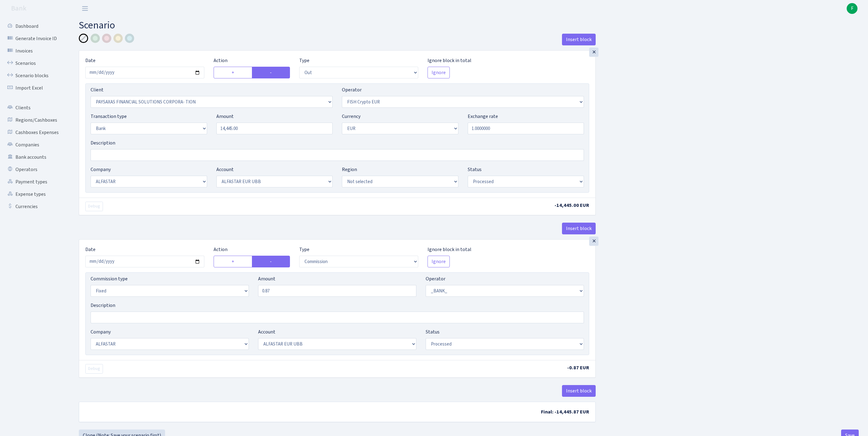
select select "out"
select select "2929"
select select "244"
select select "2"
select select "1"
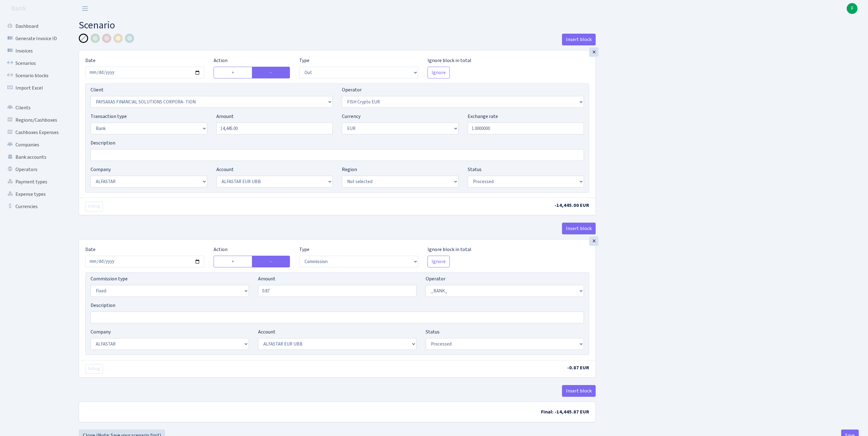
select select "14"
select select "42"
select select "processed"
select select "commission"
select select "fixed"
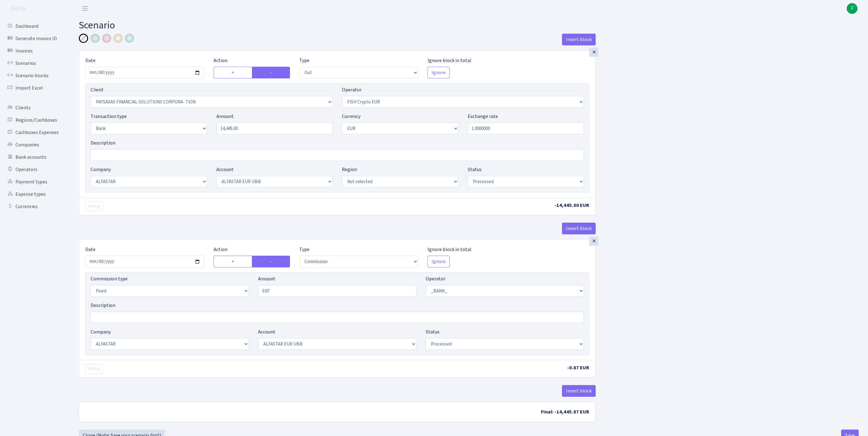
select select "1"
select select "14"
select select "42"
select select "processed"
click at [27, 67] on link "Scenarios" at bounding box center [34, 63] width 62 height 12
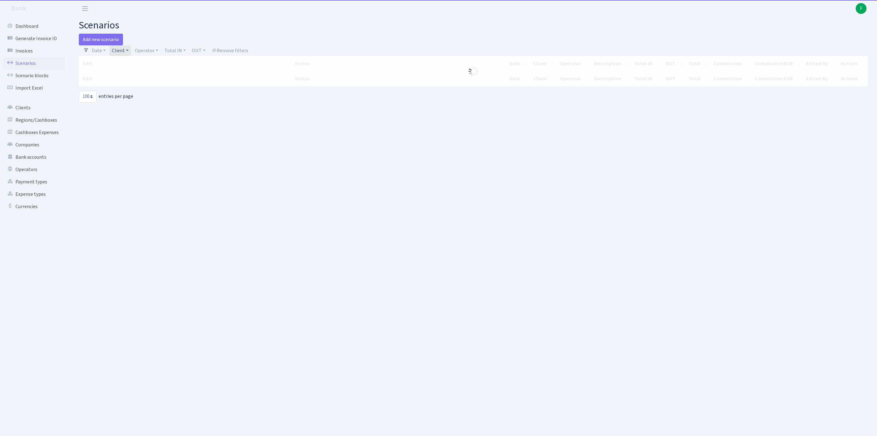
select select "100"
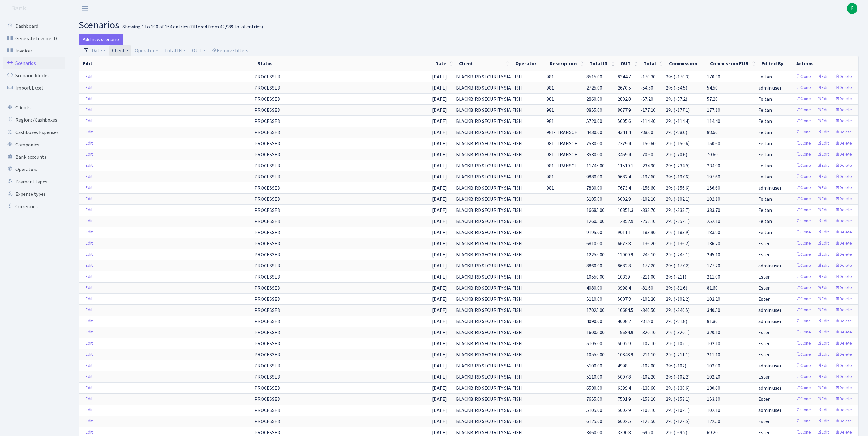
click at [131, 53] on link "Client" at bounding box center [120, 50] width 22 height 11
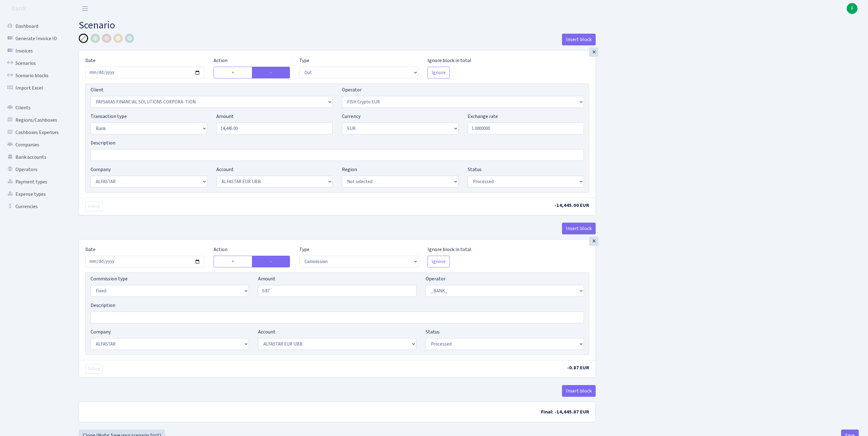
select select "out"
select select "2929"
select select "244"
select select "2"
select select "1"
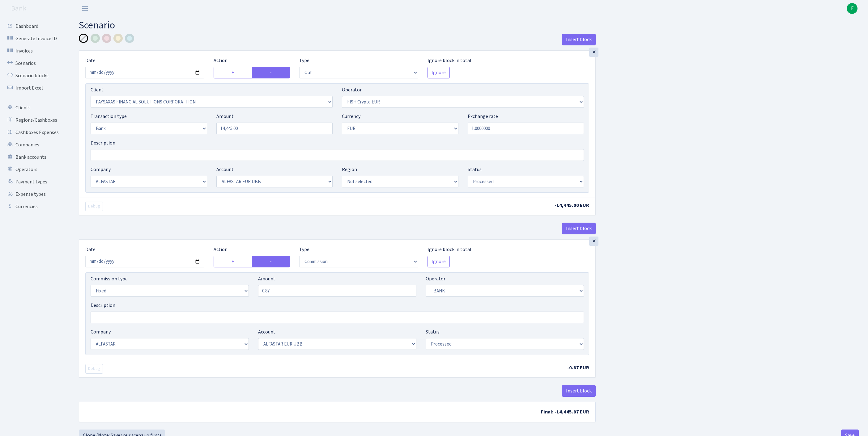
select select "14"
select select "42"
select select "processed"
select select "commission"
select select "fixed"
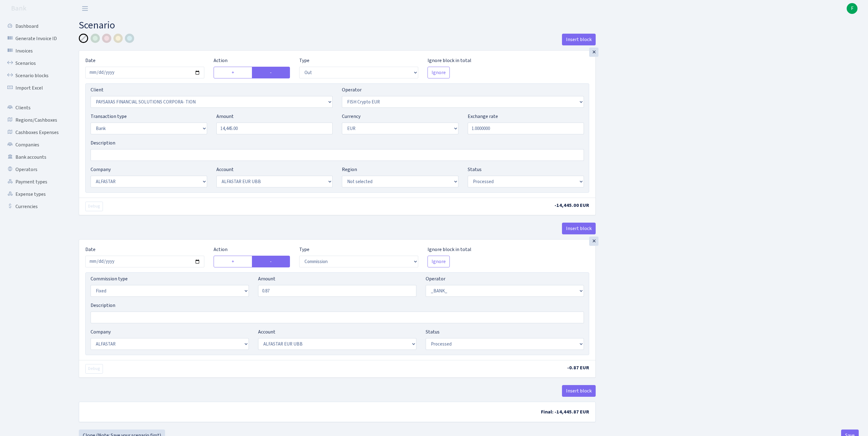
select select "1"
select select "14"
select select "42"
select select "processed"
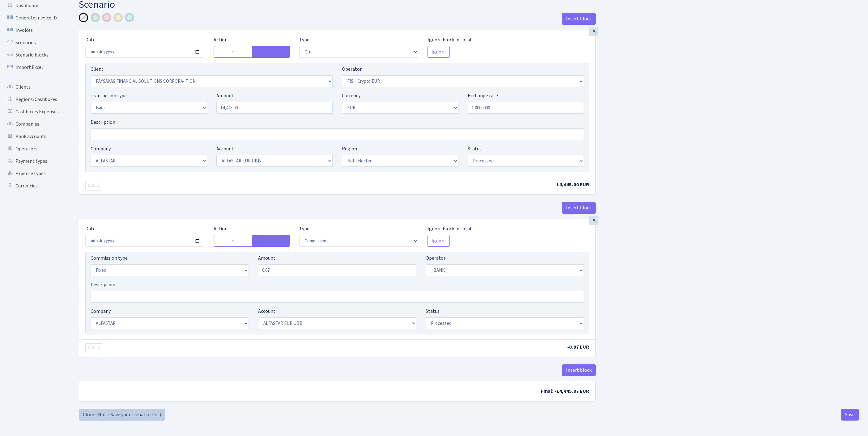
click at [91, 413] on link "Clone (Note: Save your scenario first)" at bounding box center [122, 415] width 86 height 12
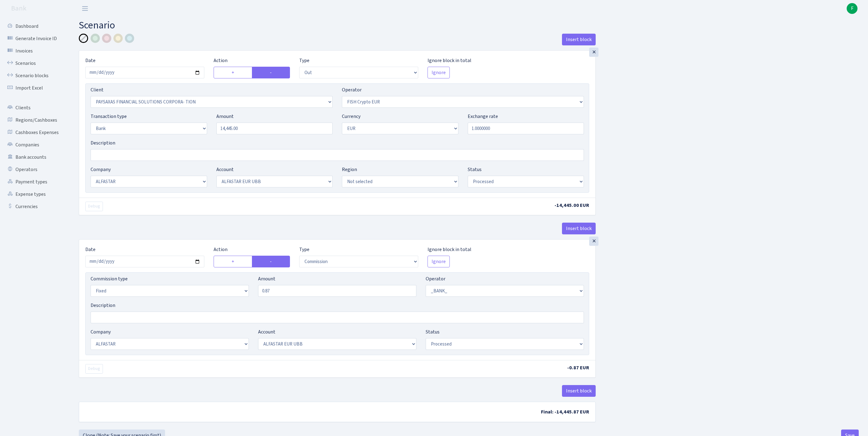
select select "out"
select select "2929"
select select "244"
select select "2"
select select "1"
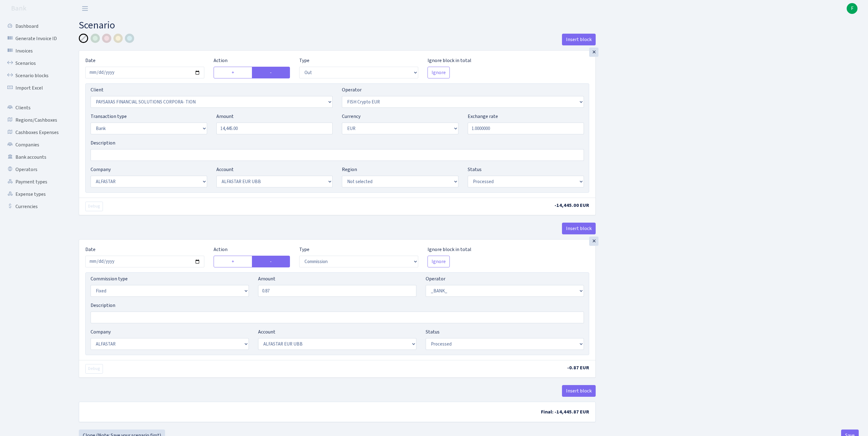
select select "14"
select select "42"
select select "processed"
select select "commission"
select select "fixed"
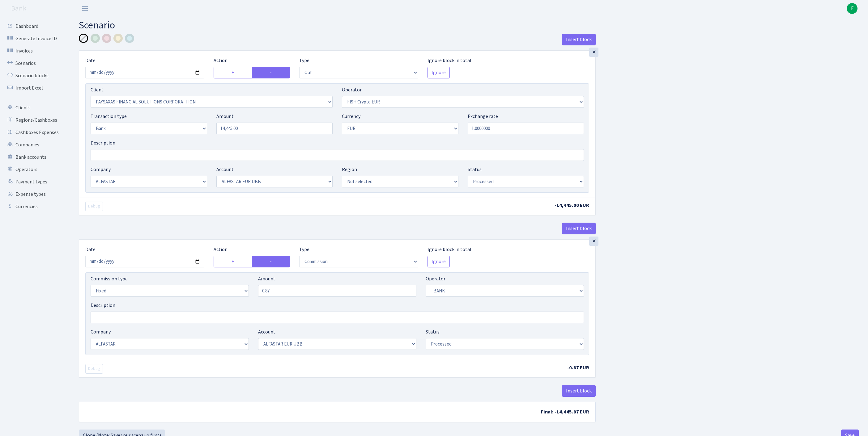
select select "1"
select select "14"
select select "42"
select select "processed"
drag, startPoint x: 245, startPoint y: 142, endPoint x: 197, endPoint y: 133, distance: 49.0
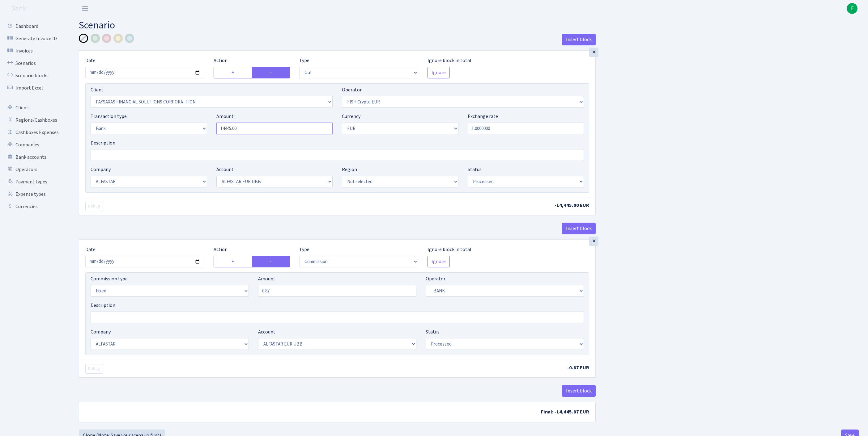
click at [197, 133] on div "Transaction type Not selected 981 ELF FISH crypto GIRT IVO dekl MM-BALTIC eur U…" at bounding box center [337, 126] width 502 height 27
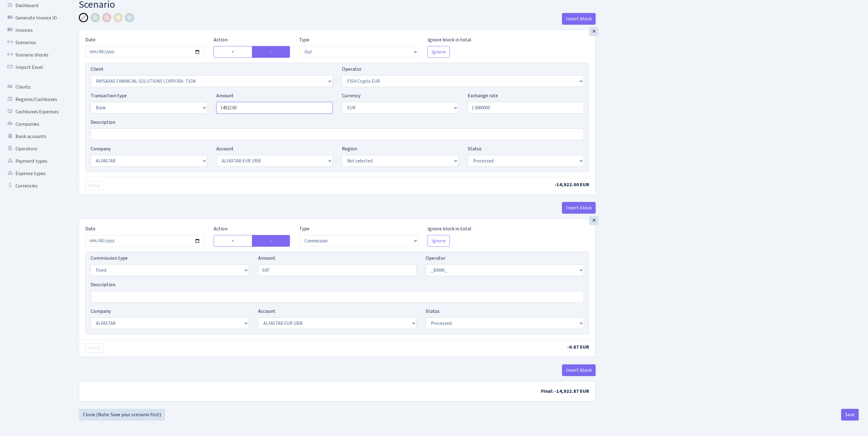
scroll to position [77, 0]
type input "14,922.00"
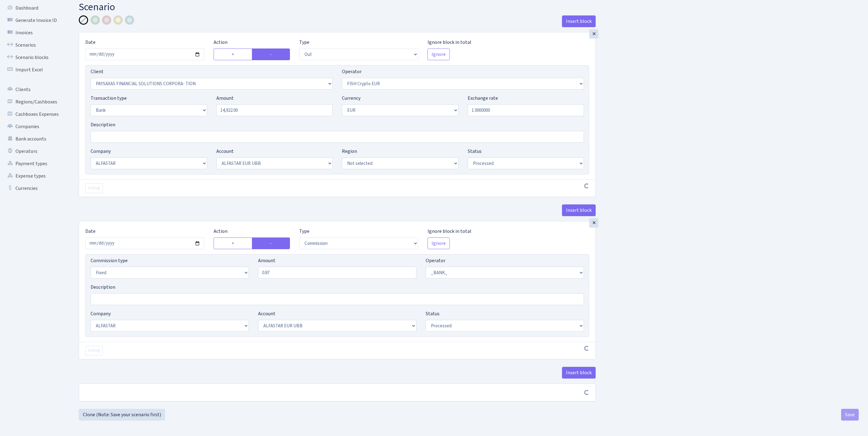
scroll to position [74, 0]
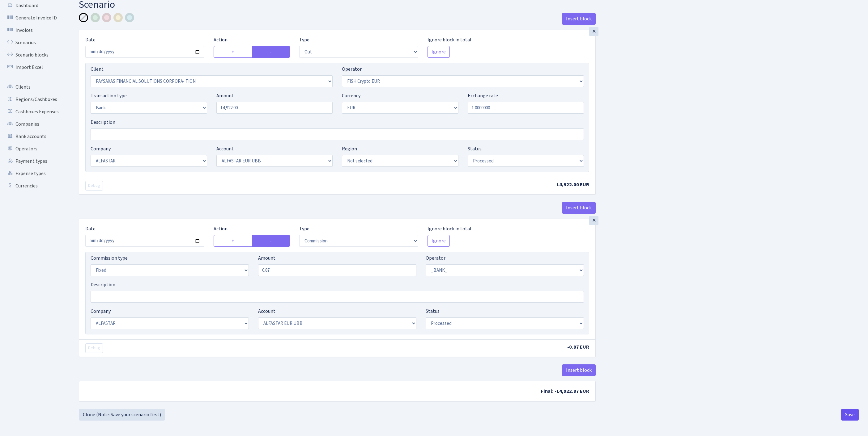
click at [842, 417] on button "Save" at bounding box center [850, 415] width 18 height 12
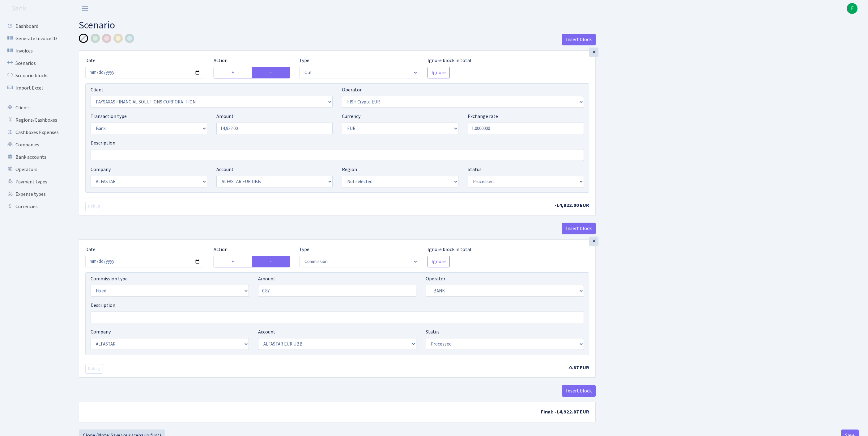
select select "out"
select select "2929"
select select "244"
select select "2"
select select "1"
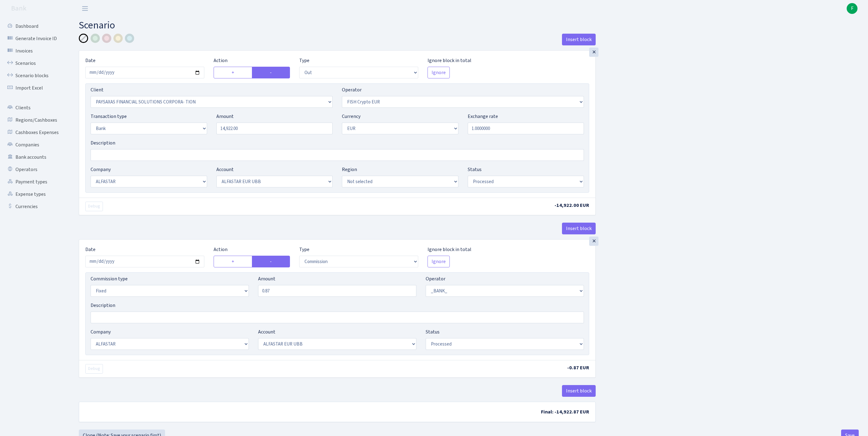
select select "14"
select select "42"
select select "processed"
select select "commission"
select select "fixed"
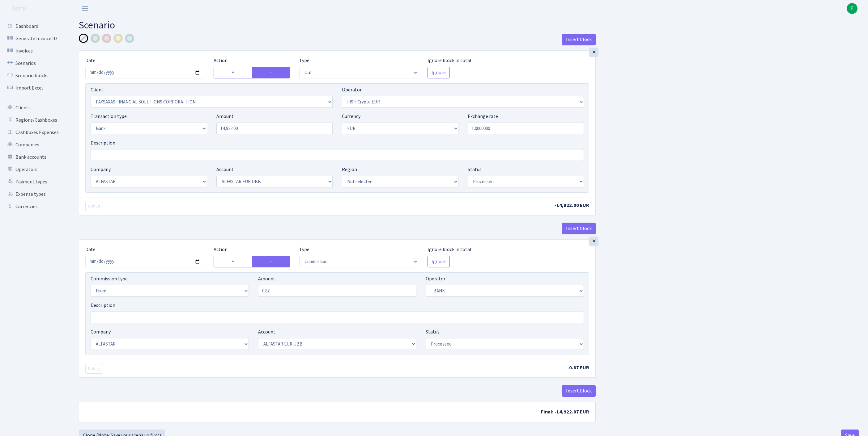
select select "1"
select select "14"
select select "42"
select select "processed"
click at [25, 68] on link "Scenarios" at bounding box center [34, 63] width 62 height 12
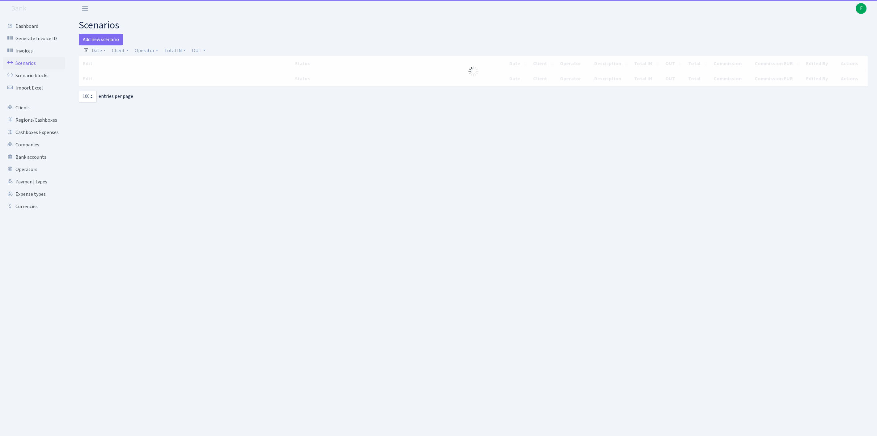
select select "100"
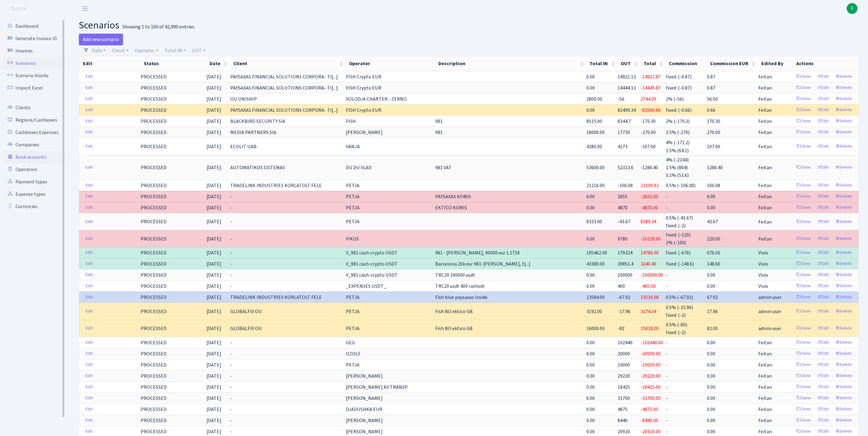
click at [38, 163] on link "Bank accounts" at bounding box center [34, 157] width 62 height 12
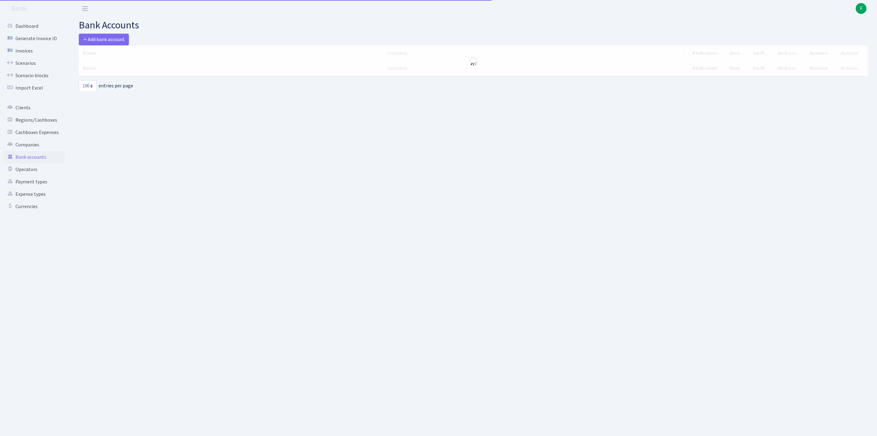
select select "100"
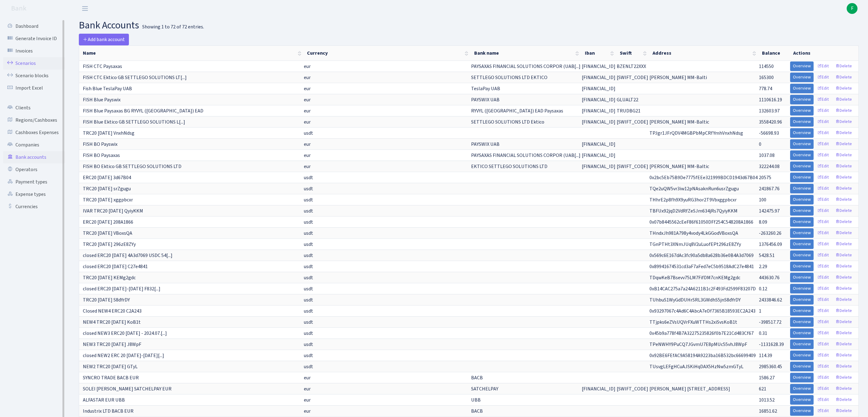
click at [29, 64] on link "Scenarios" at bounding box center [34, 63] width 62 height 12
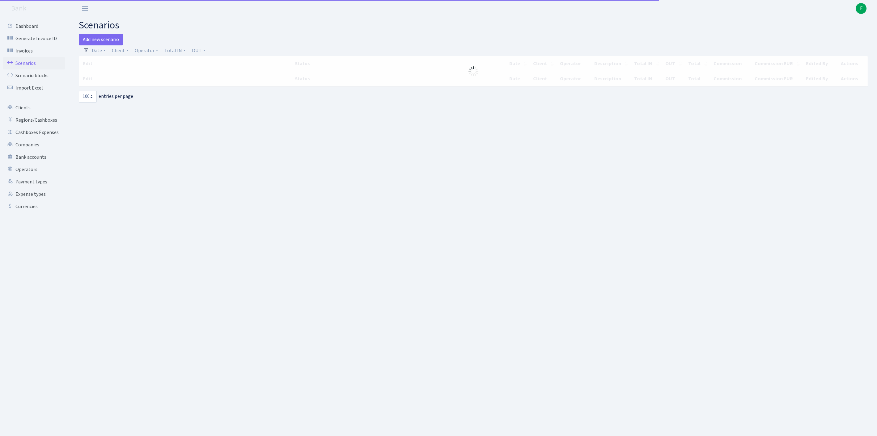
select select "100"
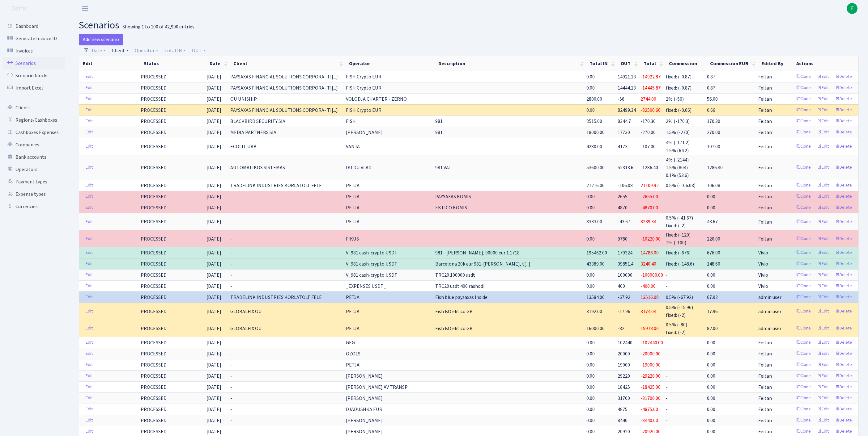
click at [124, 53] on link "Client" at bounding box center [120, 50] width 22 height 11
click at [129, 74] on input "search" at bounding box center [137, 73] width 51 height 10
type input "HYBRID"
click at [151, 90] on li "HYBRID COOLING LTD" at bounding box center [137, 84] width 53 height 11
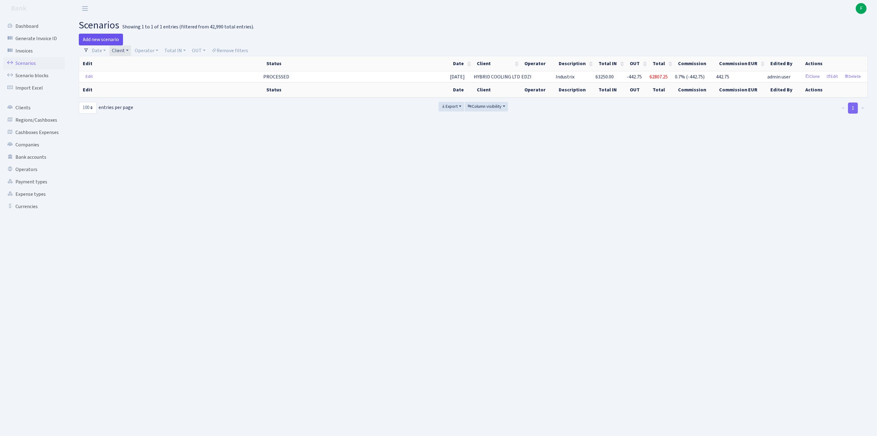
click at [105, 40] on link "Add new scenario" at bounding box center [101, 40] width 44 height 12
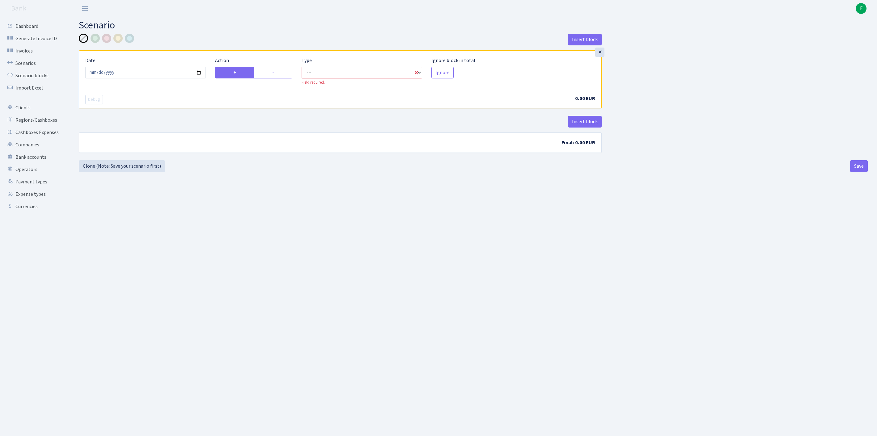
select select "in"
select select "1"
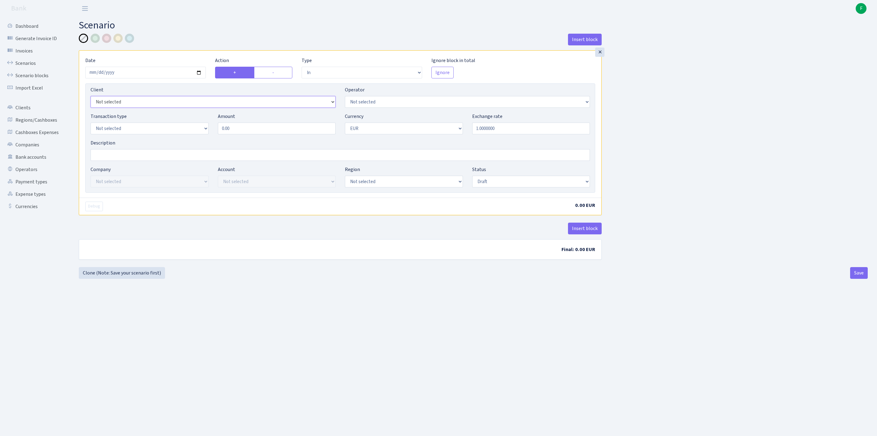
select select "3234"
select select "11"
click at [139, 132] on div "Transaction type Not selected 981 ELF FISH crypto GIRT IVO dekl MM-BALTIC eur U…" at bounding box center [150, 124] width 118 height 22
select select "2"
drag, startPoint x: 219, startPoint y: 141, endPoint x: 186, endPoint y: 140, distance: 32.8
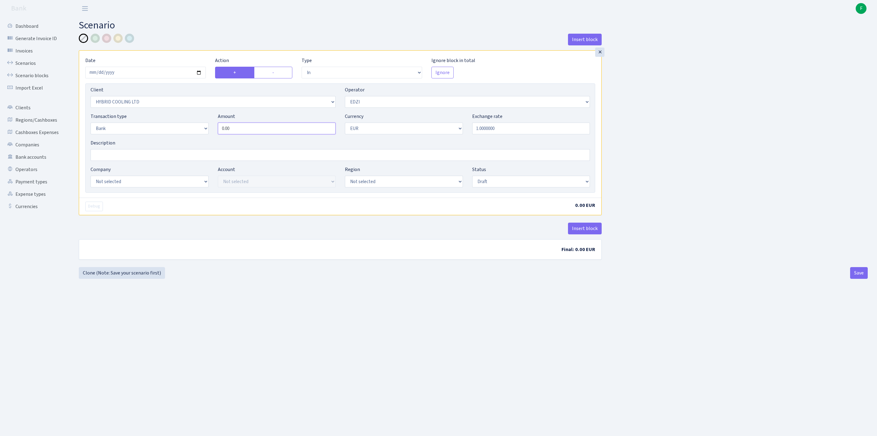
click at [182, 138] on div "Transaction type Not selected 981 ELF FISH crypto GIRT IVO dekl MM-BALTIC eur U…" at bounding box center [340, 126] width 509 height 27
paste input "500"
type input "50,000.00"
select select "22"
select select "63"
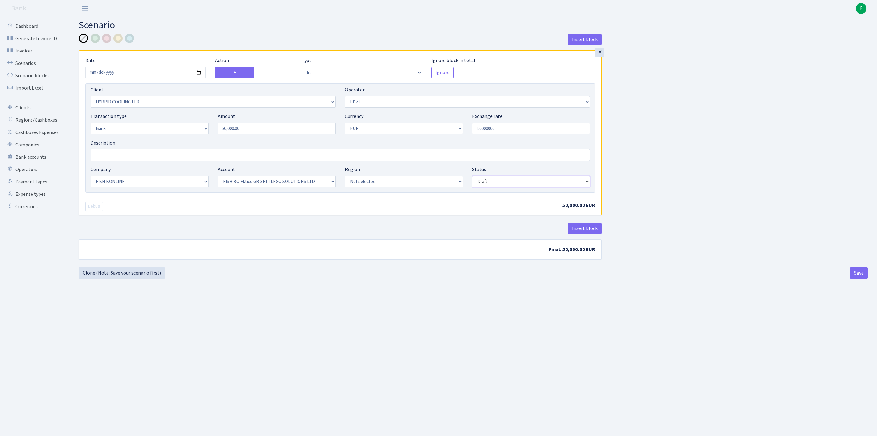
select select "processed"
click at [594, 235] on button "Insert block" at bounding box center [585, 229] width 34 height 12
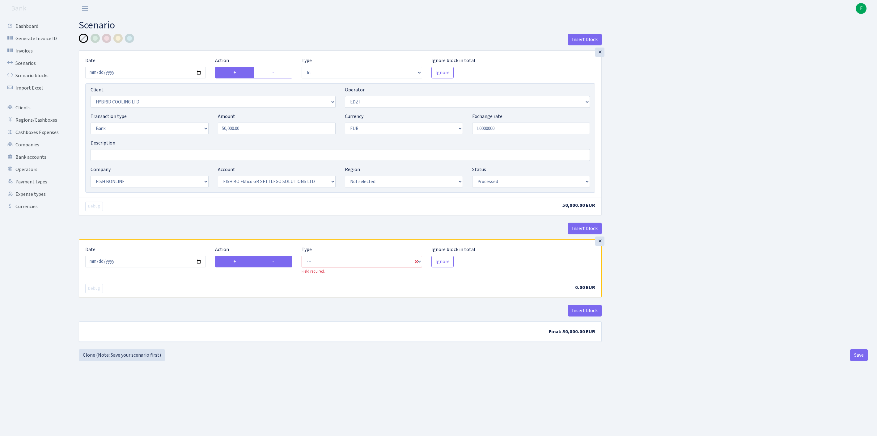
click at [272, 268] on label "-" at bounding box center [273, 262] width 38 height 12
click at [272, 262] on input "-" at bounding box center [274, 260] width 4 height 4
radio input "true"
radio input "false"
select select "commission"
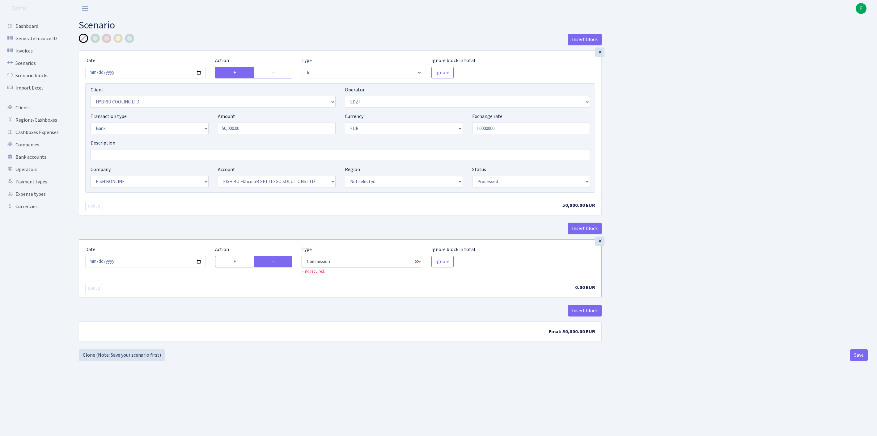
select select "11"
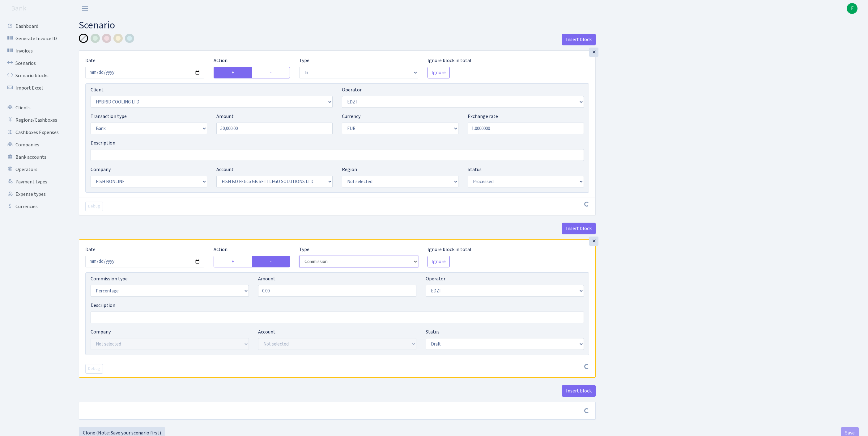
scroll to position [77, 0]
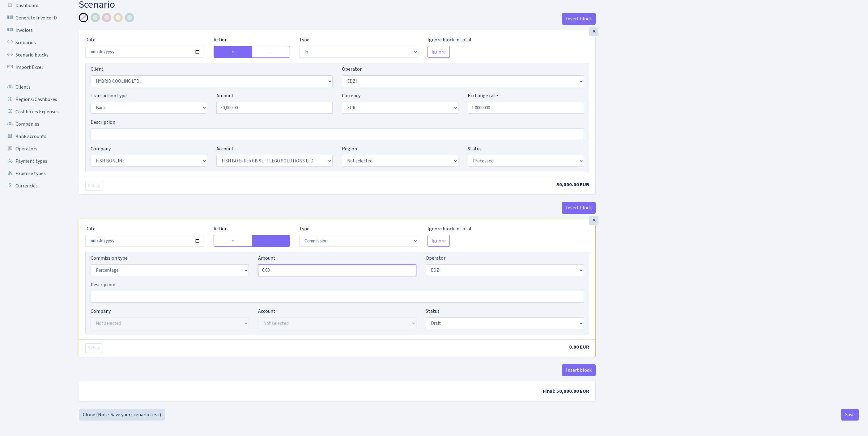
drag, startPoint x: 277, startPoint y: 248, endPoint x: 250, endPoint y: 247, distance: 27.8
click at [252, 255] on div "Commission type Percentage Fixed Bank Amount 0.00 Operator Not selected 981 981…" at bounding box center [337, 268] width 502 height 27
type input "0.70"
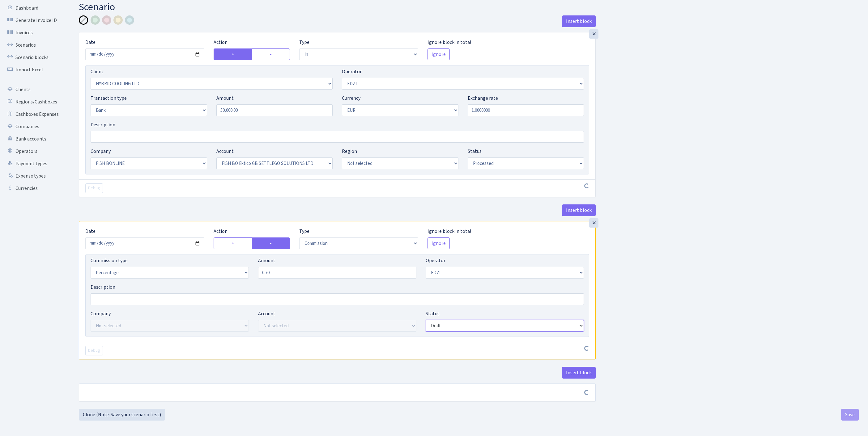
scroll to position [74, 0]
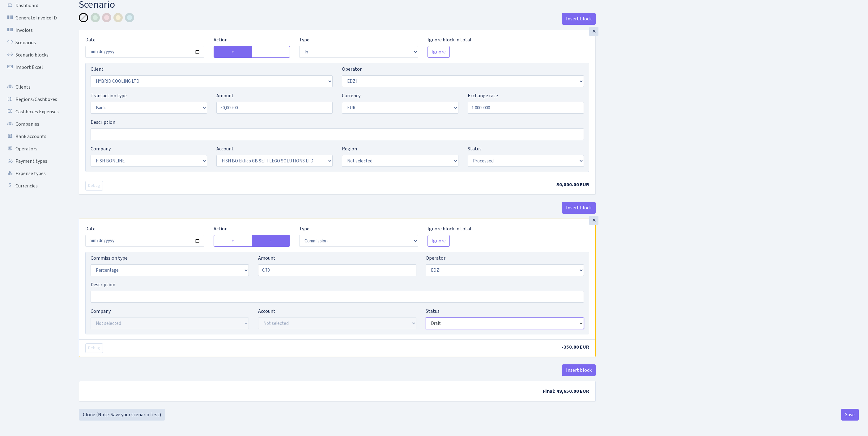
select select "processed"
click at [577, 365] on button "Insert block" at bounding box center [579, 371] width 34 height 12
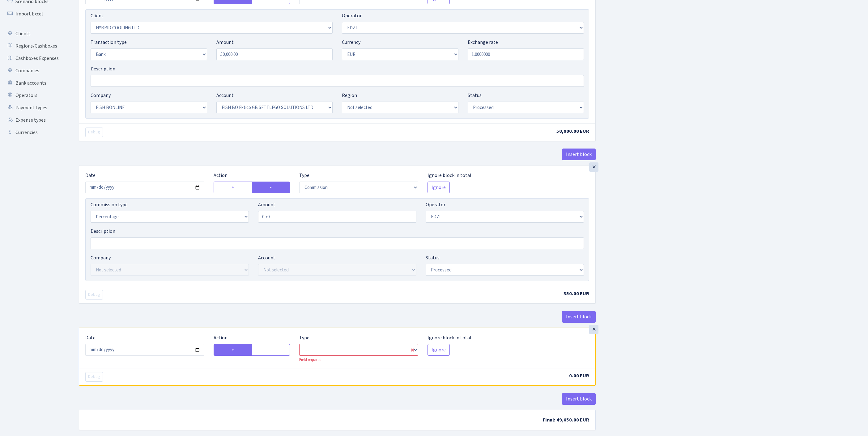
scroll to position [172, 0]
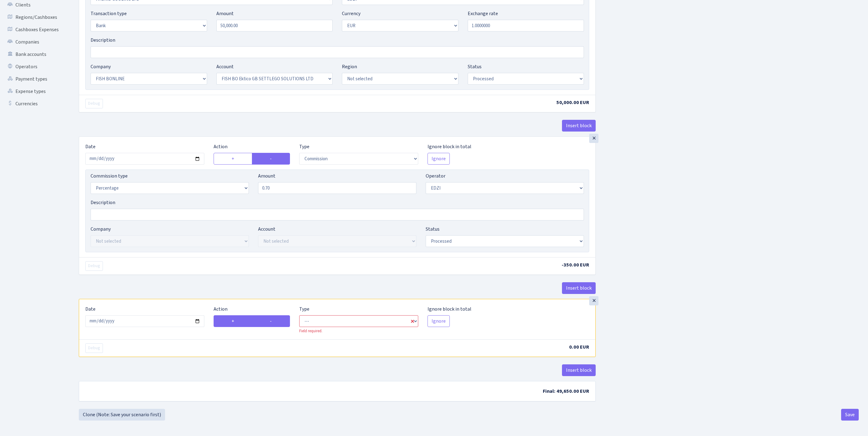
click at [277, 315] on label "-" at bounding box center [271, 321] width 38 height 12
click at [274, 318] on input "-" at bounding box center [272, 320] width 4 height 4
radio input "true"
radio input "false"
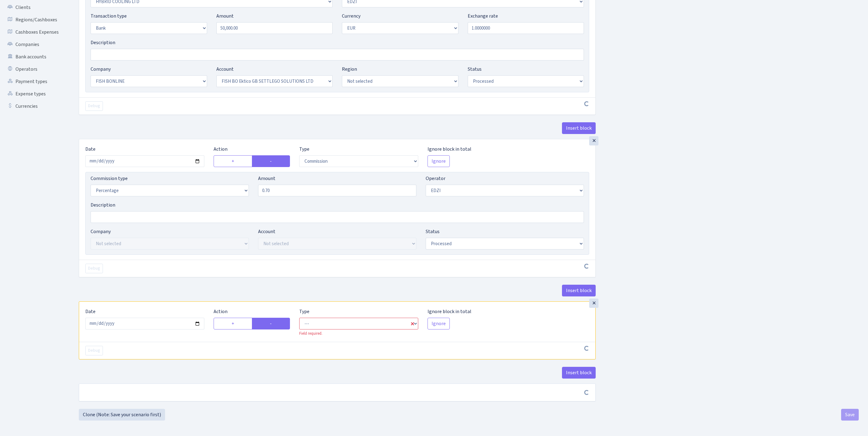
scroll to position [169, 0]
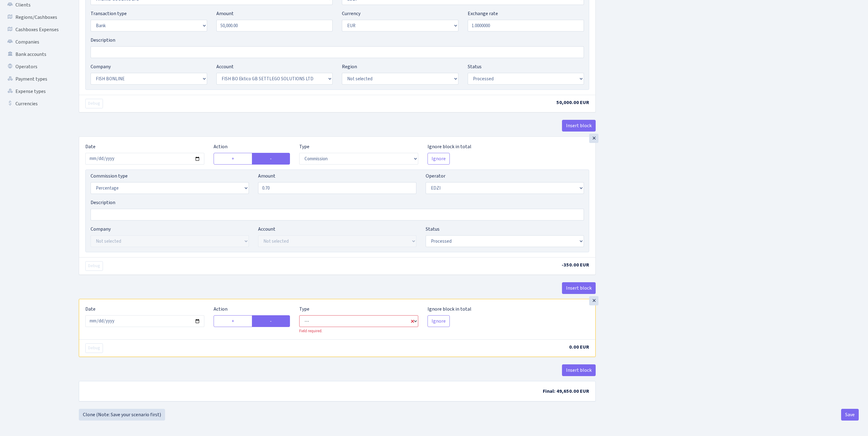
select select "commission"
select select "11"
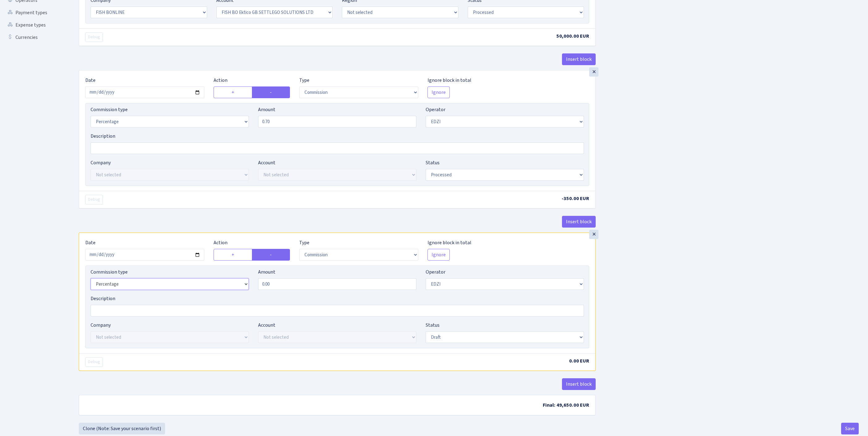
select select "fixed"
drag, startPoint x: 290, startPoint y: 342, endPoint x: 227, endPoint y: 340, distance: 63.7
click at [227, 295] on div "Commission type Percentage Fixed Bank Amount 0.00 Operator Not selected 981 981…" at bounding box center [337, 281] width 502 height 27
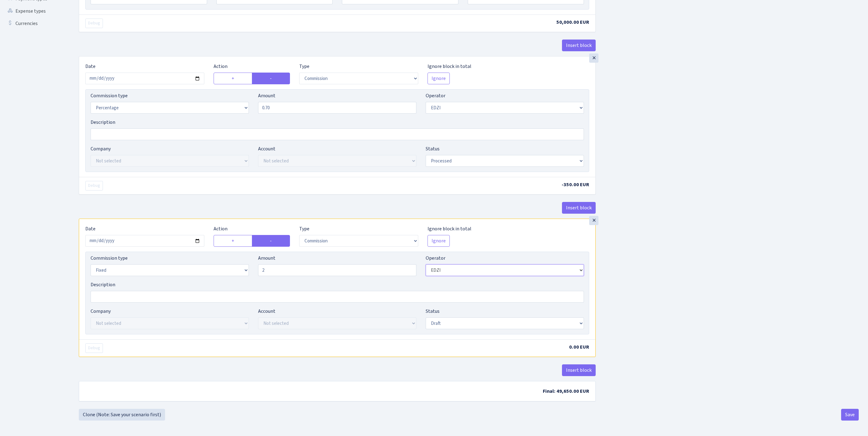
type input "2.00"
select select "1"
select select "22"
select select "63"
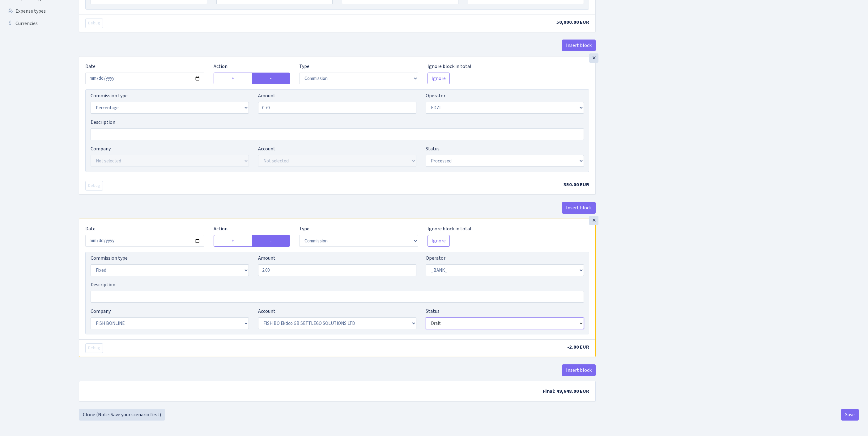
select select "processed"
click at [850, 410] on button "Save" at bounding box center [850, 415] width 18 height 12
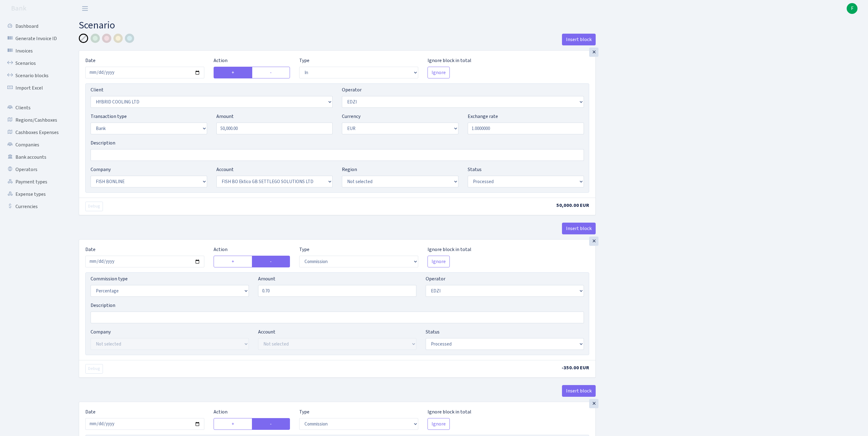
select select "in"
select select "3234"
select select "11"
select select "2"
select select "1"
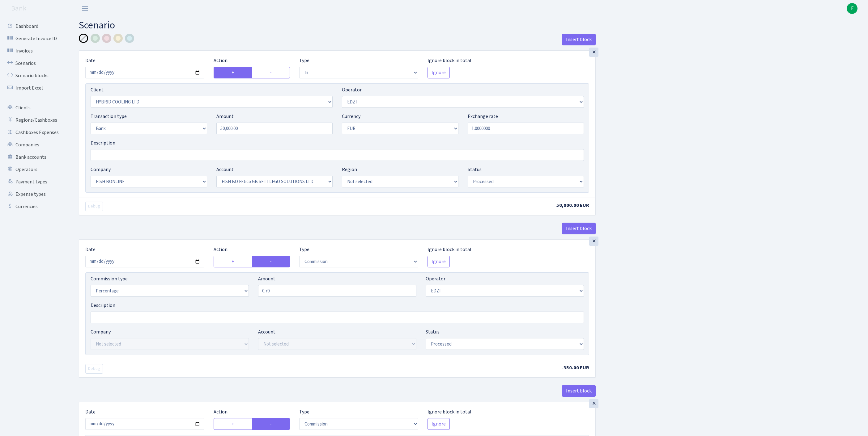
select select "22"
select select "63"
select select "processed"
select select "commission"
select select "11"
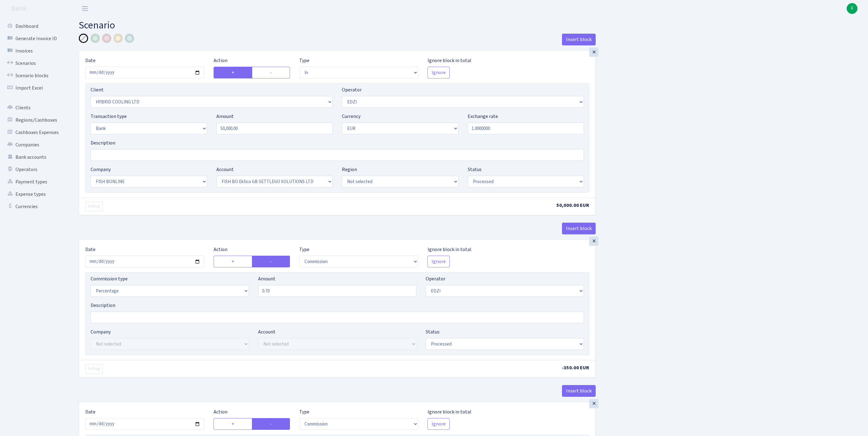
select select "processed"
select select "commission"
select select "fixed"
select select "1"
select select "22"
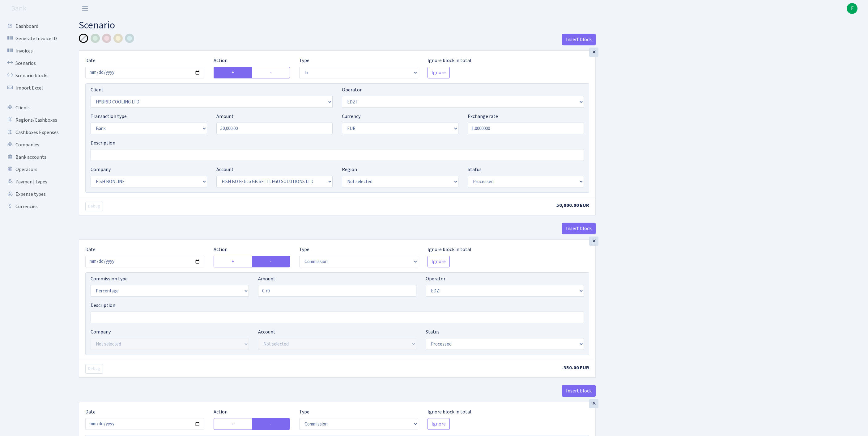
select select "63"
select select "processed"
click at [26, 67] on link "Scenarios" at bounding box center [34, 63] width 62 height 12
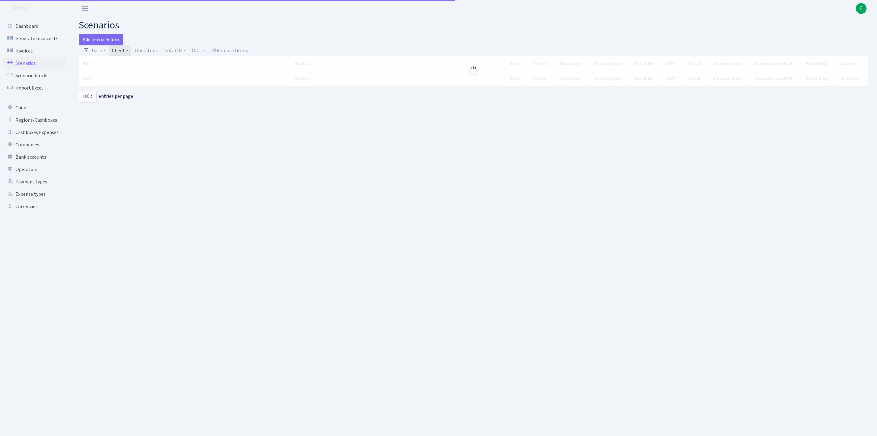
select select "100"
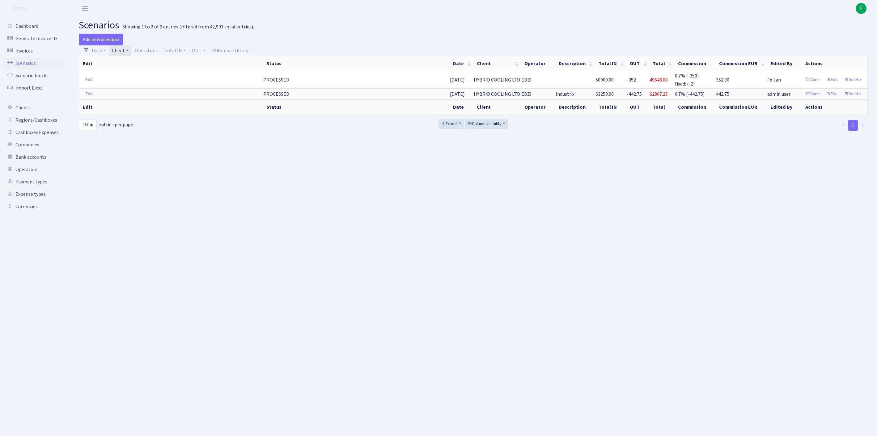
click at [131, 53] on link "Client" at bounding box center [120, 50] width 22 height 11
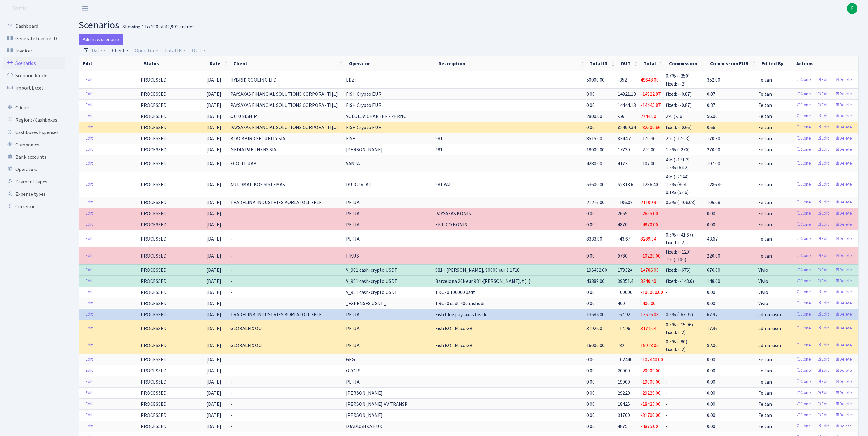
click at [125, 54] on link "Client" at bounding box center [120, 50] width 22 height 11
click at [137, 75] on input "search" at bounding box center [137, 73] width 51 height 10
type input "TRADELINK"
click at [133, 96] on li "TRADELINK INDUSTRIES KORLATOLT FELE" at bounding box center [137, 91] width 53 height 25
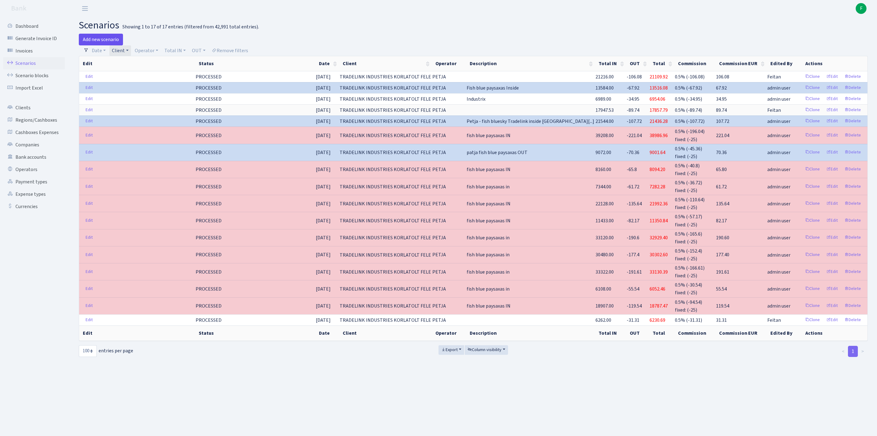
click at [99, 41] on link "Add new scenario" at bounding box center [101, 40] width 44 height 12
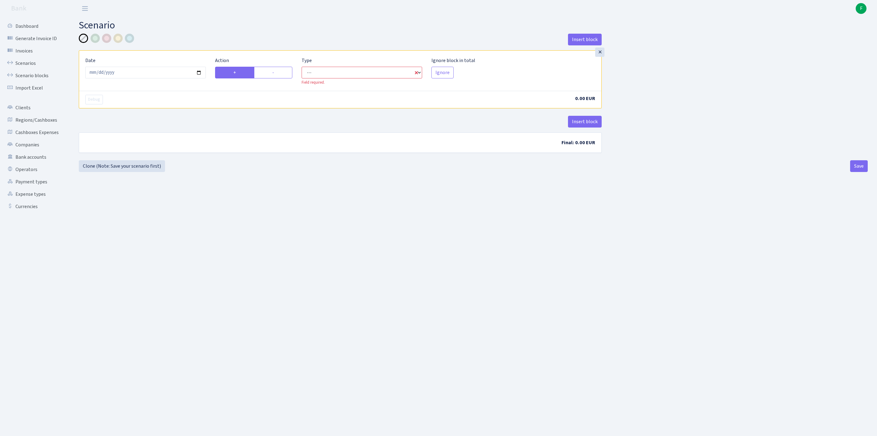
select select "in"
select select "1"
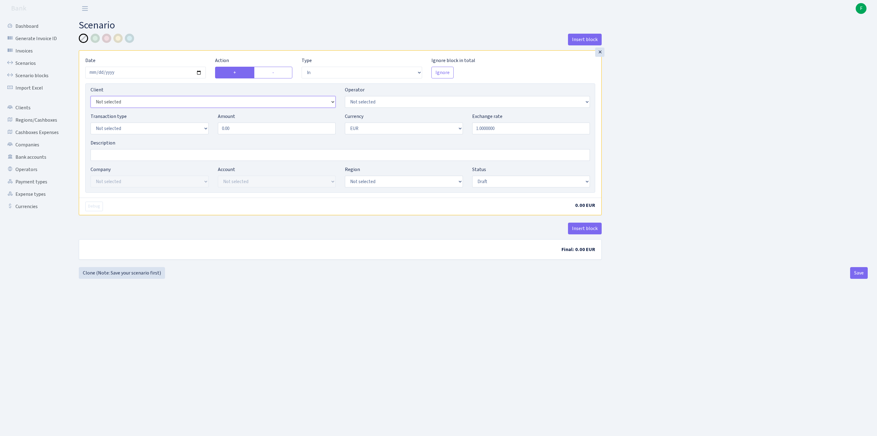
click at [124, 108] on select "Not selected 1 KOC GEMICILIK VE TASIMACILIK 1/BALDERE-SILDEDZE SIGNE 1/SCP NERO…" at bounding box center [213, 102] width 245 height 12
select select "3051"
select select "392"
select select "2"
drag, startPoint x: 247, startPoint y: 140, endPoint x: 179, endPoint y: 140, distance: 67.4
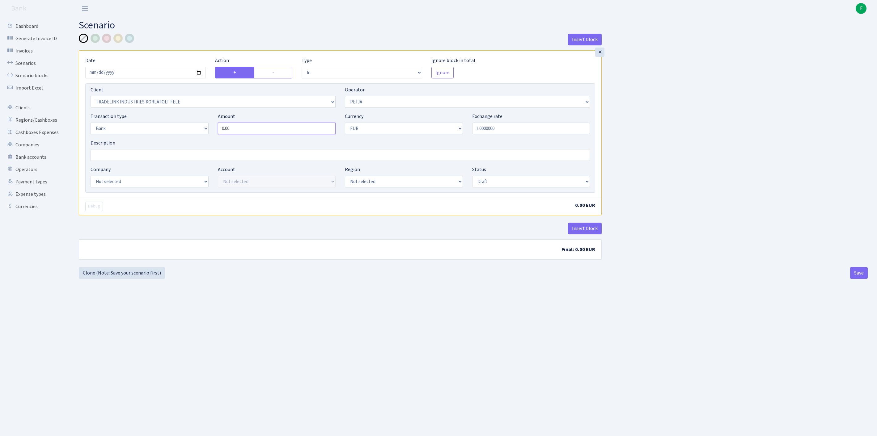
click at [179, 139] on div "Transaction type Not selected 981 ELF FISH crypto [PERSON_NAME] MM-BALTIC eur U…" at bounding box center [340, 126] width 509 height 27
type input "25,551.00"
select select "22"
select select "63"
select select "processed"
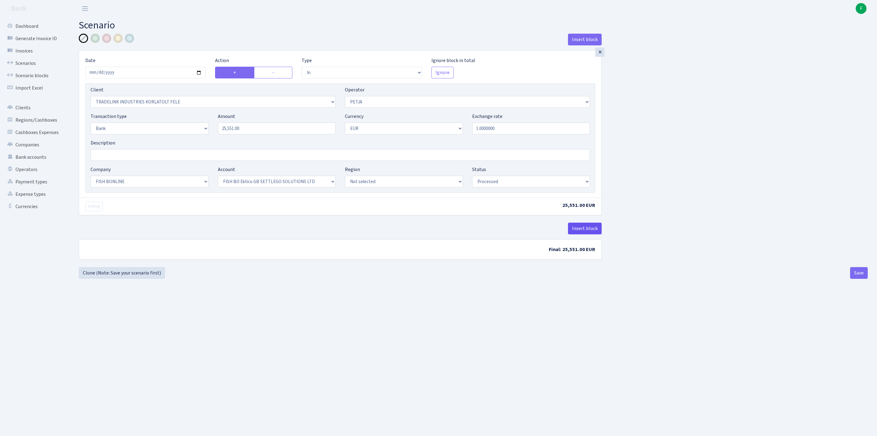
click at [575, 235] on button "Insert block" at bounding box center [585, 229] width 34 height 12
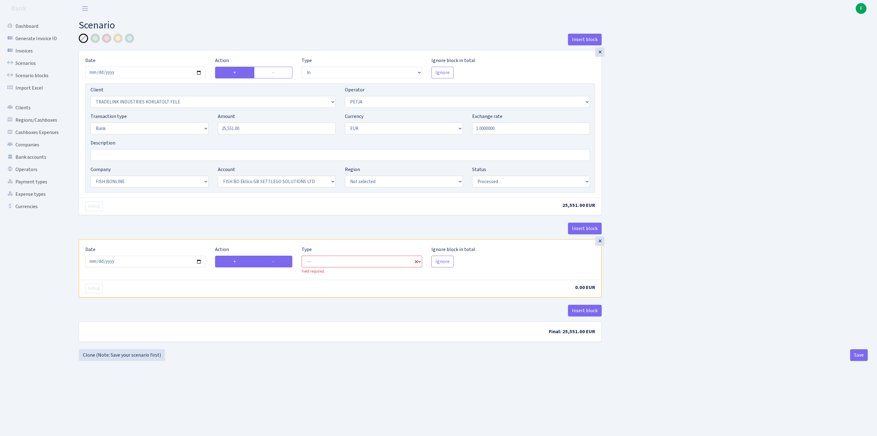
click at [285, 268] on label "-" at bounding box center [273, 262] width 38 height 12
click at [276, 262] on input "-" at bounding box center [274, 260] width 4 height 4
radio input "true"
radio input "false"
select select "commission"
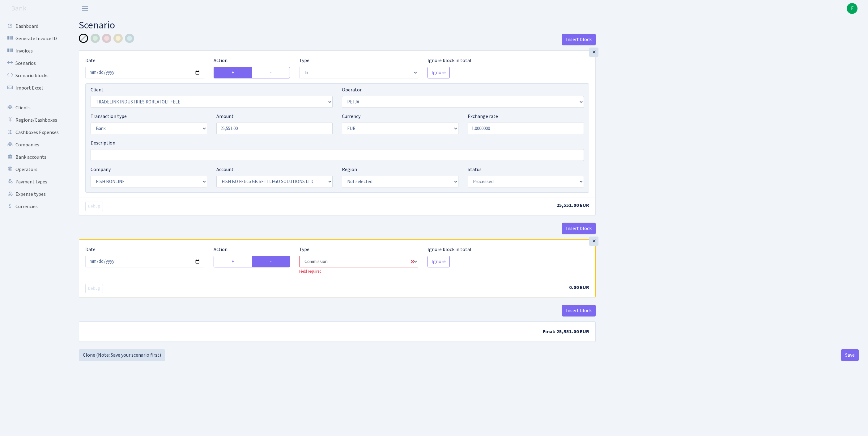
select select "392"
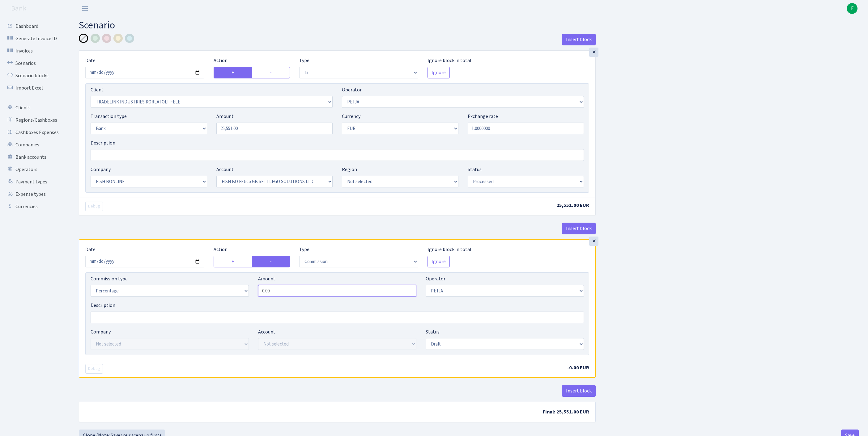
drag, startPoint x: 303, startPoint y: 327, endPoint x: 213, endPoint y: 323, distance: 89.7
click at [215, 302] on div "Commission type Percentage Fixed Bank Amount 0.00 Operator Not selected 981 981…" at bounding box center [337, 288] width 502 height 27
type input "0"
type input "1.50"
click at [108, 161] on input "Description" at bounding box center [337, 155] width 493 height 12
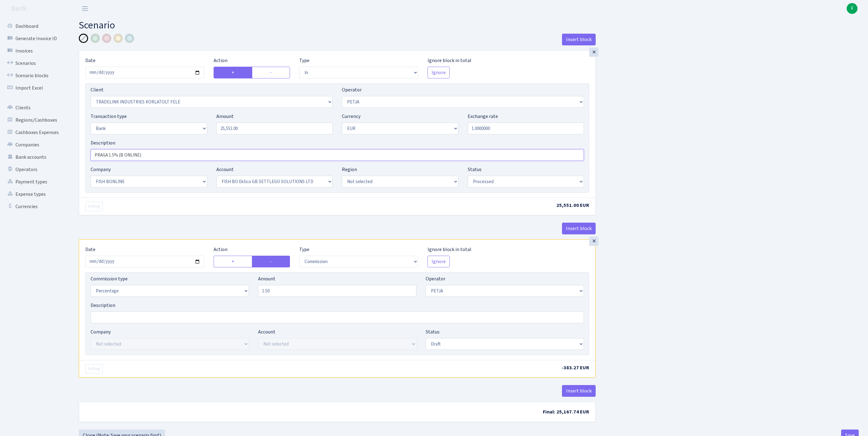
scroll to position [77, 0]
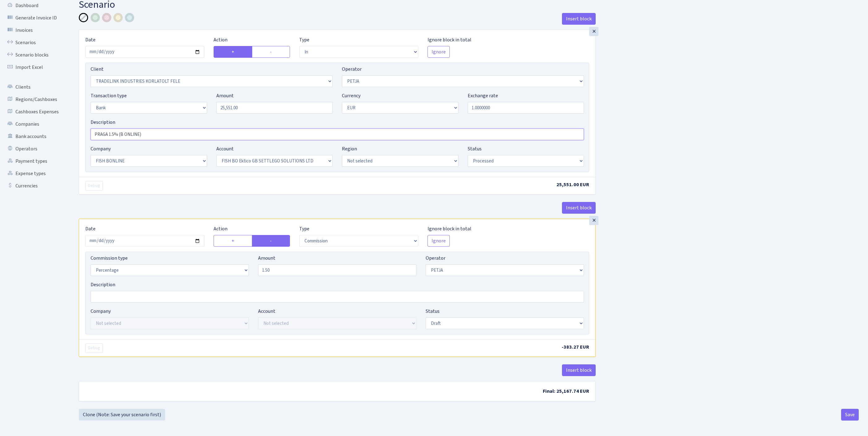
type input "PRAGA 1.5% (B ONLINE)"
select select "processed"
click at [566, 365] on button "Insert block" at bounding box center [579, 371] width 34 height 12
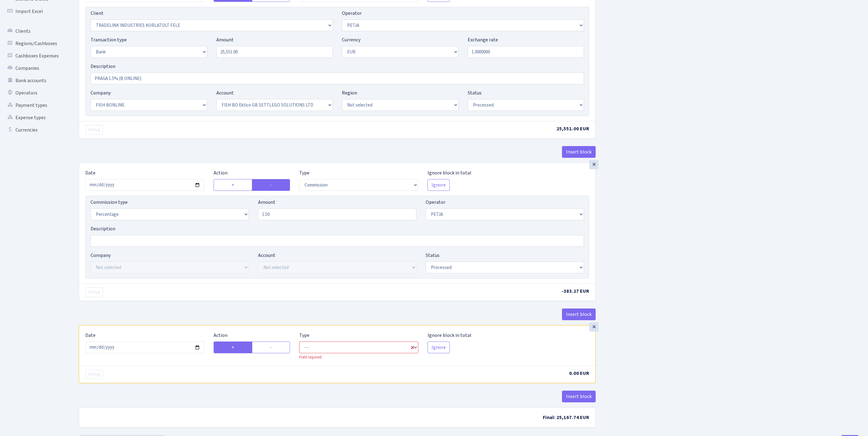
scroll to position [172, 0]
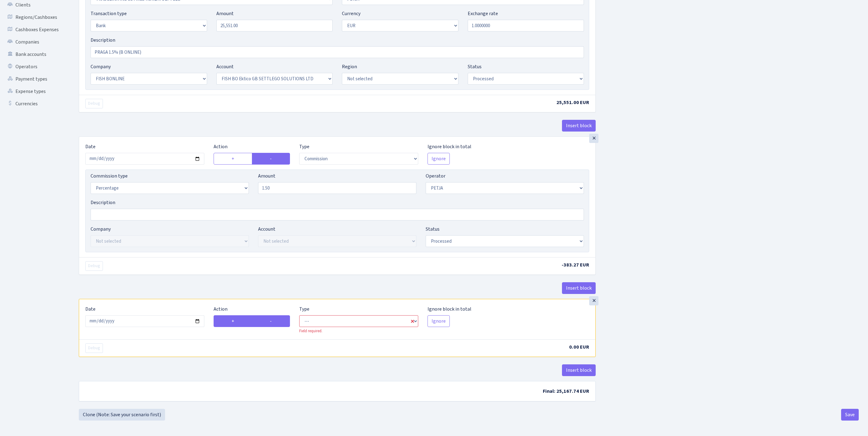
click at [269, 315] on label "-" at bounding box center [271, 321] width 38 height 12
click at [270, 318] on input "-" at bounding box center [272, 320] width 4 height 4
radio input "true"
radio input "false"
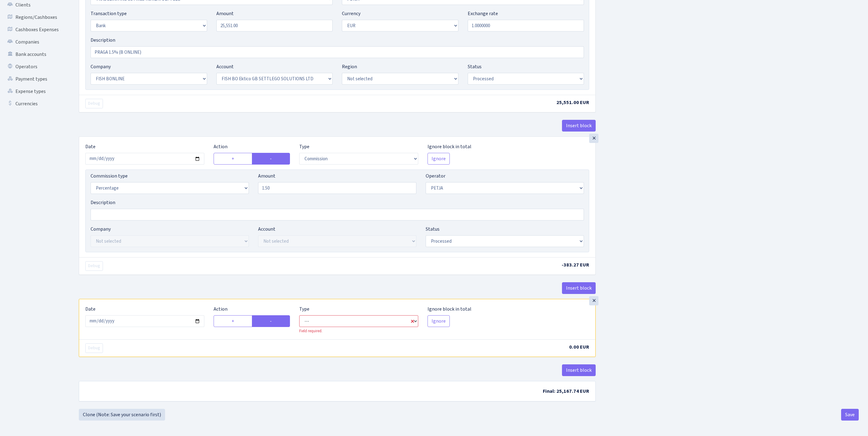
select select "commission"
select select "392"
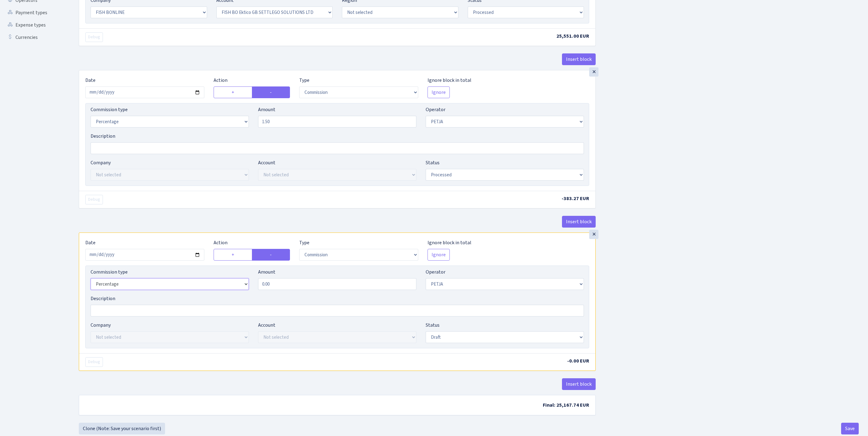
select select "fixed"
drag, startPoint x: 316, startPoint y: 339, endPoint x: 211, endPoint y: 333, distance: 105.2
click at [211, 295] on div "Commission type Percentage Fixed Bank Amount 0.00 Operator Not selected 981 981…" at bounding box center [337, 281] width 502 height 27
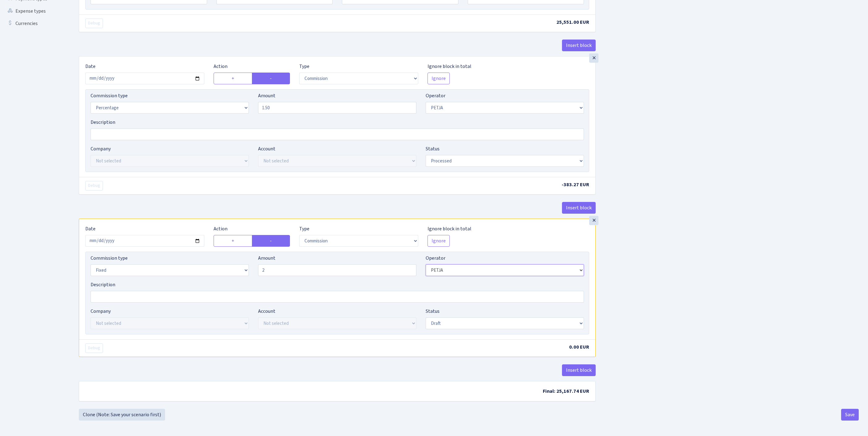
type input "2.00"
select select "1"
select select "22"
select select "63"
select select "processed"
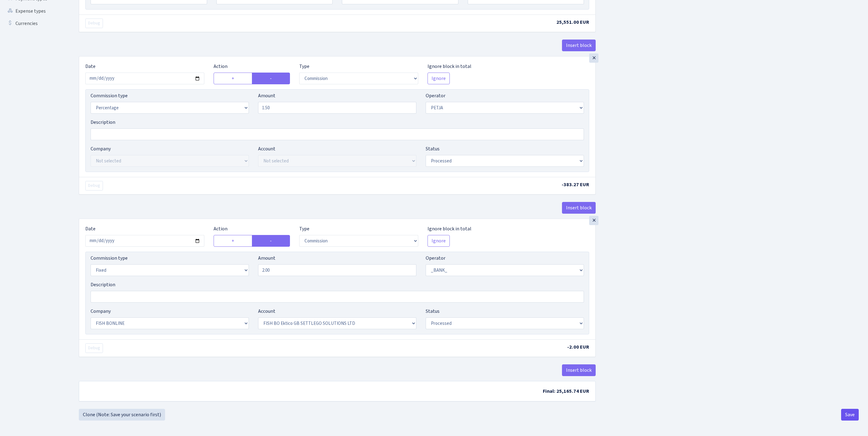
click at [850, 421] on button "Save" at bounding box center [850, 415] width 18 height 12
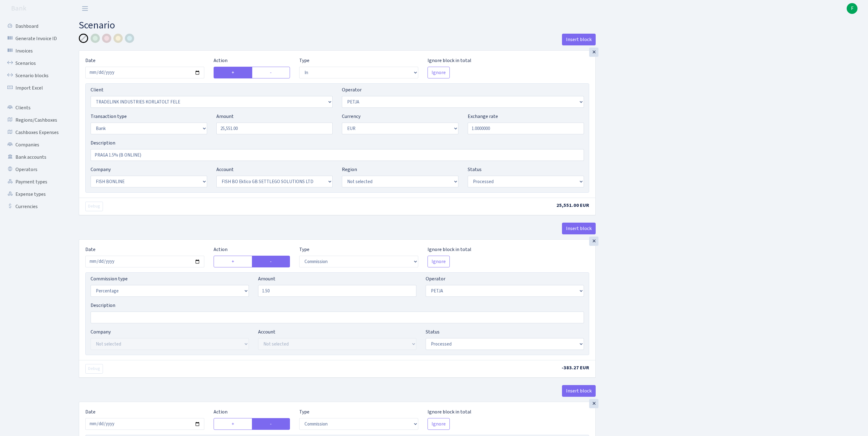
select select "in"
select select "3051"
select select "392"
select select "2"
select select "1"
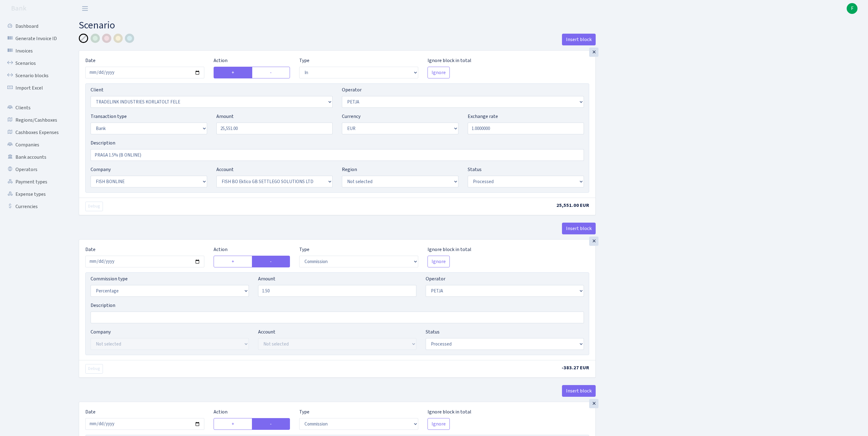
select select "22"
select select "63"
select select "processed"
select select "commission"
select select "392"
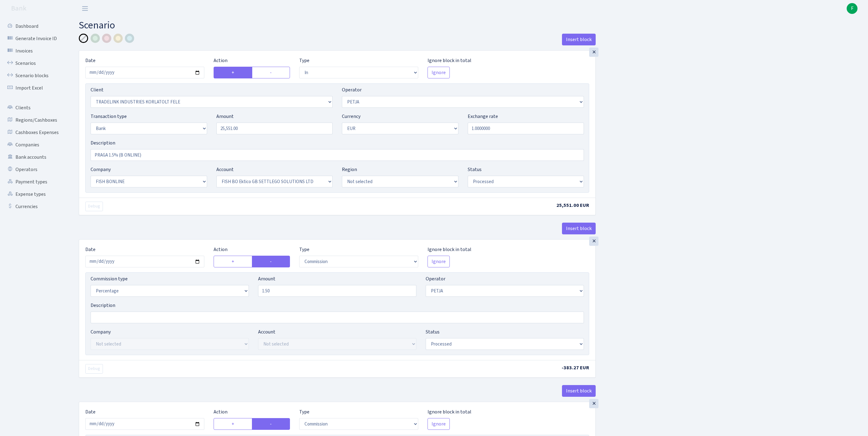
select select "processed"
select select "commission"
select select "fixed"
select select "1"
select select "22"
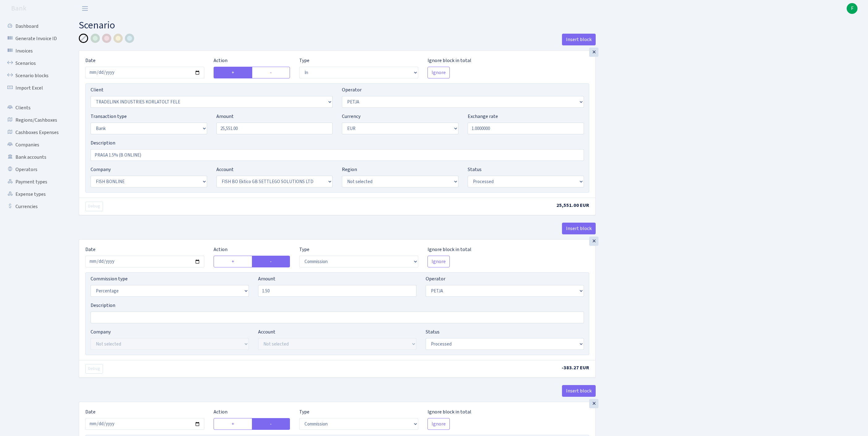
select select "63"
select select "processed"
click at [28, 67] on link "Scenarios" at bounding box center [34, 63] width 62 height 12
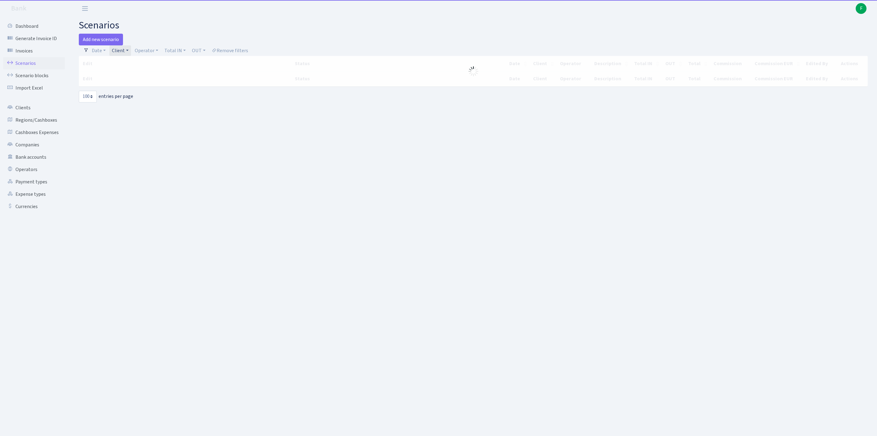
select select "100"
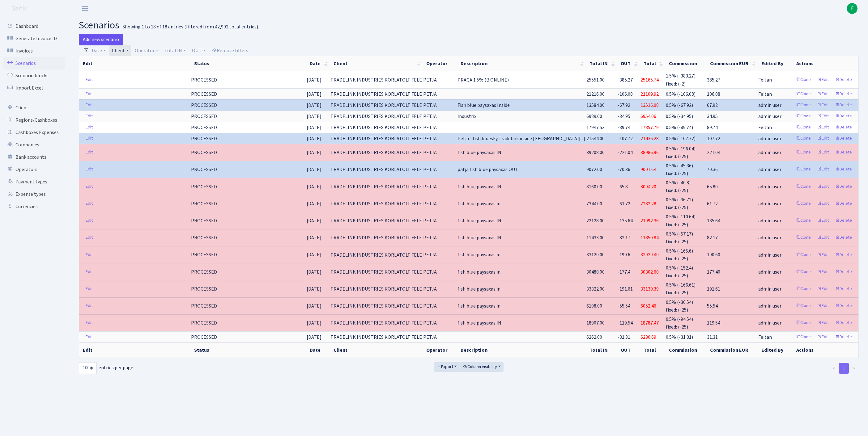
click at [105, 41] on link "Add new scenario" at bounding box center [101, 40] width 44 height 12
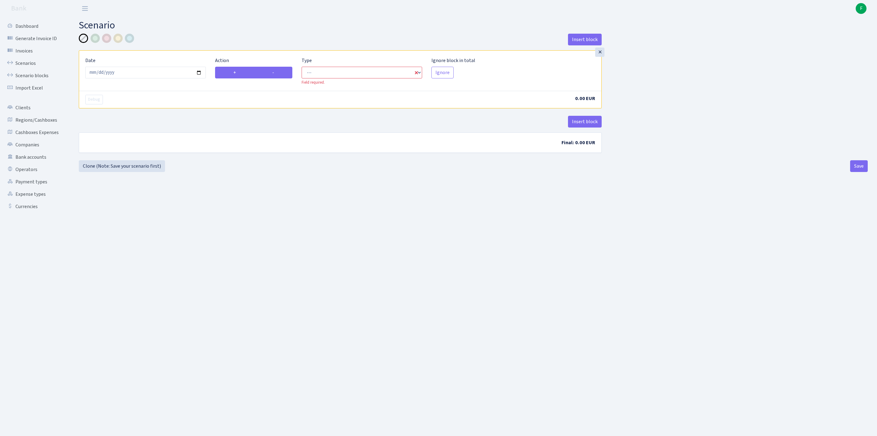
click at [285, 78] on label "-" at bounding box center [273, 73] width 38 height 12
click at [276, 73] on input "-" at bounding box center [274, 71] width 4 height 4
radio input "true"
radio input "false"
select select "out"
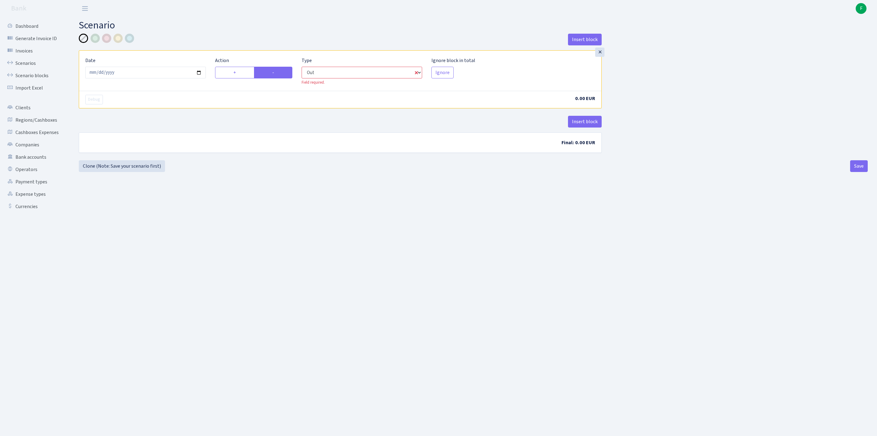
select select "1"
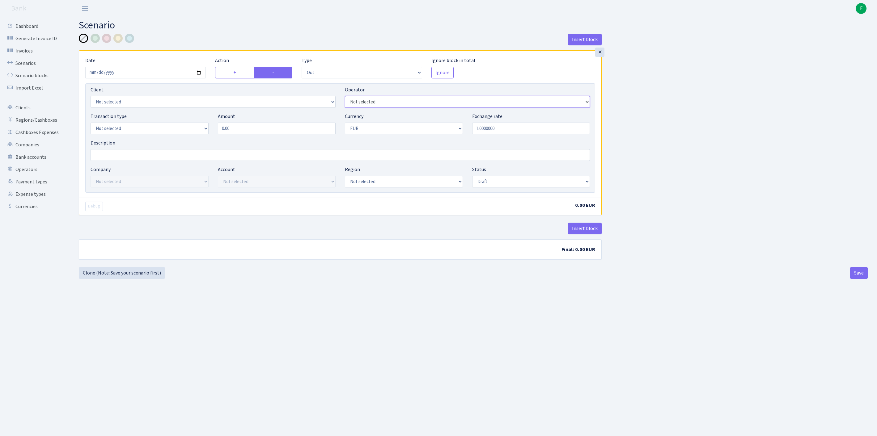
select select "392"
click at [108, 39] on div at bounding box center [106, 38] width 9 height 9
select select "1"
drag, startPoint x: 247, startPoint y: 142, endPoint x: 153, endPoint y: 134, distance: 93.6
click at [153, 134] on div "Transaction type Not selected 981 ELF FISH crypto GIRT IVO dekl MM-BALTIC eur U…" at bounding box center [340, 126] width 509 height 27
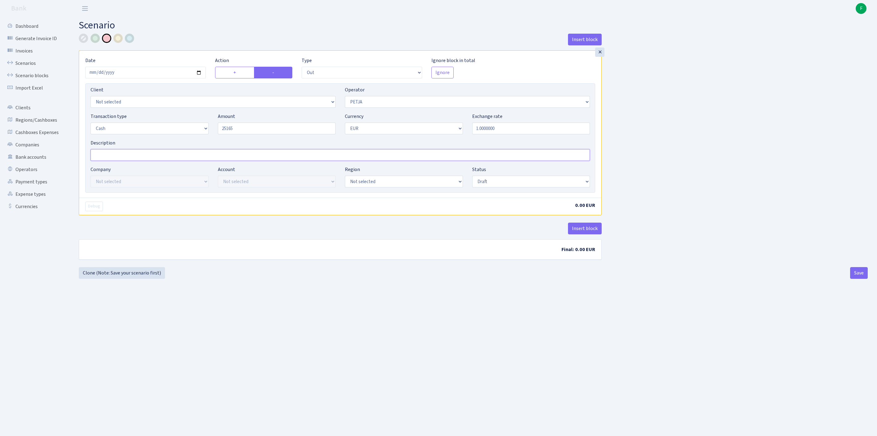
type input "25,165.00"
click at [126, 161] on input "Description" at bounding box center [340, 155] width 499 height 12
type input "PRAGAS IZDOSANA-"
select select "7"
select select "processed"
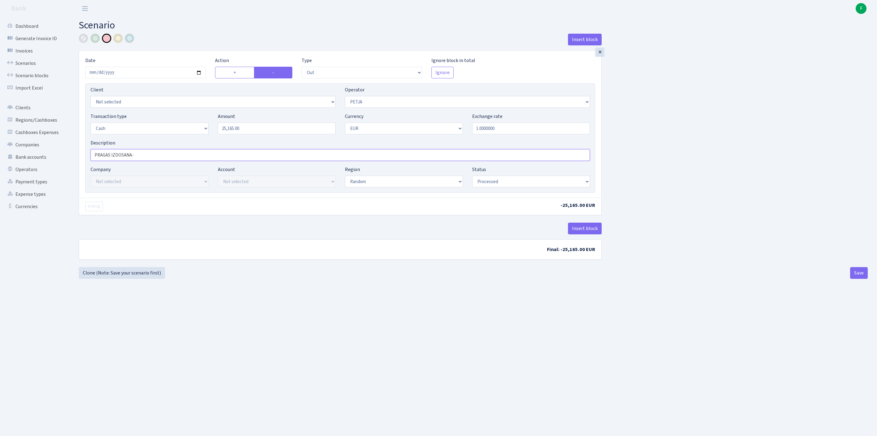
click at [154, 161] on input "PRAGAS IZDOSANA-" at bounding box center [340, 155] width 499 height 12
type input "PRAGAS IZDOSANA- - JAIELIEK PAREIZI NO 981"
click at [858, 279] on button "Save" at bounding box center [859, 273] width 18 height 12
select select "out"
select select "392"
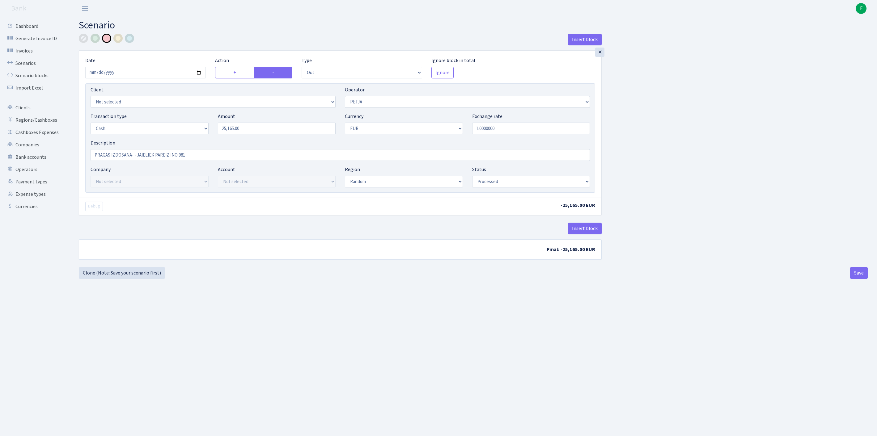
select select "1"
select select "7"
select select "processed"
click at [35, 68] on link "Scenarios" at bounding box center [34, 63] width 62 height 12
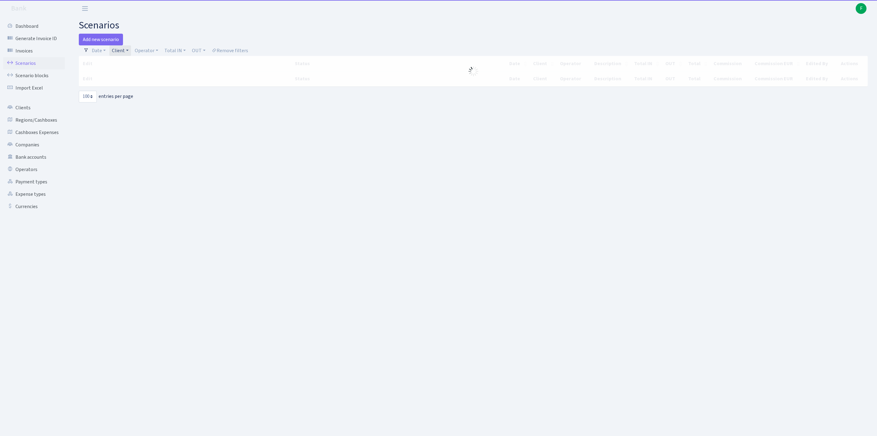
select select "100"
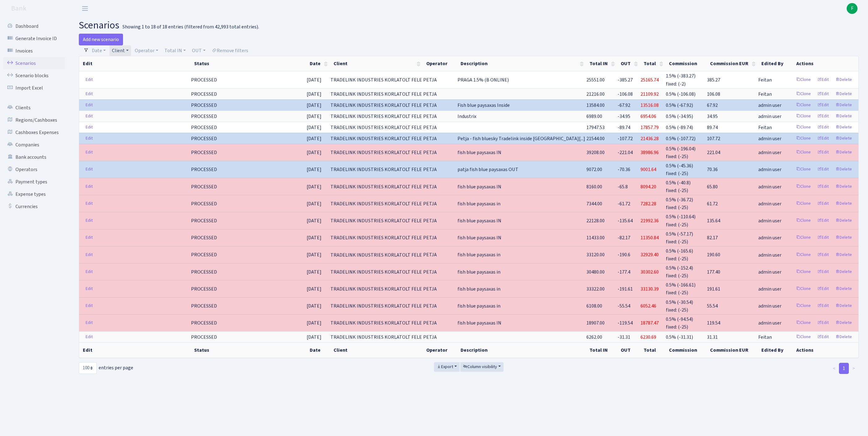
click at [131, 53] on link "Client" at bounding box center [120, 50] width 22 height 11
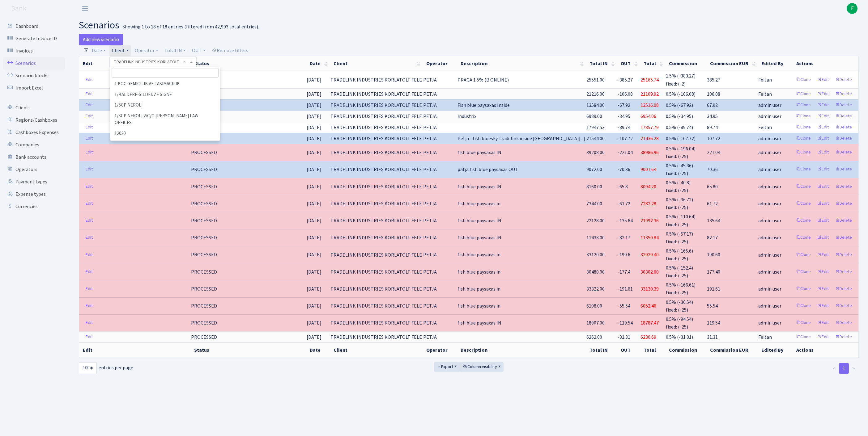
scroll to position [34602, 0]
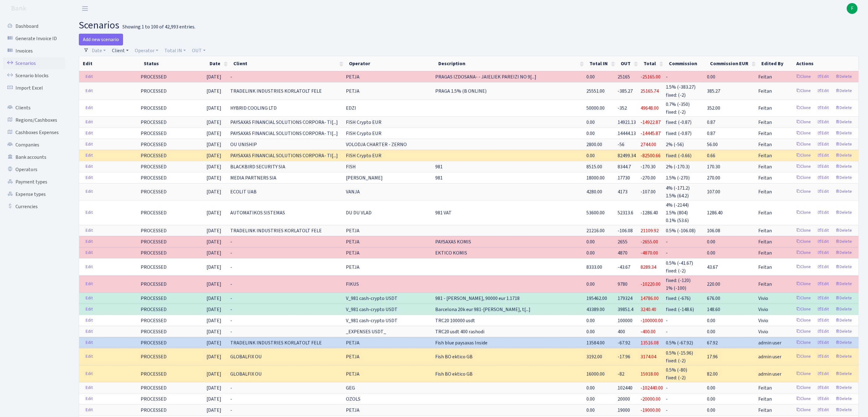
click at [124, 54] on link "Client" at bounding box center [120, 50] width 22 height 11
click at [132, 78] on input "search" at bounding box center [137, 73] width 51 height 10
type input "BLUESKY"
click at [130, 96] on li "BLUESKY SOFTWARE INDUSTRIES LTD" at bounding box center [137, 88] width 53 height 18
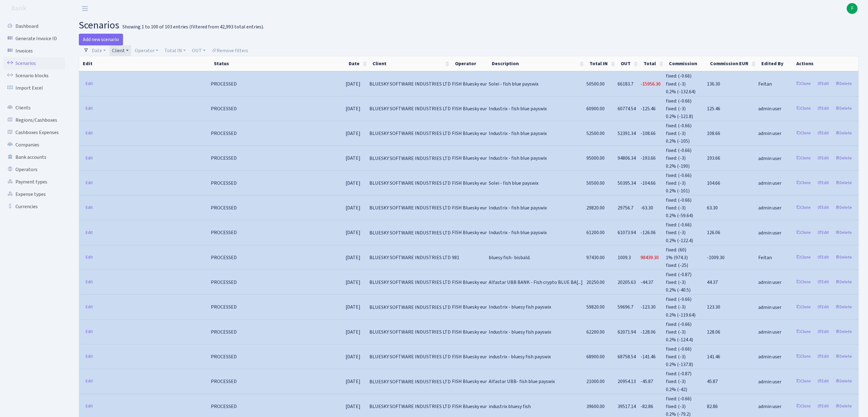
click at [108, 41] on link "Add new scenario" at bounding box center [101, 40] width 44 height 12
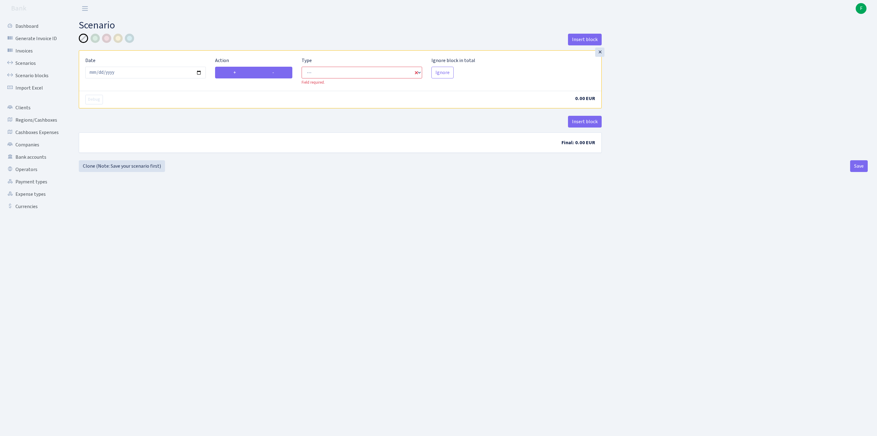
click at [271, 77] on label "-" at bounding box center [273, 73] width 38 height 12
click at [272, 73] on input "-" at bounding box center [274, 71] width 4 height 4
radio input "true"
radio input "false"
select select "out"
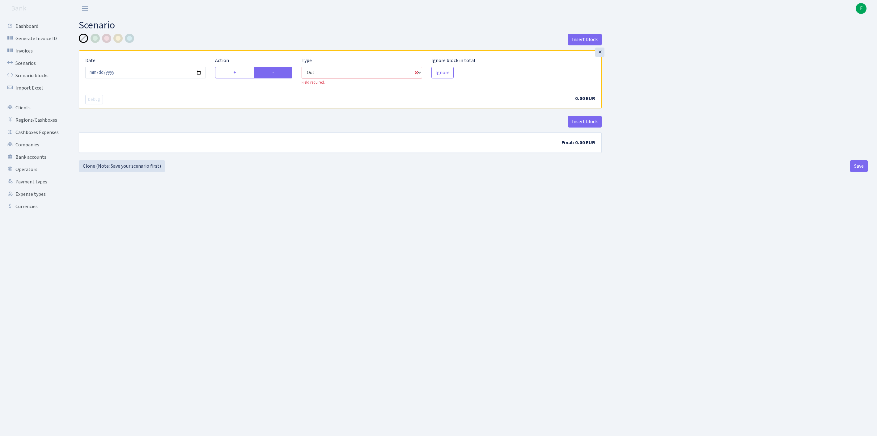
select select "1"
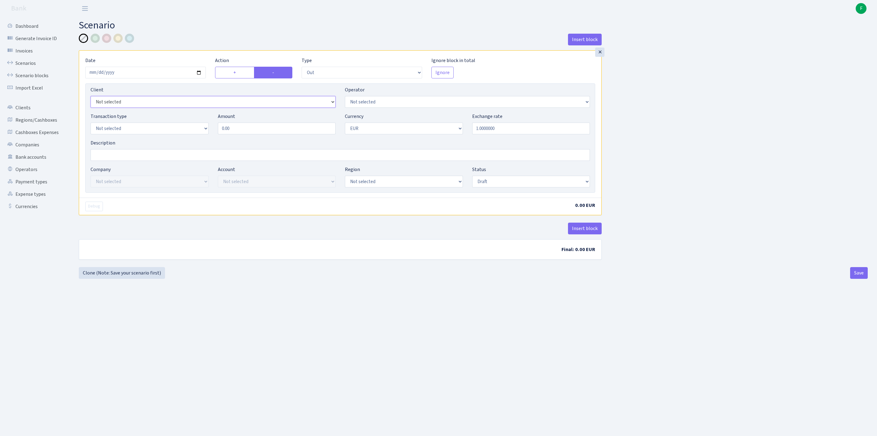
click at [161, 108] on select "Not selected 1 KOC GEMICILIK VE TASIMACILIK 1/BALDERE-SILDEDZE SIGNE 1/SCP NERO…" at bounding box center [213, 102] width 245 height 12
select select "2867"
click at [386, 108] on select "Not selected 981 981 AED 981 BN usdt 981 CASH USDT 981 CASH USDT EUR 981 GOLD 9…" at bounding box center [467, 102] width 245 height 12
select select "460"
select select "8"
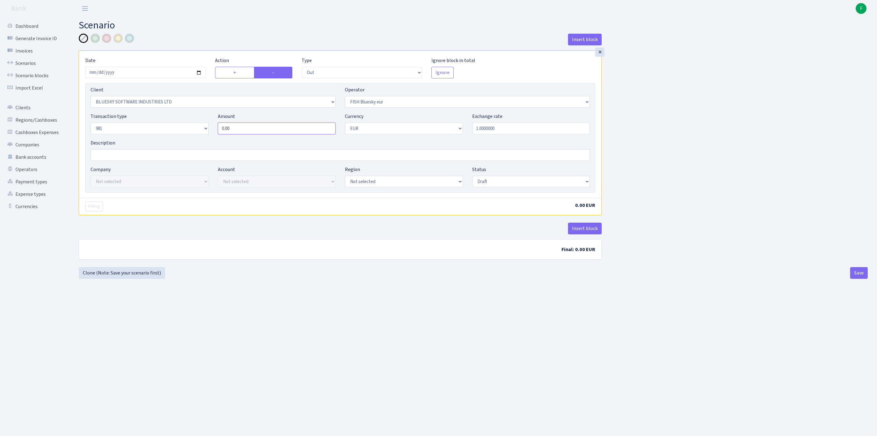
drag, startPoint x: 253, startPoint y: 142, endPoint x: 154, endPoint y: 139, distance: 99.5
click at [154, 139] on div "Transaction type Not selected 981 ELF FISH crypto GIRT IVO dekl MM-BALTIC eur U…" at bounding box center [340, 126] width 509 height 27
type input "94,565.00"
select select "processed"
click at [579, 235] on button "Insert block" at bounding box center [585, 229] width 34 height 12
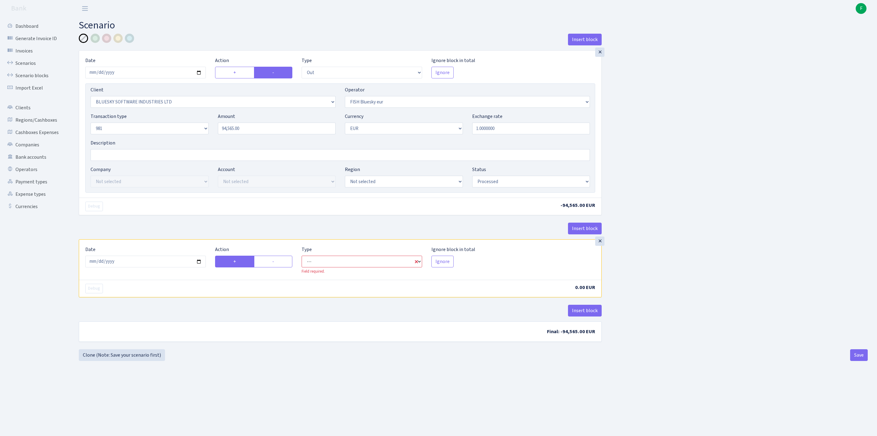
select select "in"
select select "2867"
select select "460"
select select "1"
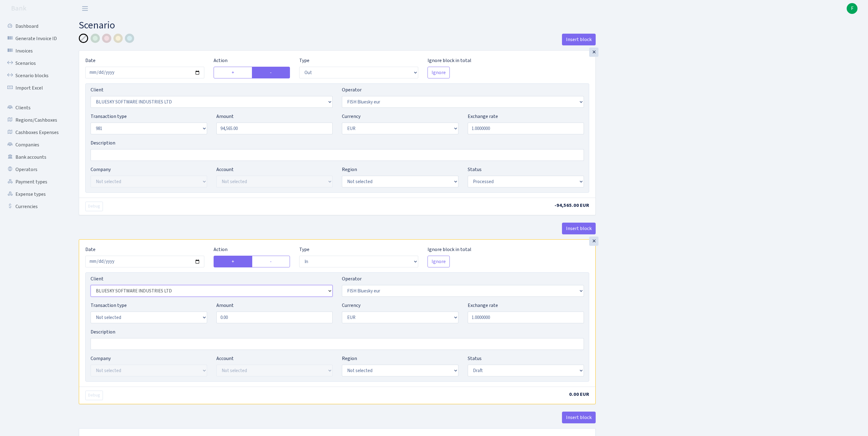
click at [137, 297] on select "Not selected 1 KOC GEMICILIK VE TASIMACILIK 1/BALDERE-SILDEDZE SIGNE 1/SCP NERO…" at bounding box center [212, 291] width 242 height 12
select select "2465"
select select "61"
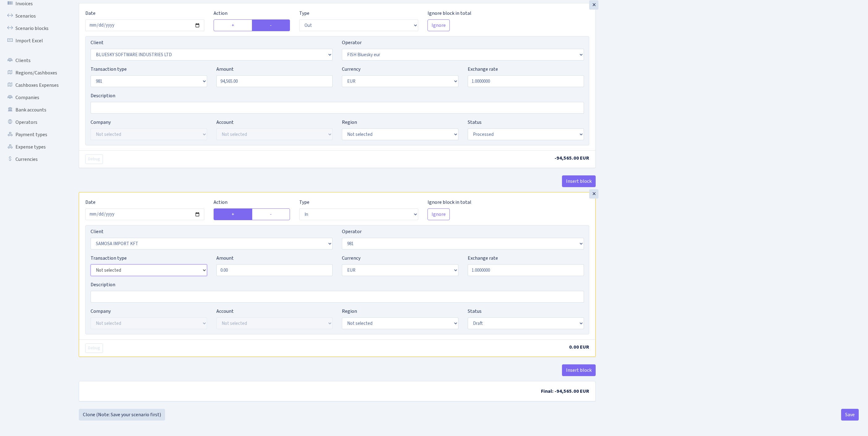
select select "8"
click at [244, 264] on input "0.00" at bounding box center [274, 270] width 116 height 12
drag, startPoint x: 245, startPoint y: 263, endPoint x: 196, endPoint y: 263, distance: 49.4
click at [196, 263] on div "Transaction type Not selected 981 ELF FISH crypto GIRT IVO dekl MM-BALTIC eur U…" at bounding box center [337, 268] width 502 height 27
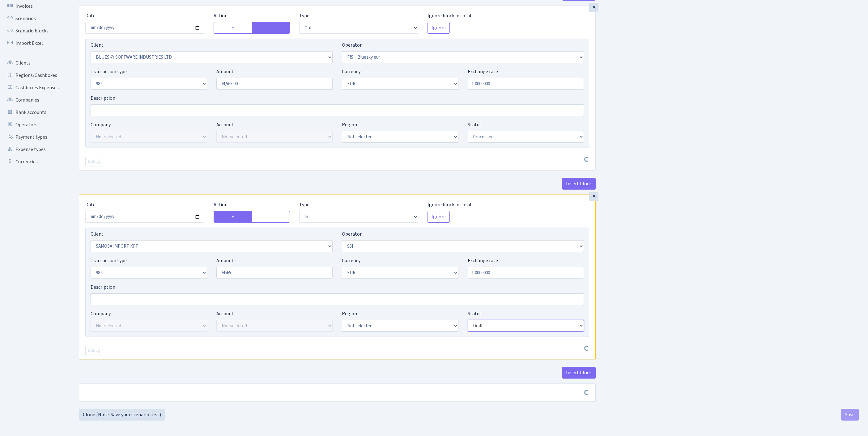
type input "94,565.00"
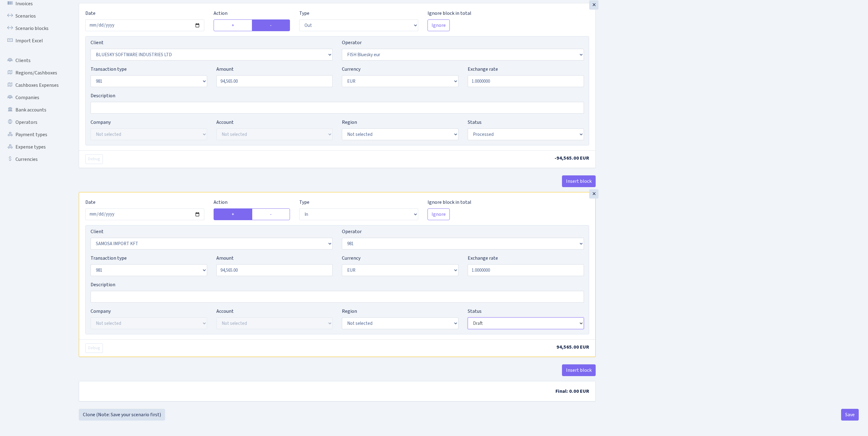
select select "processed"
click at [581, 365] on button "Insert block" at bounding box center [579, 371] width 34 height 12
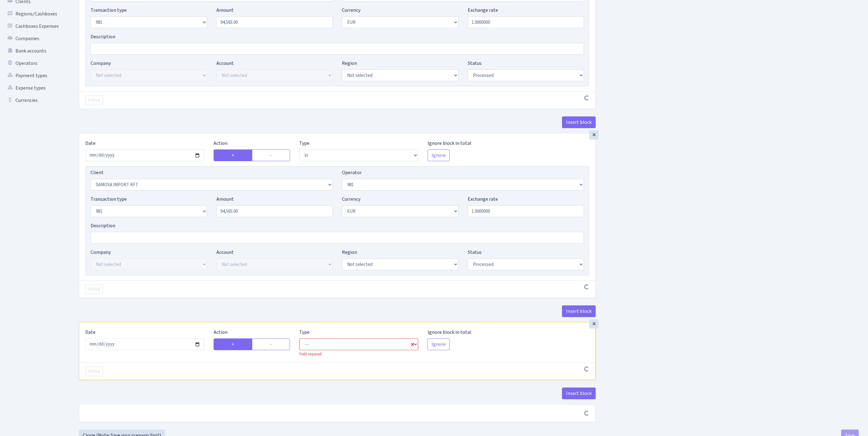
scroll to position [201, 0]
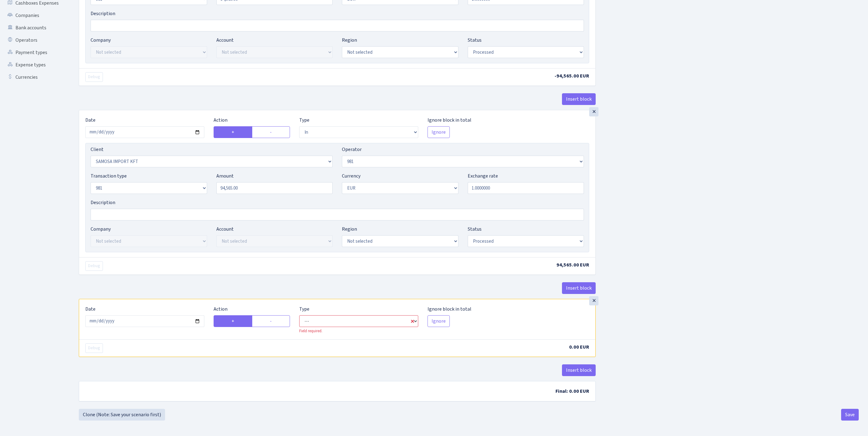
select select "commission"
select select "61"
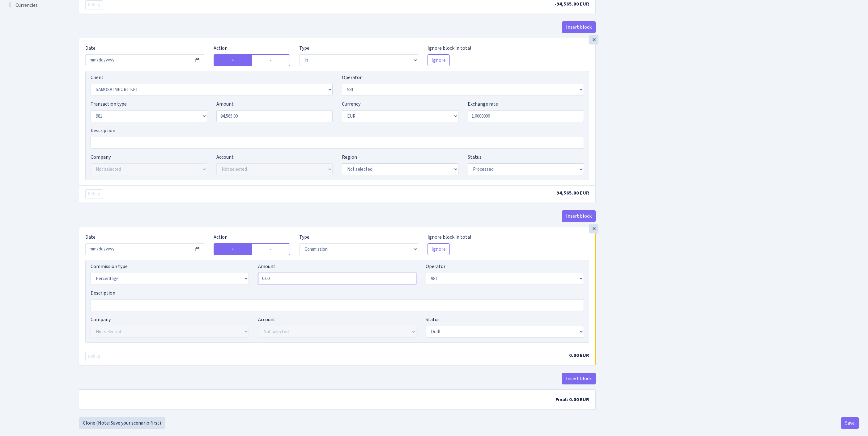
drag, startPoint x: 285, startPoint y: 340, endPoint x: 219, endPoint y: 338, distance: 66.2
click at [219, 290] on div "Commission type Percentage Fixed Bank Amount 0.00 Operator Not selected 981 981…" at bounding box center [337, 276] width 502 height 27
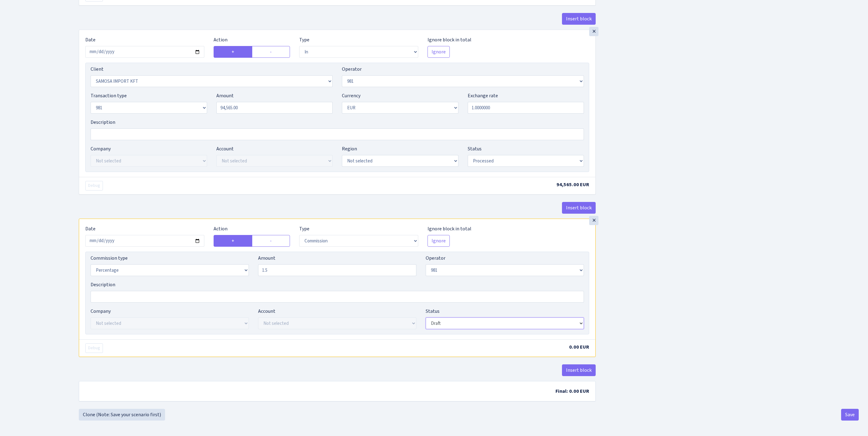
type input "1.50"
select select "processed"
drag, startPoint x: 575, startPoint y: 363, endPoint x: 584, endPoint y: 366, distance: 9.8
click at [575, 365] on button "Insert block" at bounding box center [579, 371] width 34 height 12
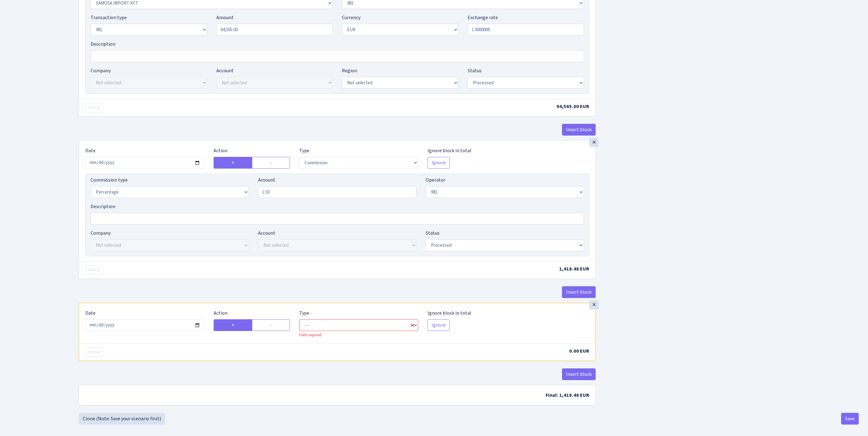
scroll to position [386, 0]
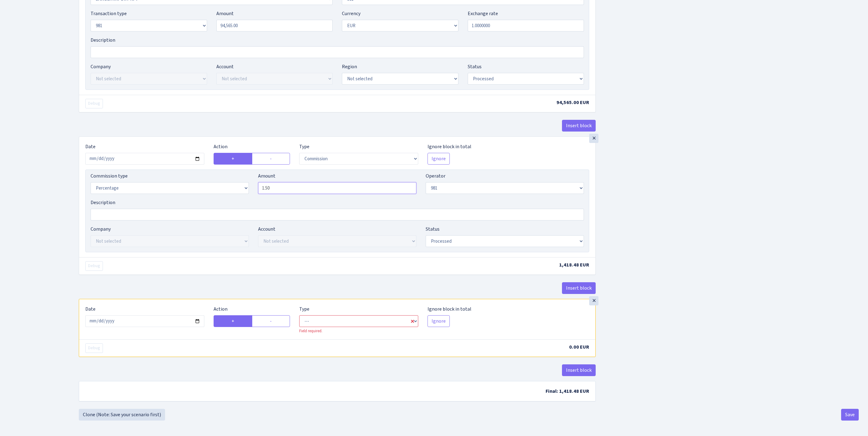
click at [282, 182] on input "1.50" at bounding box center [337, 188] width 158 height 12
type input "1.00"
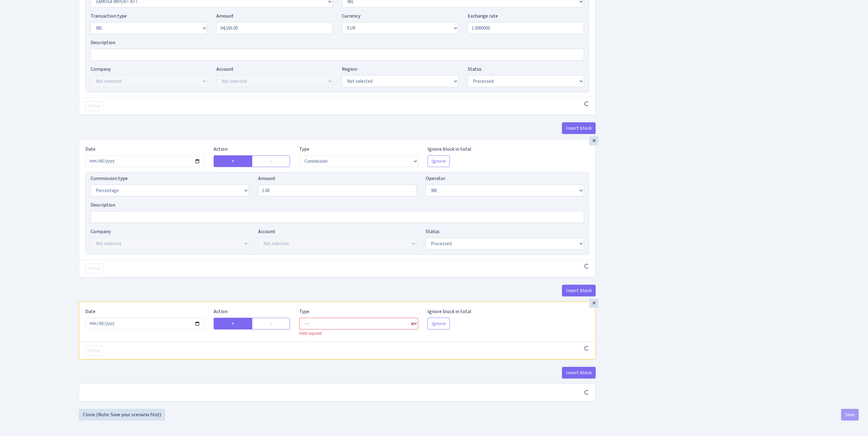
scroll to position [384, 0]
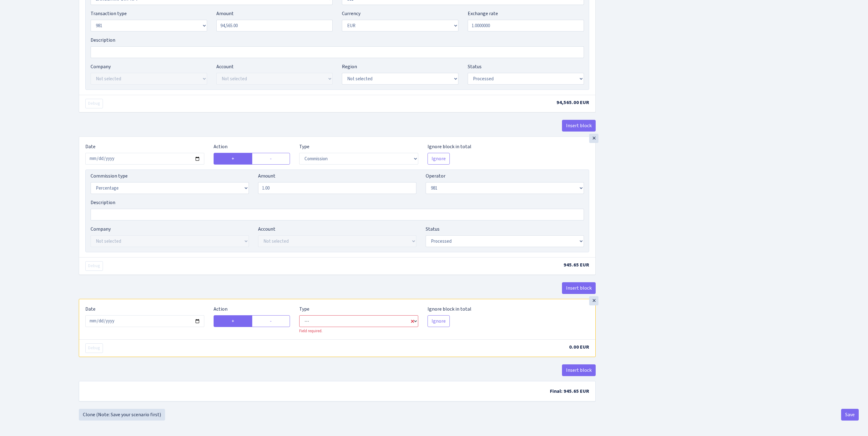
select select "commission"
select select "61"
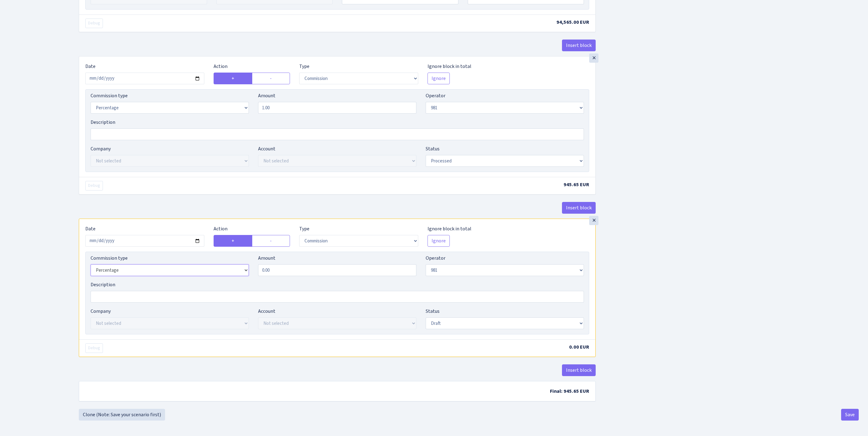
select select "fixed"
drag, startPoint x: 177, startPoint y: 336, endPoint x: 158, endPoint y: 334, distance: 19.3
click at [158, 281] on div "Commission type Percentage Fixed Bank Amount 0.00 Operator Not selected 981 981…" at bounding box center [337, 268] width 502 height 27
type input "60.00"
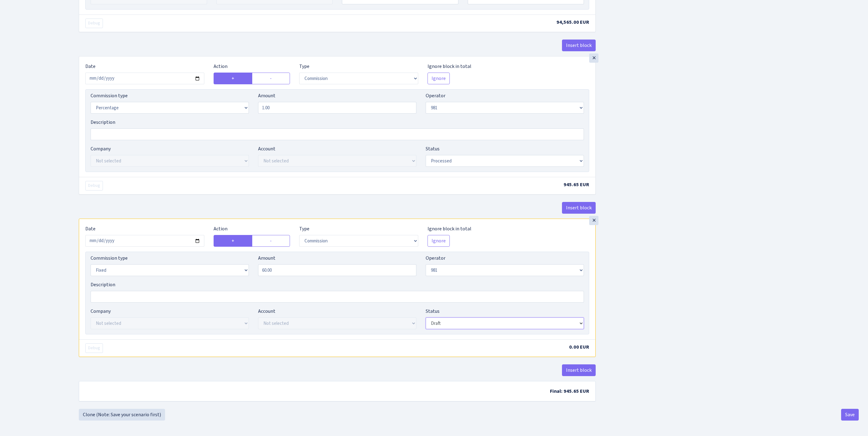
scroll to position [473, 0]
select select "processed"
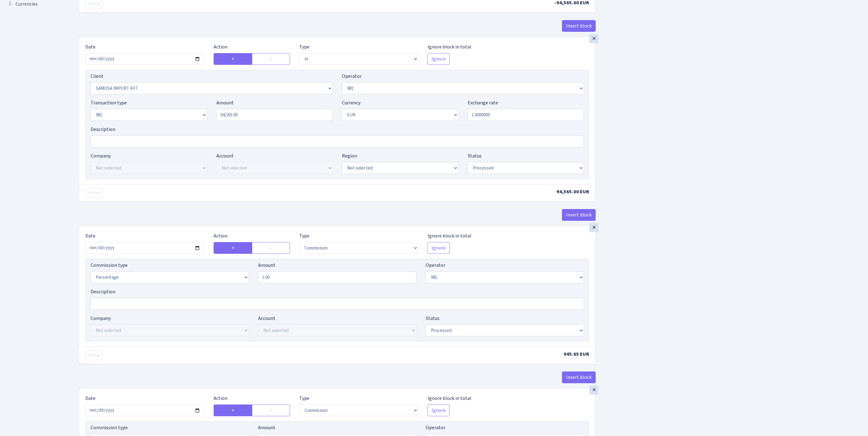
scroll to position [0, 0]
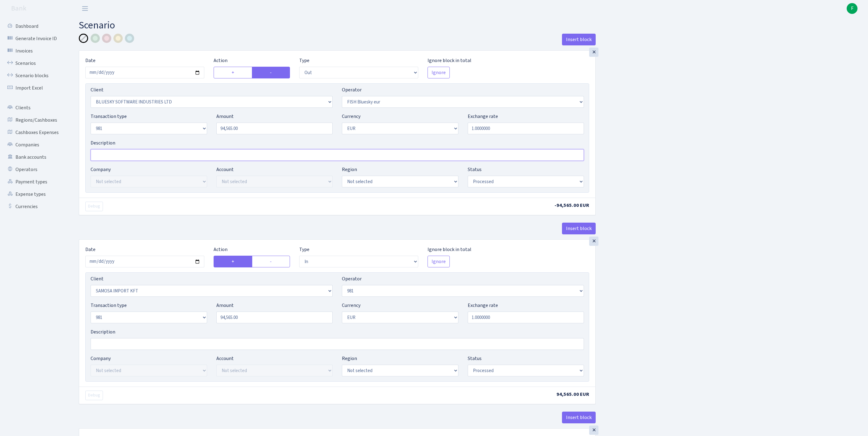
click at [135, 161] on input "Description" at bounding box center [337, 155] width 493 height 12
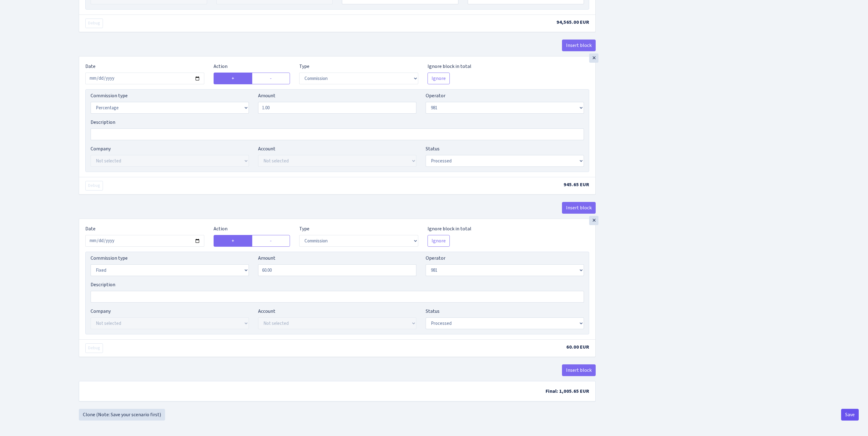
type input "981 SAMOSA"
click at [847, 416] on button "Save" at bounding box center [850, 415] width 18 height 12
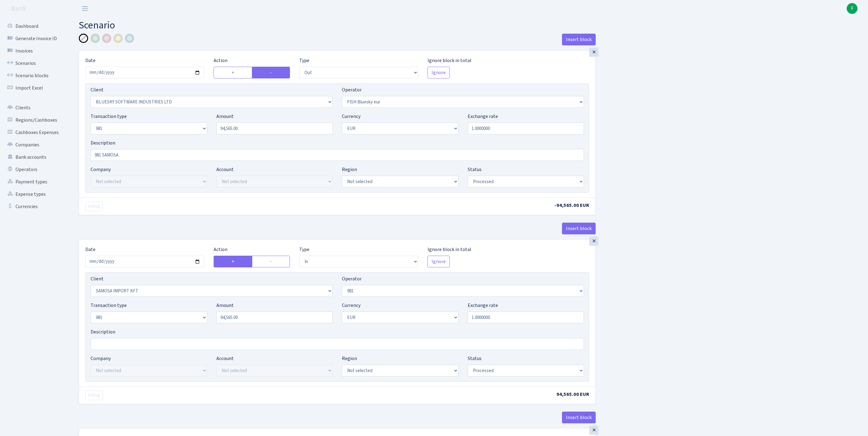
select select "out"
select select "2867"
select select "460"
select select "8"
select select "1"
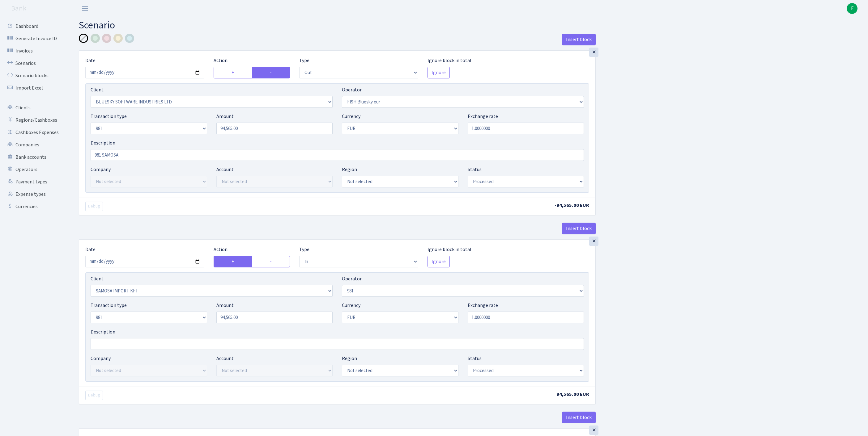
select select "processed"
select select "in"
select select "2465"
select select "61"
select select "8"
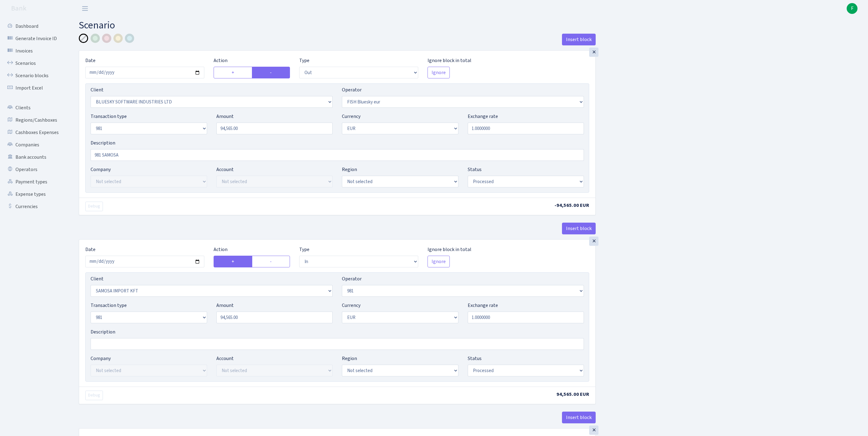
select select "1"
select select "processed"
select select "commission"
select select "61"
select select "processed"
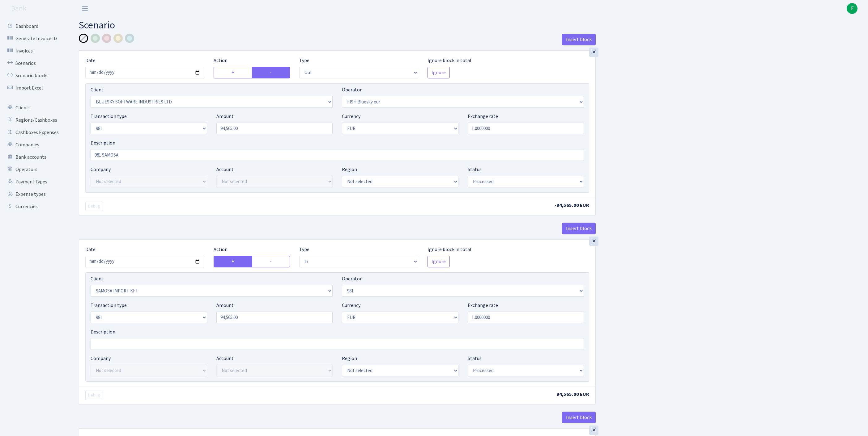
select select "commission"
select select "fixed"
select select "61"
select select "processed"
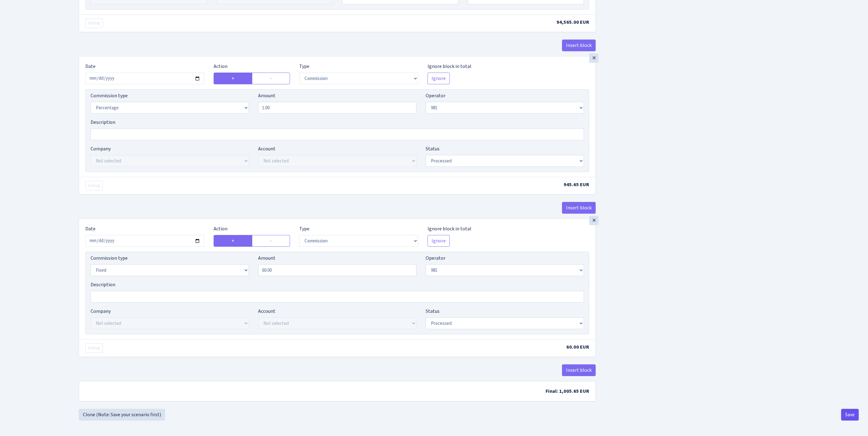
click at [847, 413] on button "Save" at bounding box center [850, 415] width 18 height 12
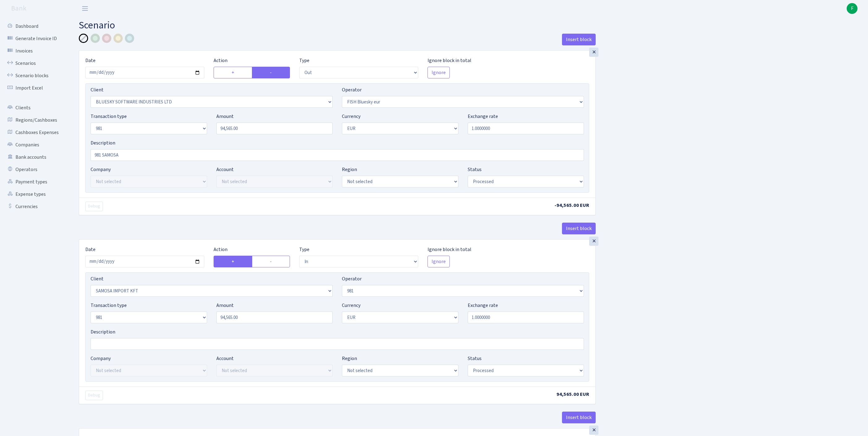
select select "out"
select select "2867"
select select "460"
select select "8"
select select "1"
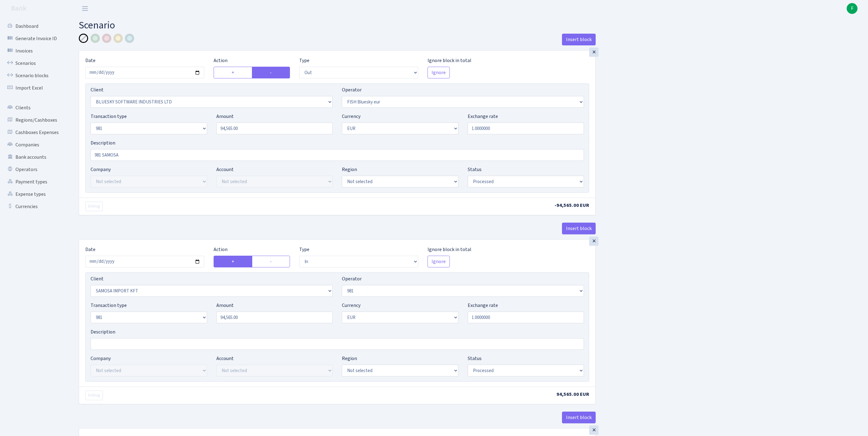
select select "processed"
select select "in"
select select "2465"
select select "61"
select select "8"
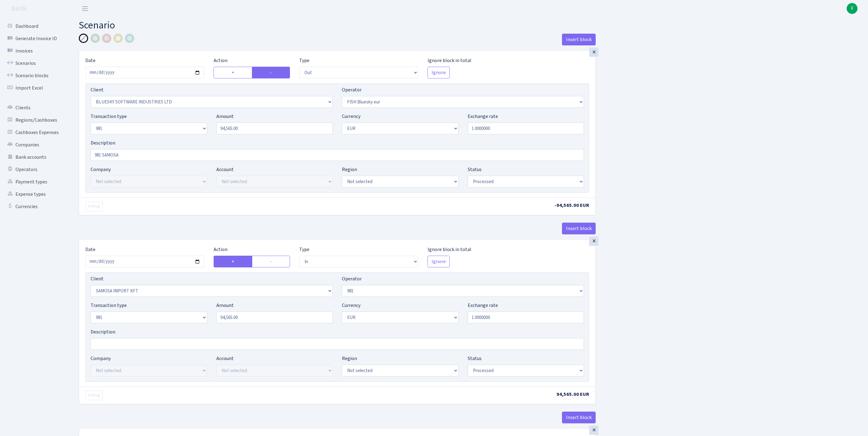
select select "1"
select select "processed"
select select "commission"
select select "61"
select select "processed"
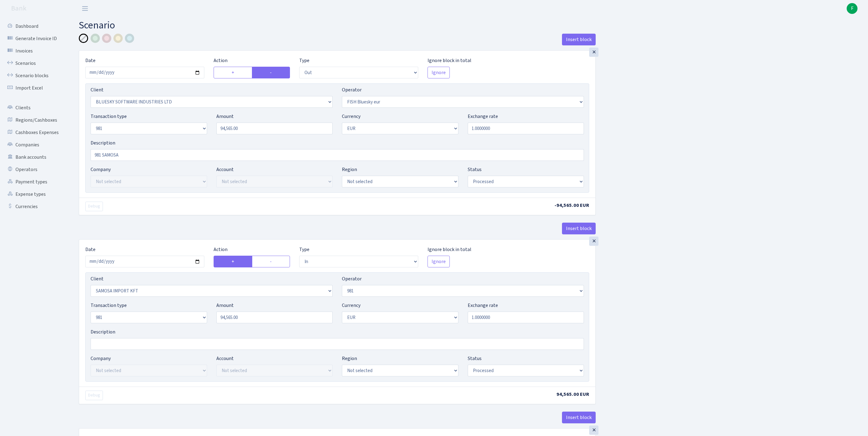
select select "commission"
select select "fixed"
select select "61"
select select "processed"
click at [24, 69] on link "Scenarios" at bounding box center [34, 63] width 62 height 12
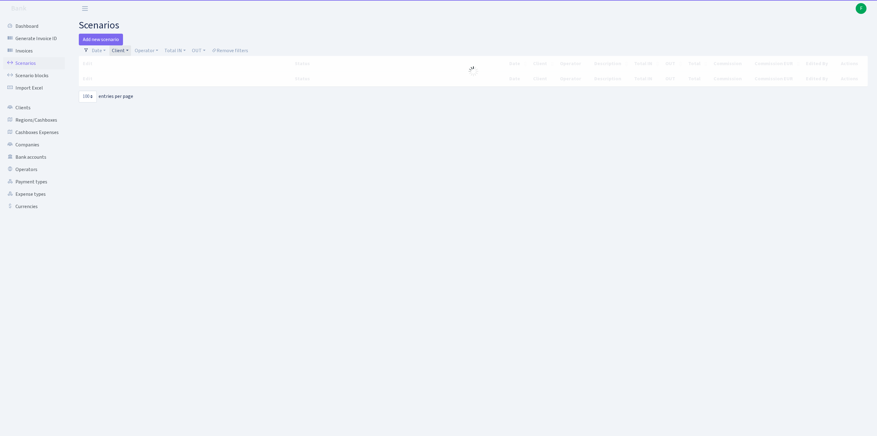
select select "100"
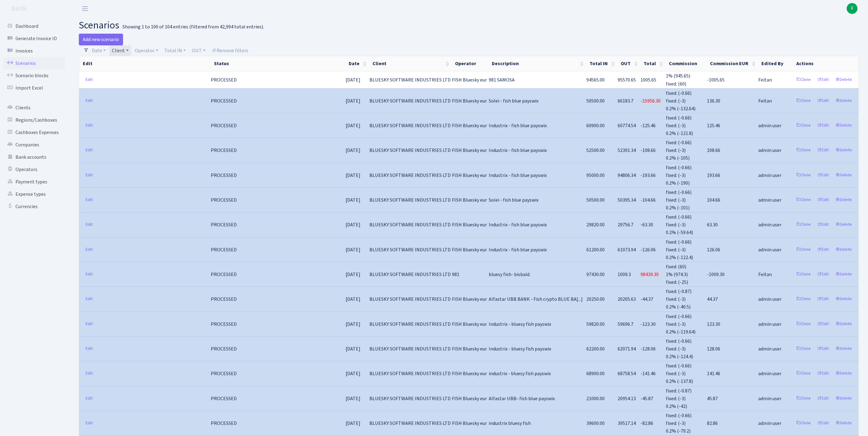
click at [131, 52] on link "Client" at bounding box center [120, 50] width 22 height 11
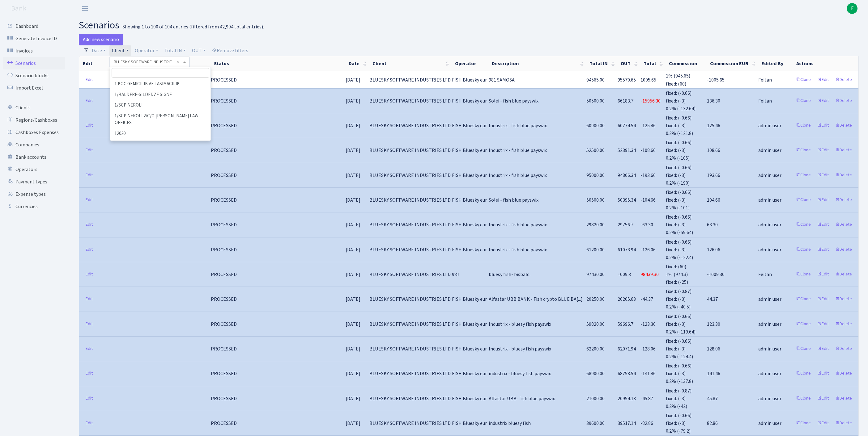
scroll to position [5900, 0]
click at [130, 75] on input "search" at bounding box center [161, 73] width 98 height 10
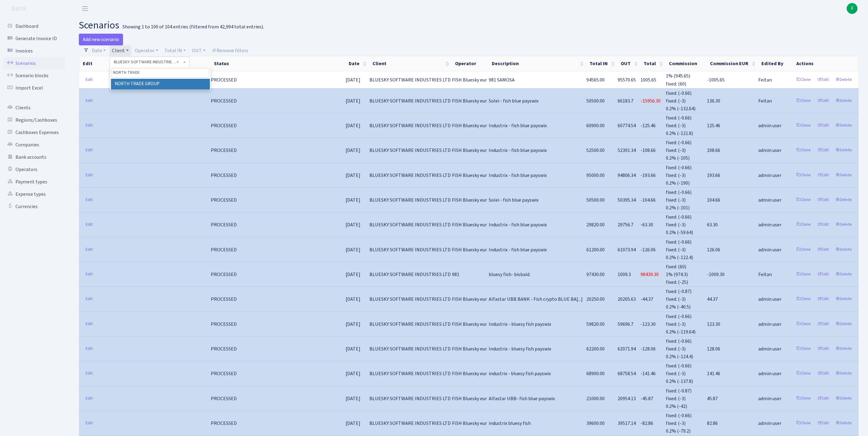
type input "NORTH TRADE"
click at [187, 90] on li "NORTH TRADE GROUP" at bounding box center [160, 84] width 99 height 11
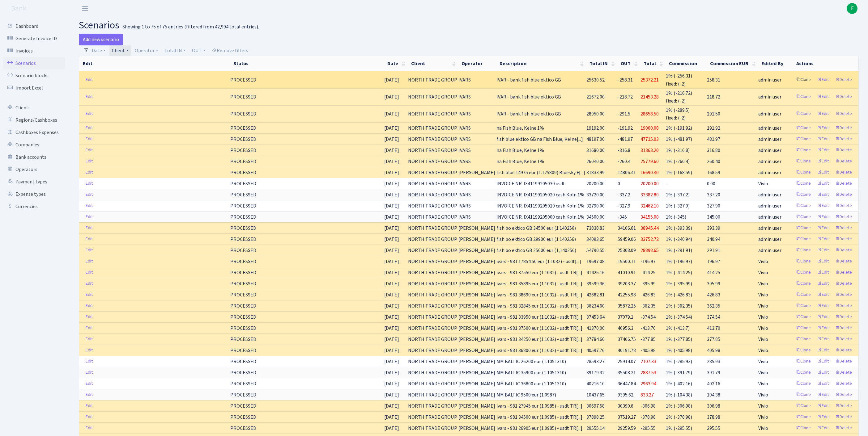
click at [793, 85] on link "Clone" at bounding box center [803, 80] width 20 height 10
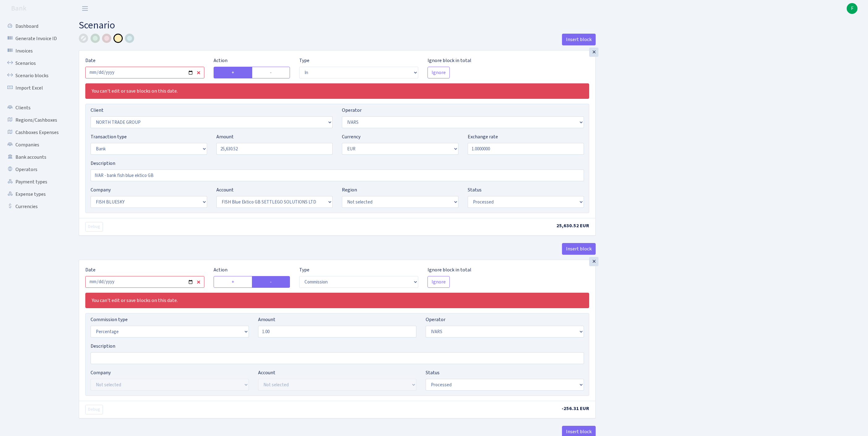
select select "in"
select select "2977"
select select "199"
select select "2"
select select "1"
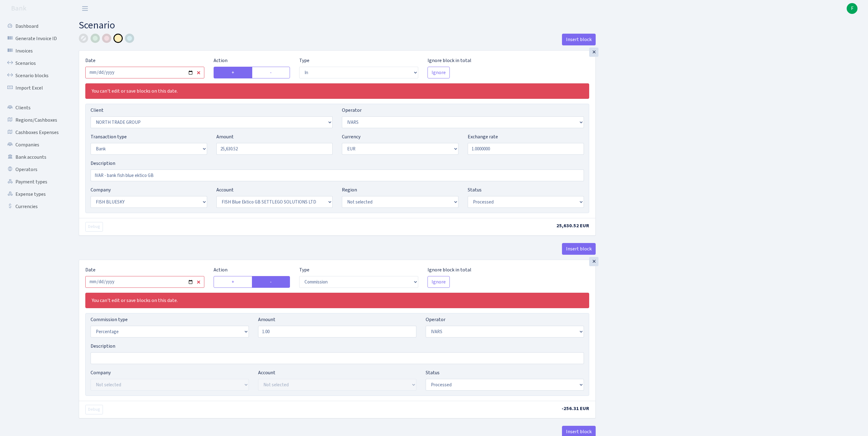
select select "23"
select select "67"
select select "processed"
select select "commission"
select select "199"
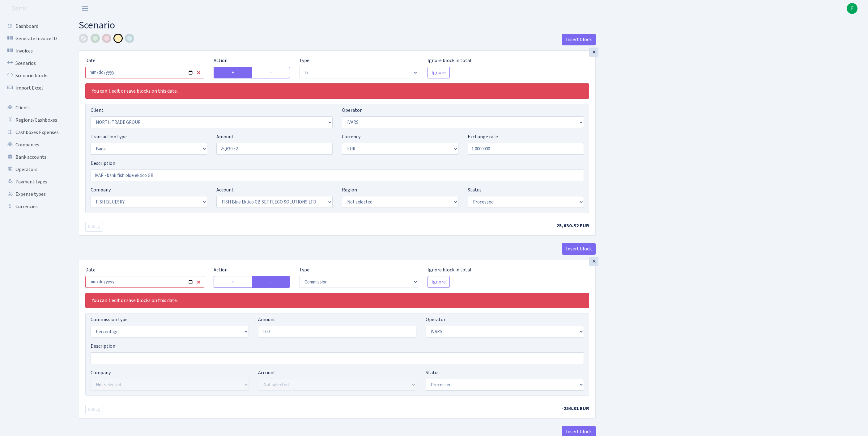
select select "processed"
select select "commission"
select select "fixed"
select select "1"
select select "23"
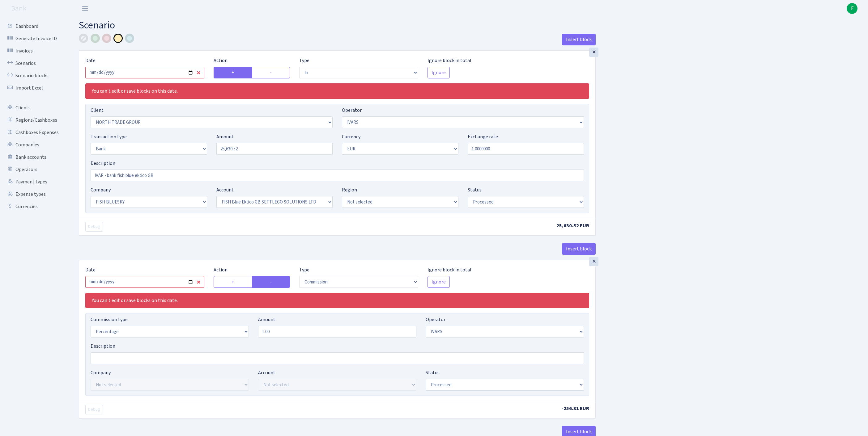
select select "67"
select select "processed"
click at [140, 76] on input "[DATE]" at bounding box center [144, 73] width 119 height 12
type input "[DATE]"
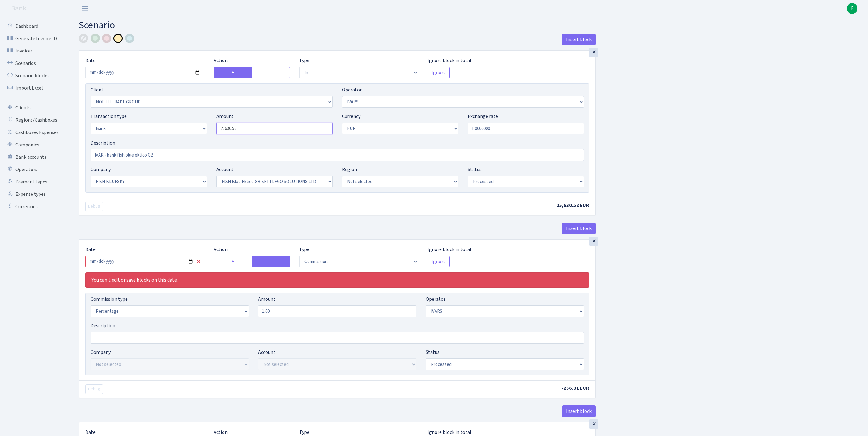
drag, startPoint x: 240, startPoint y: 140, endPoint x: 198, endPoint y: 140, distance: 42.0
click at [198, 139] on div "Transaction type Not selected 981 ELF FISH crypto GIRT IVO dekl MM-BALTIC eur U…" at bounding box center [337, 126] width 502 height 27
paste input "16892"
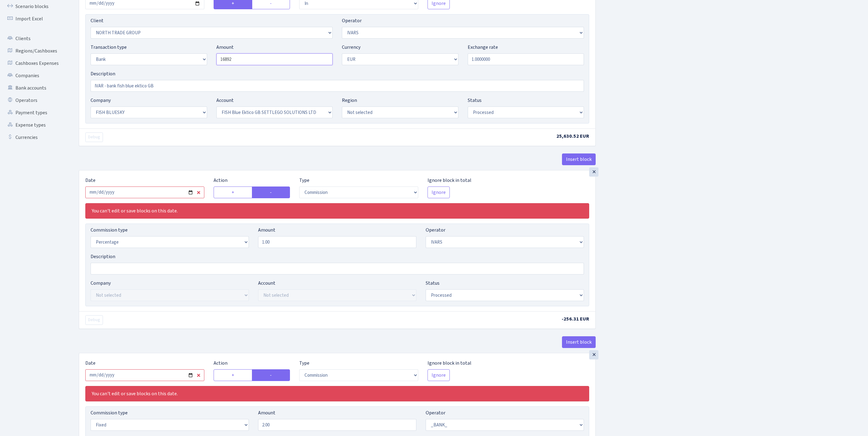
scroll to position [133, 0]
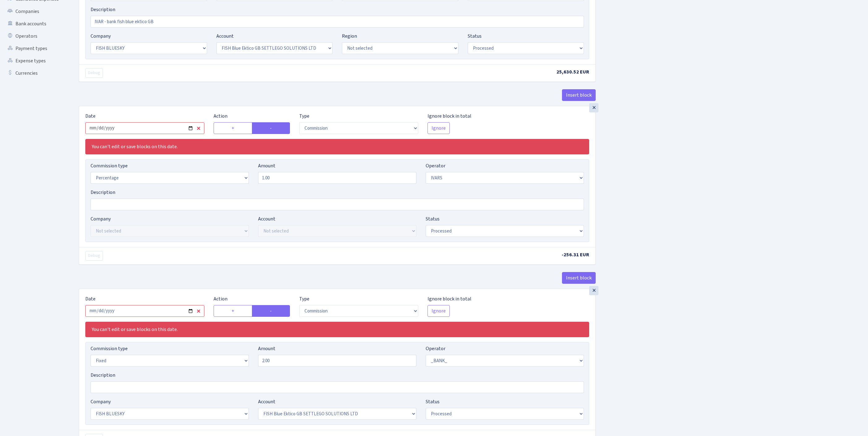
type input "16,892.00"
click at [140, 134] on input "2025-07-25" at bounding box center [144, 128] width 119 height 12
type input "[DATE]"
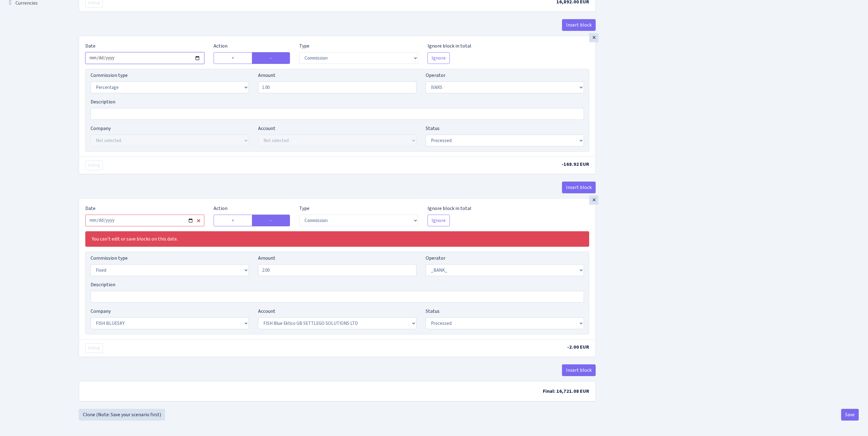
scroll to position [284, 0]
click at [154, 215] on input "2025-07-25" at bounding box center [144, 221] width 119 height 12
type input "[DATE]"
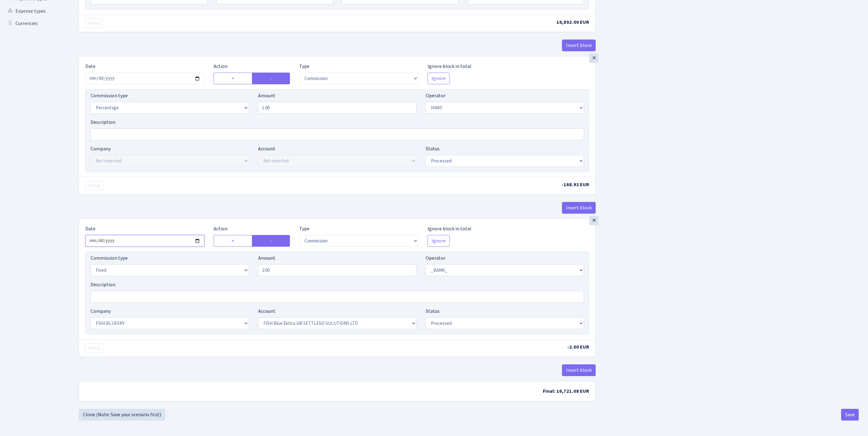
scroll to position [261, 0]
click at [845, 412] on button "Save" at bounding box center [850, 415] width 18 height 12
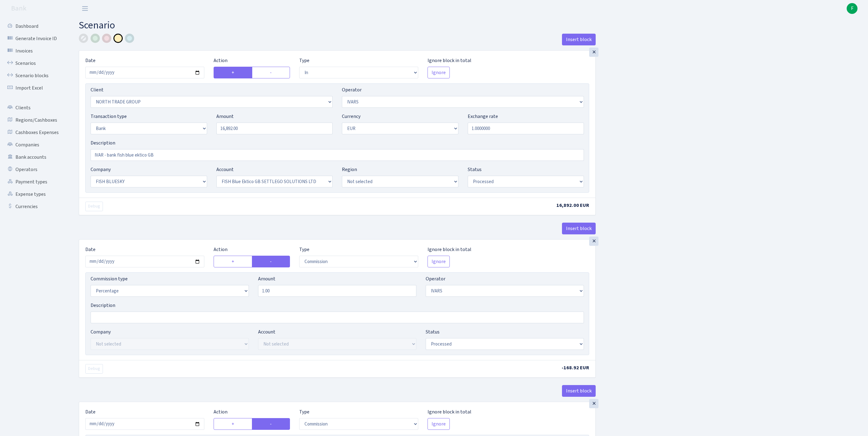
select select "in"
select select "2977"
select select "199"
select select "2"
select select "1"
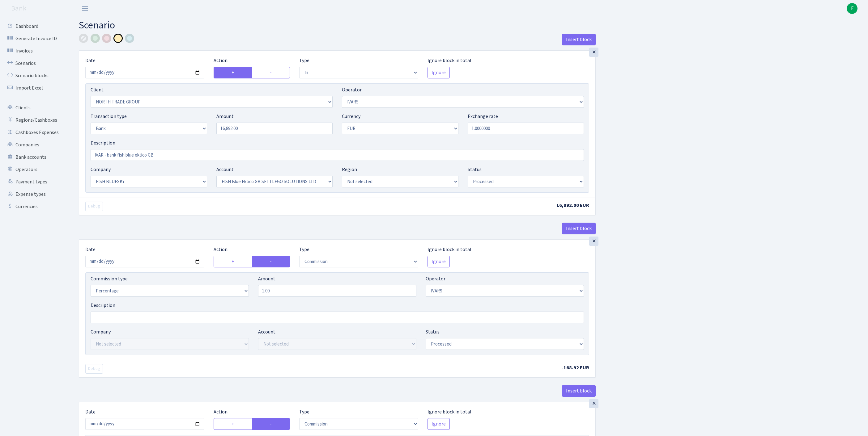
select select "23"
select select "67"
select select "processed"
select select "commission"
select select "199"
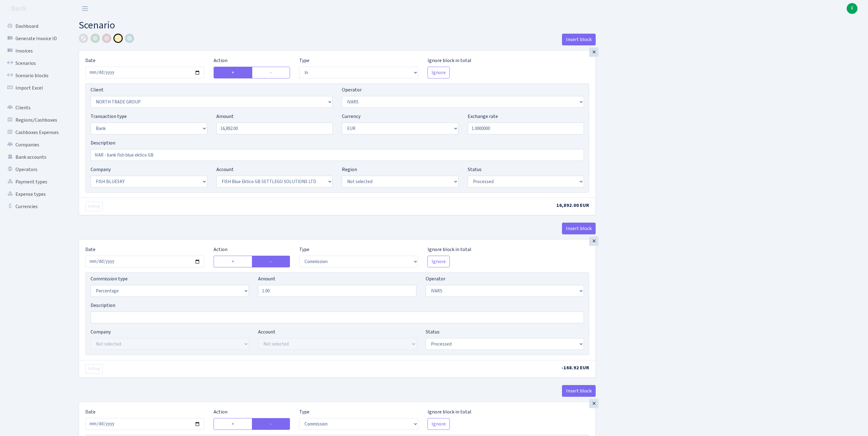
select select "processed"
select select "commission"
select select "fixed"
select select "1"
select select "23"
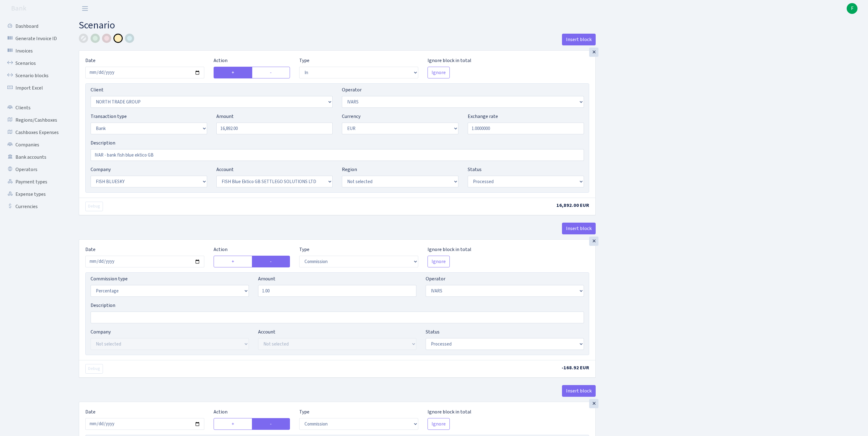
select select "67"
select select "processed"
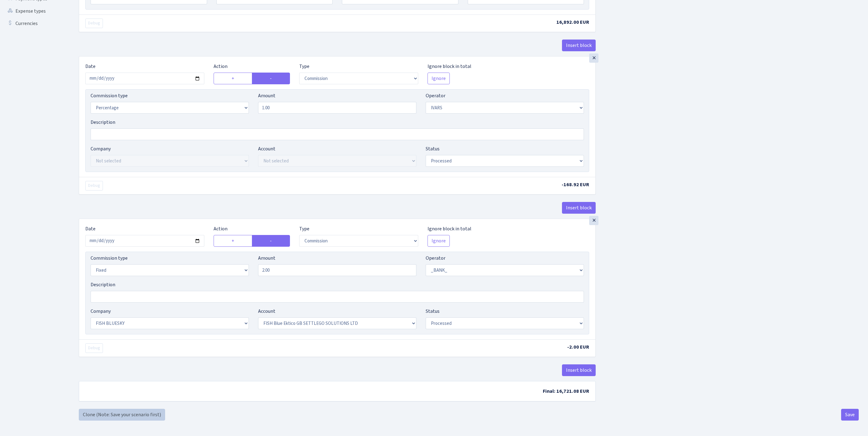
click at [95, 414] on link "Clone (Note: Save your scenario first)" at bounding box center [122, 415] width 86 height 12
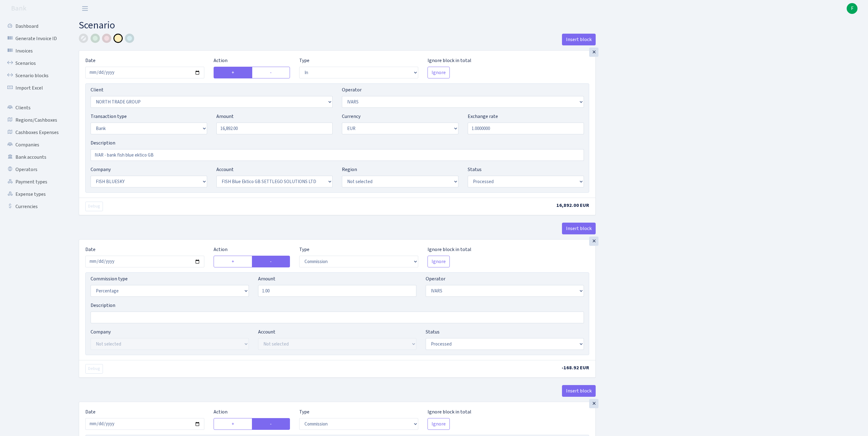
select select "in"
select select "2977"
select select "199"
select select "2"
select select "1"
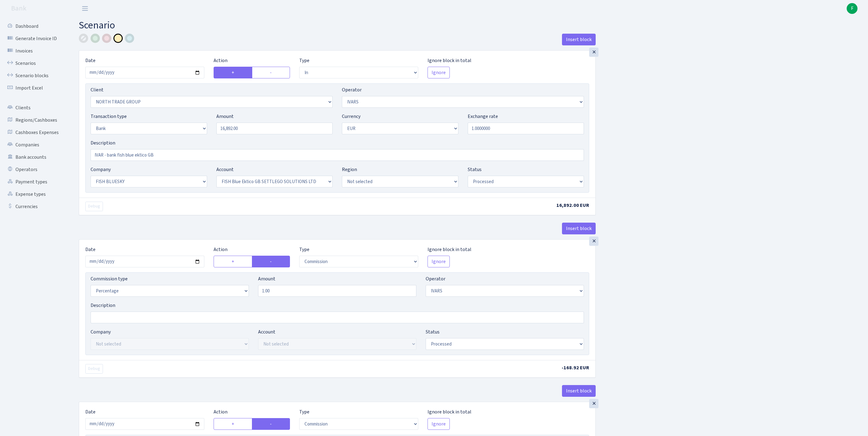
select select "23"
select select "67"
select select "processed"
select select "commission"
select select "199"
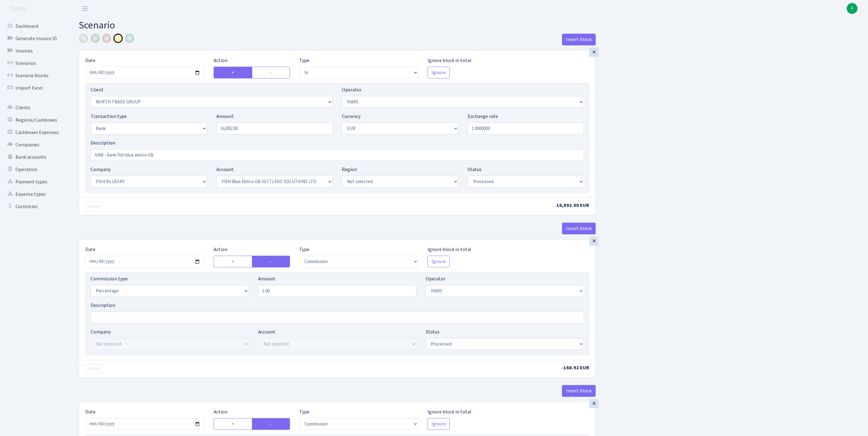
select select "processed"
select select "commission"
select select "fixed"
select select "1"
select select "23"
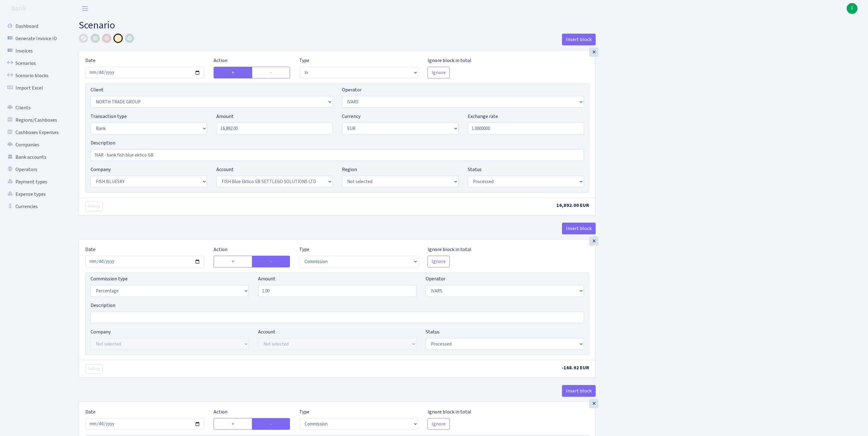
select select "67"
select select "processed"
drag, startPoint x: 253, startPoint y: 140, endPoint x: 163, endPoint y: 129, distance: 90.9
click at [163, 129] on div "Transaction type Not selected 981 ELF FISH crypto GIRT IVO dekl MM-BALTIC eur U…" at bounding box center [337, 126] width 502 height 27
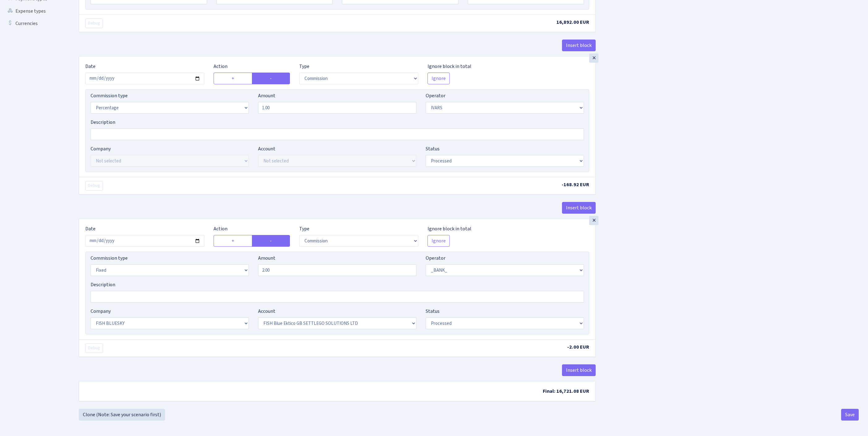
scroll to position [261, 0]
type input "19,860.00"
click at [850, 413] on button "Save" at bounding box center [850, 415] width 18 height 12
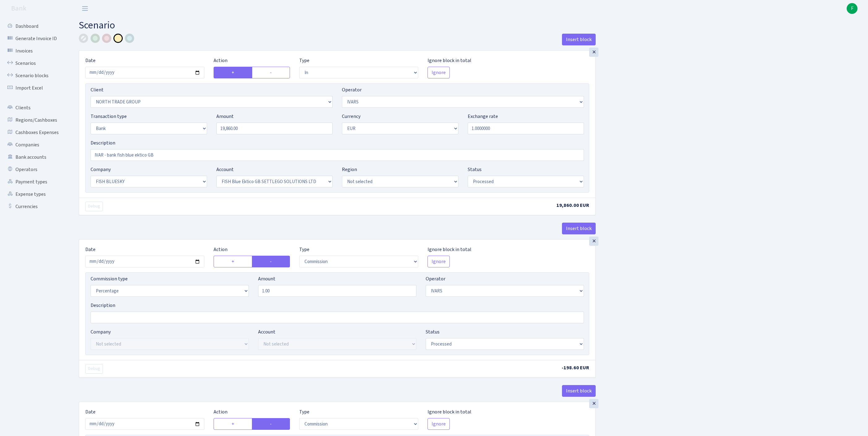
select select "in"
select select "2977"
select select "199"
select select "2"
select select "1"
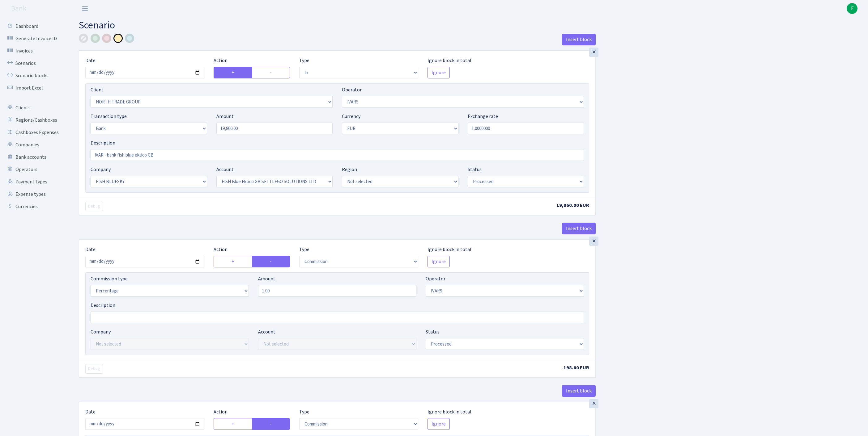
select select "23"
select select "67"
select select "processed"
select select "commission"
select select "199"
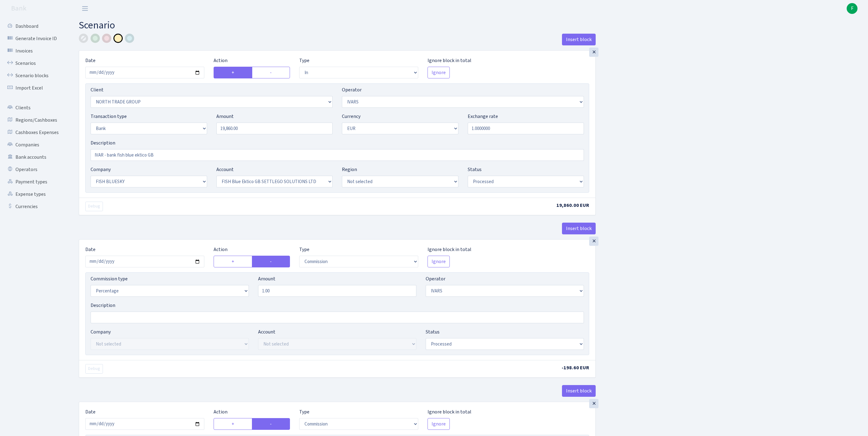
select select "processed"
select select "commission"
select select "fixed"
select select "1"
select select "23"
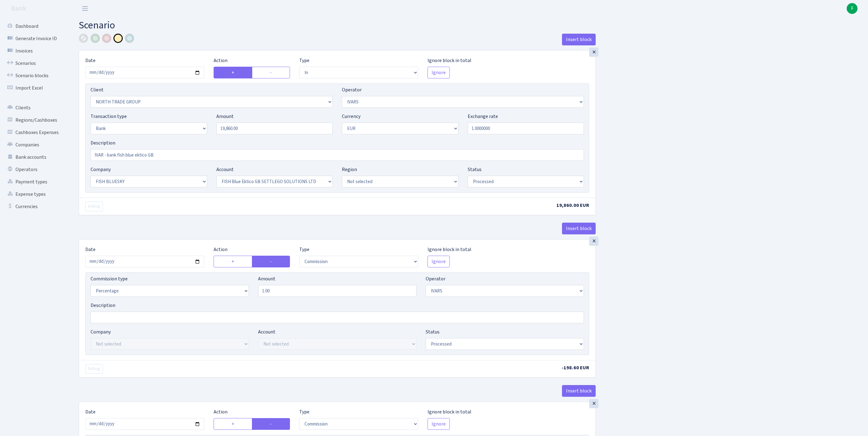
select select "67"
select select "processed"
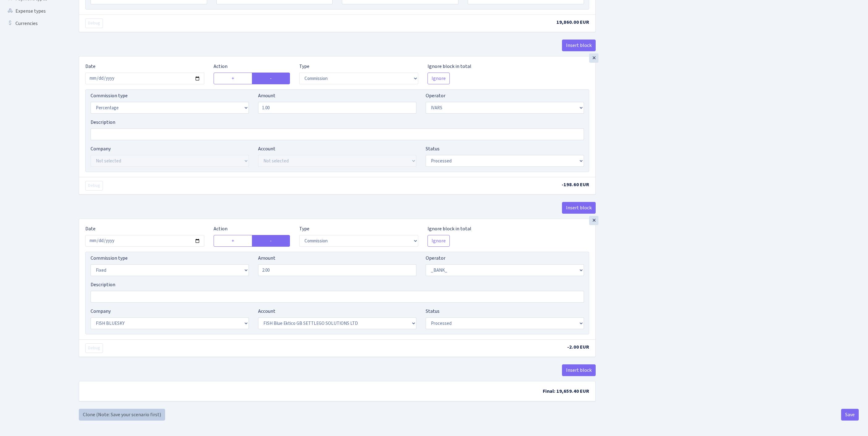
click at [95, 411] on link "Clone (Note: Save your scenario first)" at bounding box center [122, 415] width 86 height 12
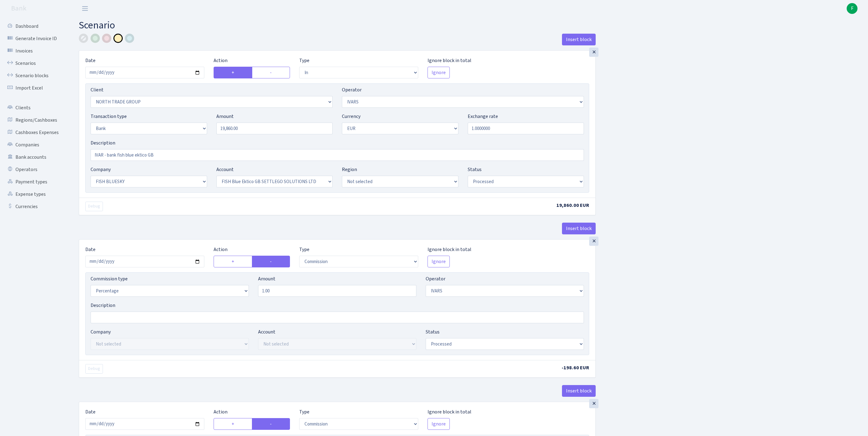
select select "in"
select select "2977"
select select "199"
select select "2"
select select "1"
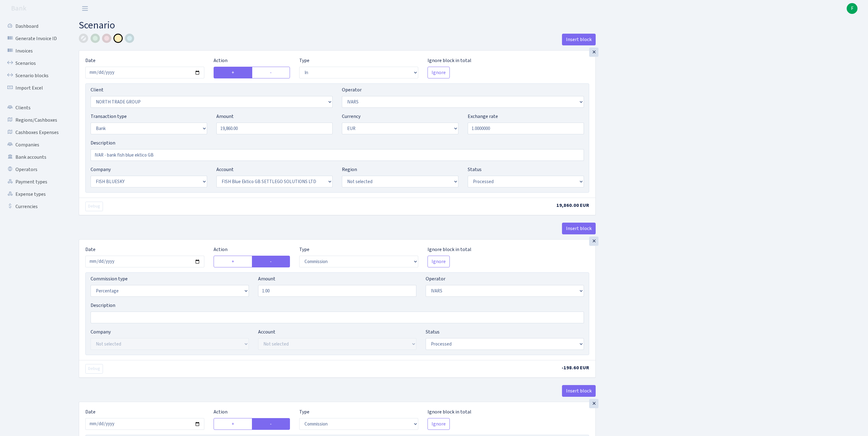
select select "23"
select select "67"
select select "processed"
select select "commission"
select select "199"
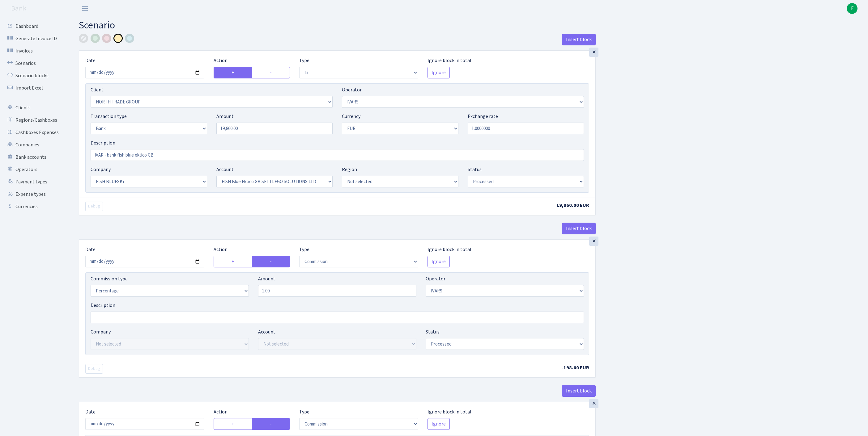
select select "processed"
select select "commission"
select select "fixed"
select select "1"
select select "23"
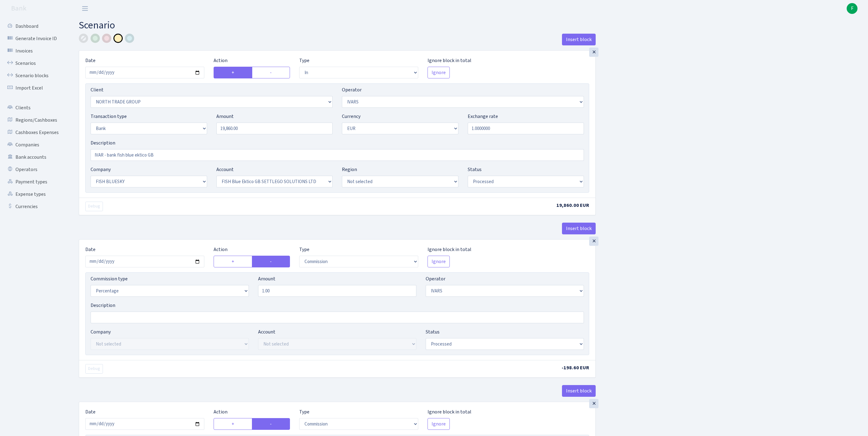
select select "67"
select select "processed"
drag, startPoint x: 253, startPoint y: 140, endPoint x: 196, endPoint y: 137, distance: 57.6
click at [196, 137] on div "Transaction type Not selected 981 ELF FISH crypto GIRT IVO dekl MM-BALTIC eur U…" at bounding box center [337, 126] width 502 height 27
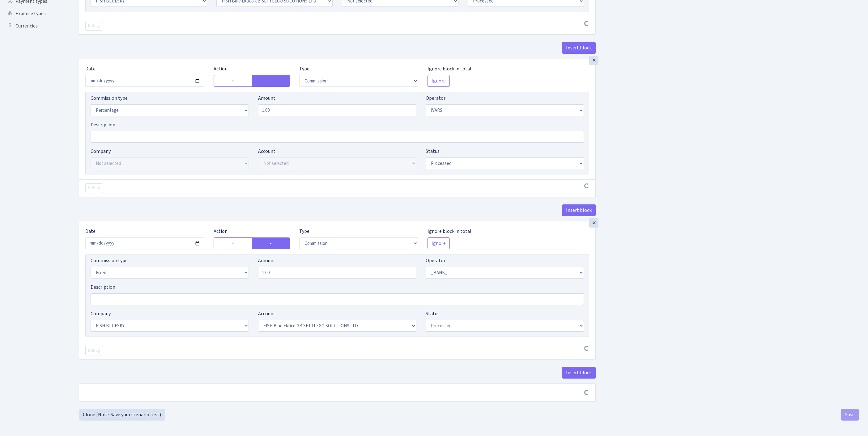
type input "21,318.00"
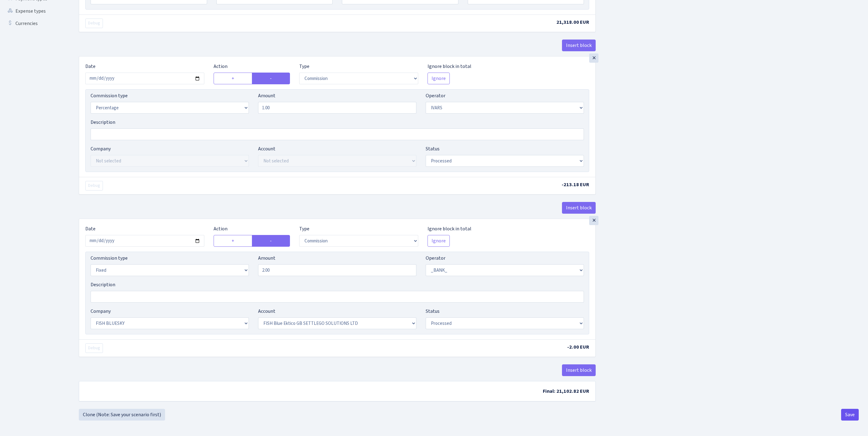
click at [843, 412] on button "Save" at bounding box center [850, 415] width 18 height 12
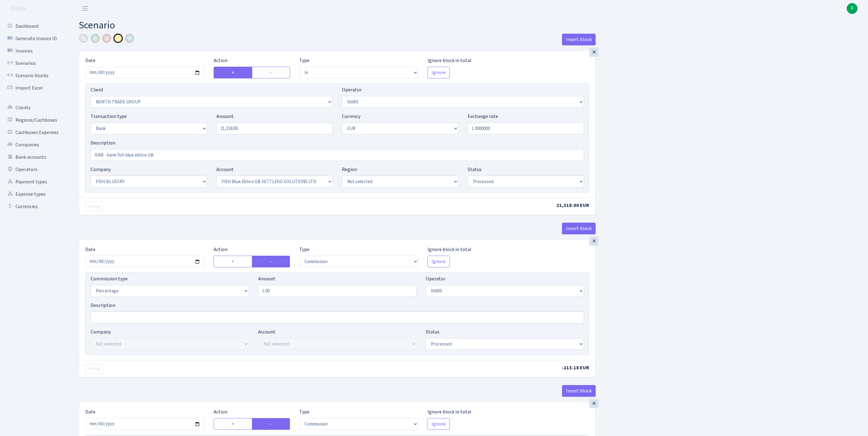
select select "in"
select select "2977"
select select "199"
select select "2"
select select "1"
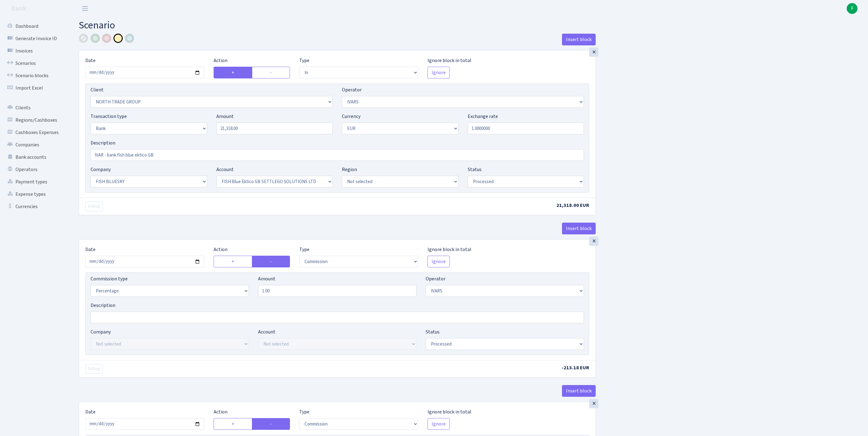
select select "23"
select select "67"
select select "processed"
select select "commission"
select select "199"
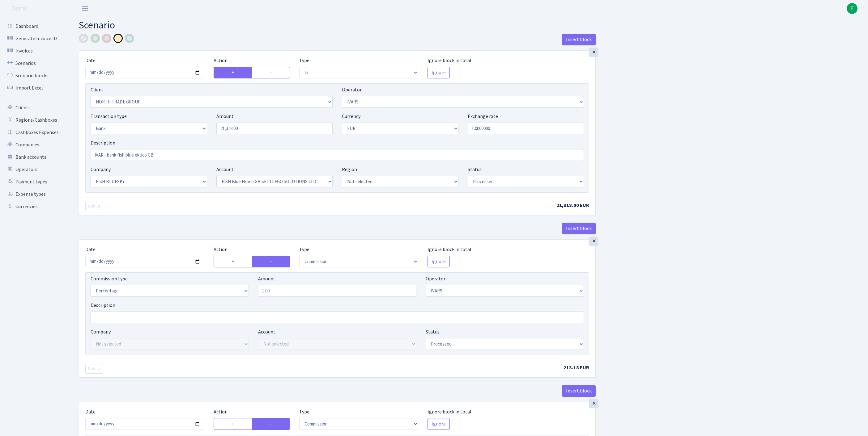
select select "processed"
select select "commission"
select select "fixed"
select select "1"
select select "23"
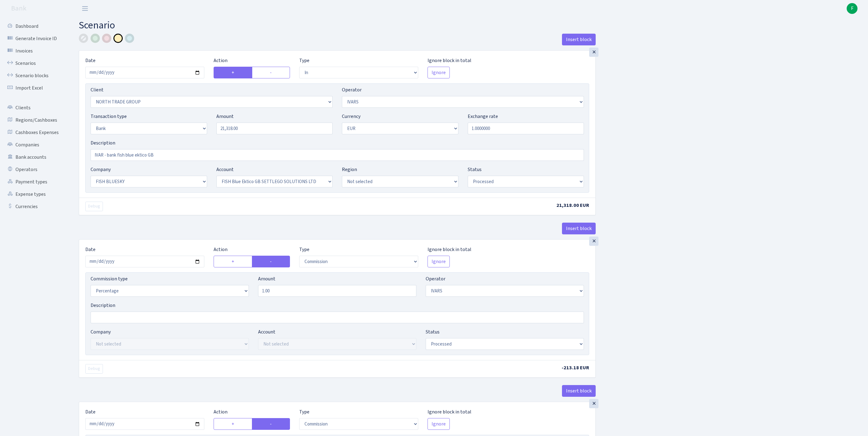
select select "67"
select select "processed"
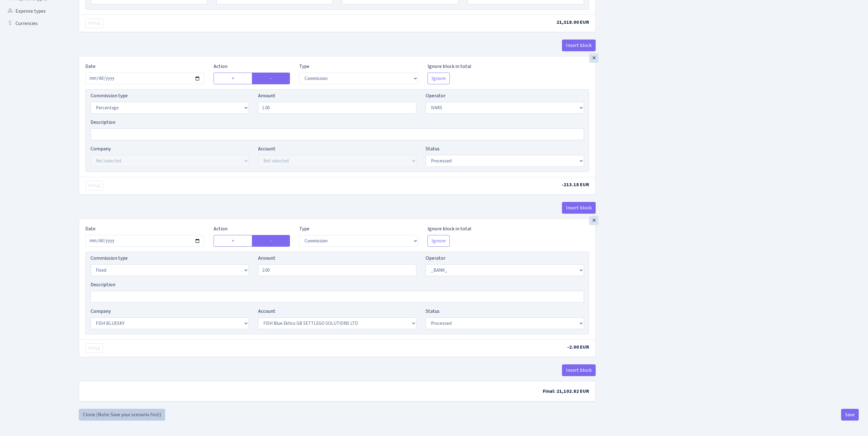
click at [94, 414] on link "Clone (Note: Save your scenario first)" at bounding box center [122, 415] width 86 height 12
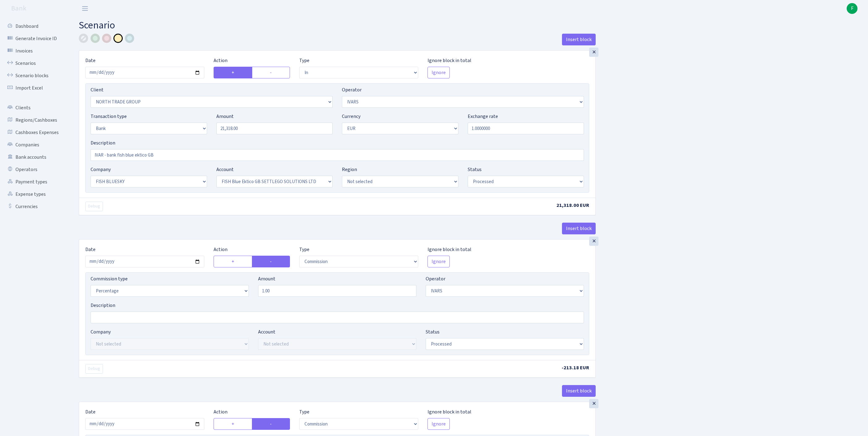
select select "in"
select select "2977"
select select "199"
select select "2"
select select "1"
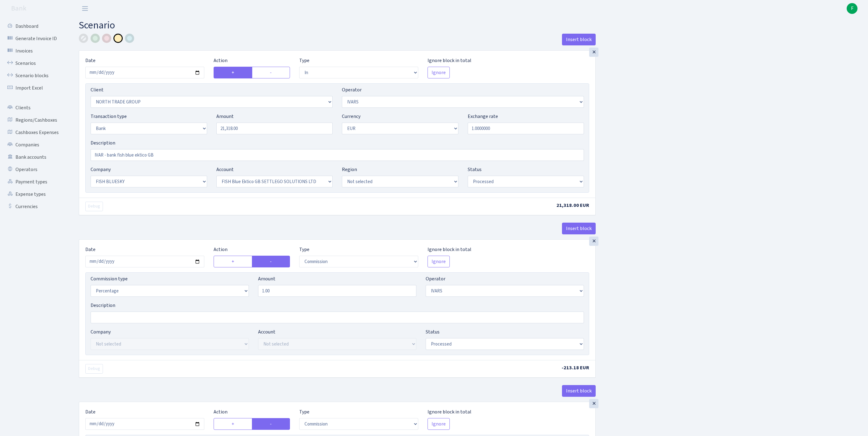
select select "23"
select select "67"
select select "processed"
select select "commission"
select select "199"
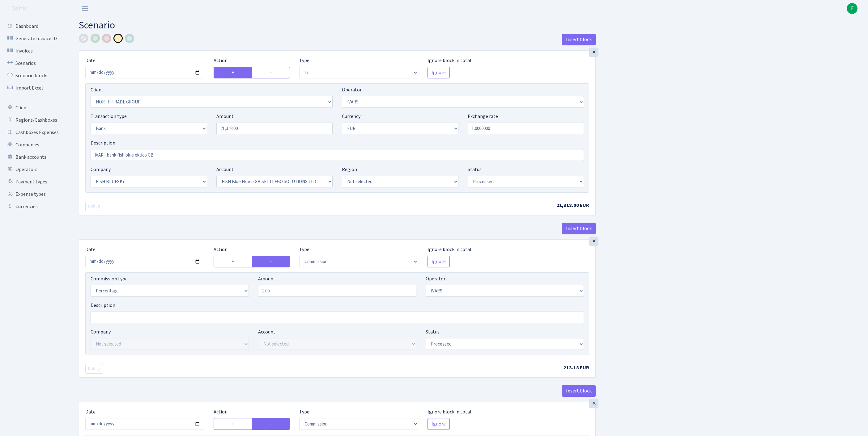
select select "processed"
select select "commission"
select select "fixed"
select select "1"
select select "23"
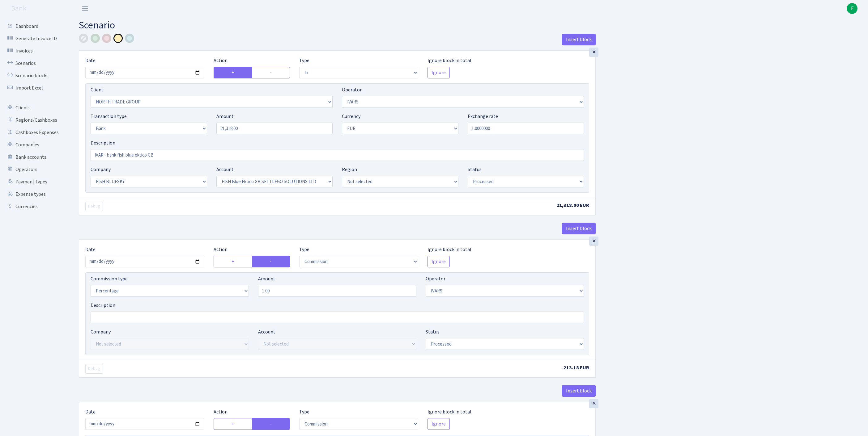
select select "67"
select select "processed"
drag, startPoint x: 233, startPoint y: 142, endPoint x: 177, endPoint y: 137, distance: 55.9
click at [177, 137] on div "Transaction type Not selected 981 ELF FISH crypto [PERSON_NAME] MM-BALTIC eur U…" at bounding box center [337, 126] width 502 height 27
paste input "3284"
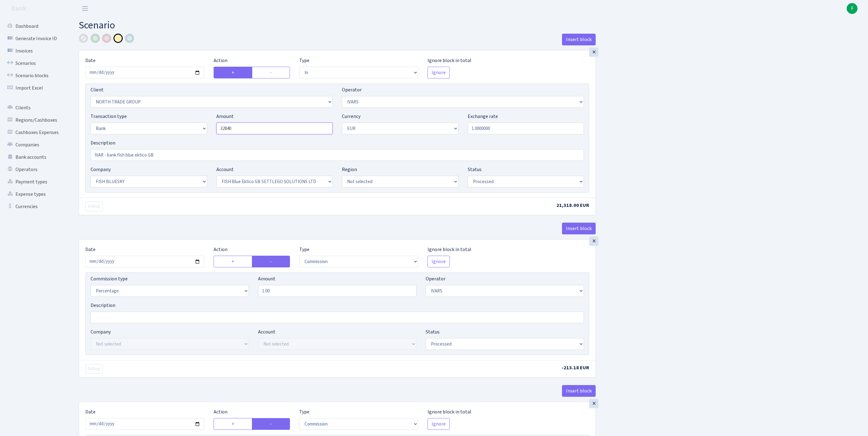
scroll to position [261, 0]
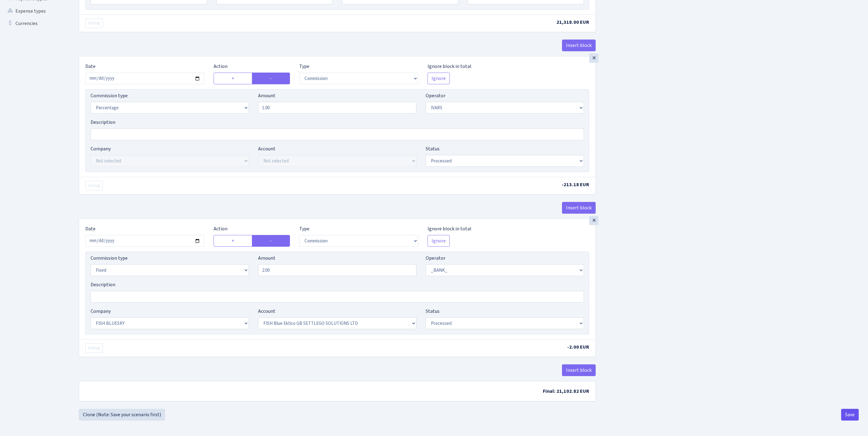
type input "32,840.00"
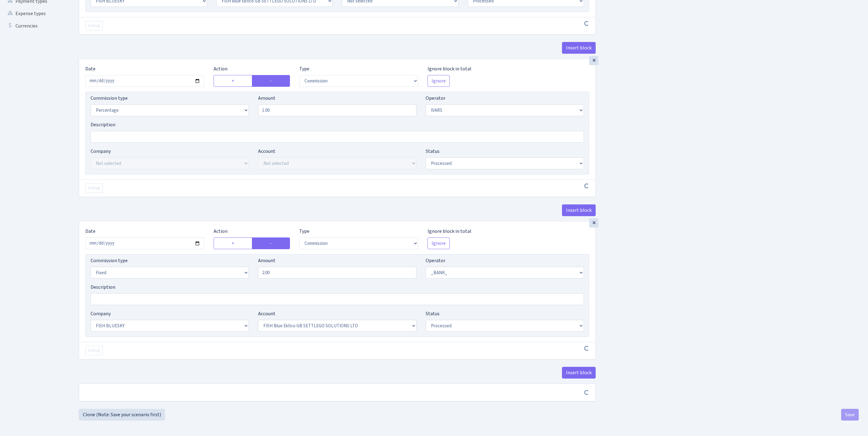
scroll to position [259, 0]
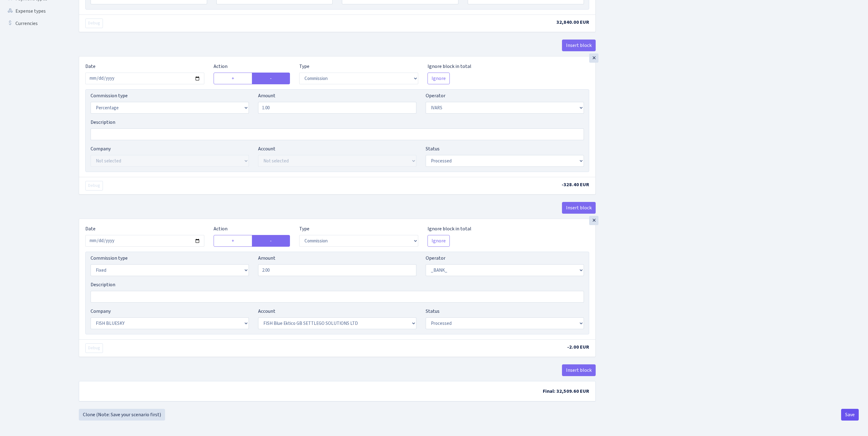
click at [846, 413] on button "Save" at bounding box center [850, 415] width 18 height 12
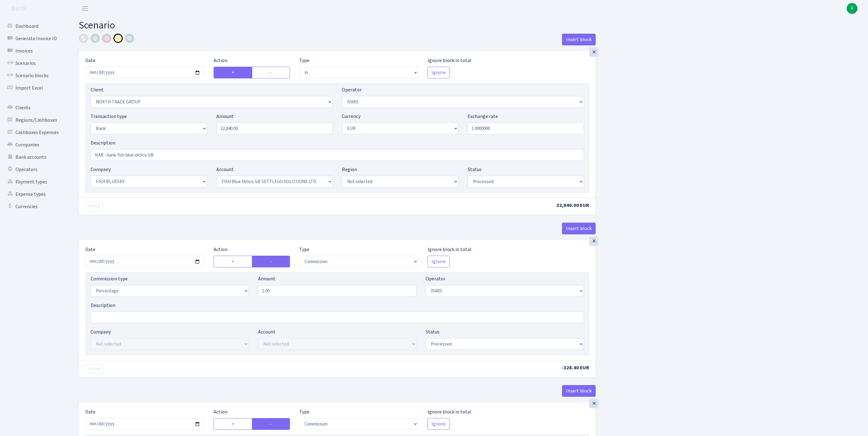
select select "in"
select select "2977"
select select "199"
select select "2"
select select "1"
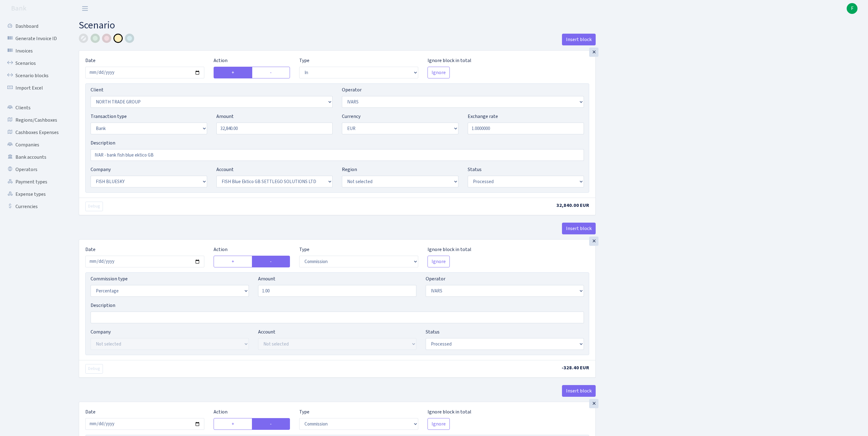
select select "23"
select select "67"
select select "processed"
select select "commission"
select select "199"
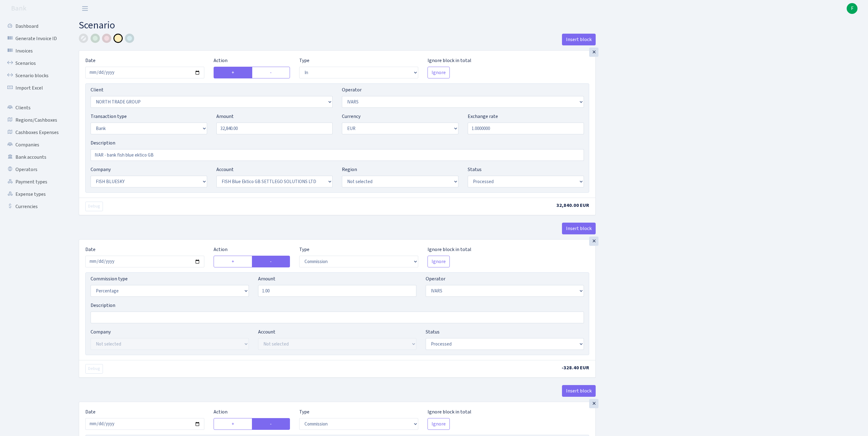
select select "processed"
select select "commission"
select select "fixed"
select select "1"
select select "23"
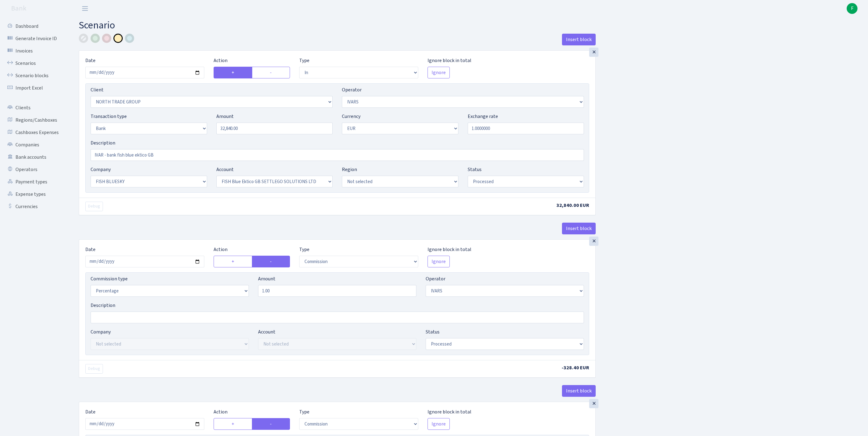
select select "67"
select select "processed"
click at [34, 67] on link "Scenarios" at bounding box center [34, 63] width 62 height 12
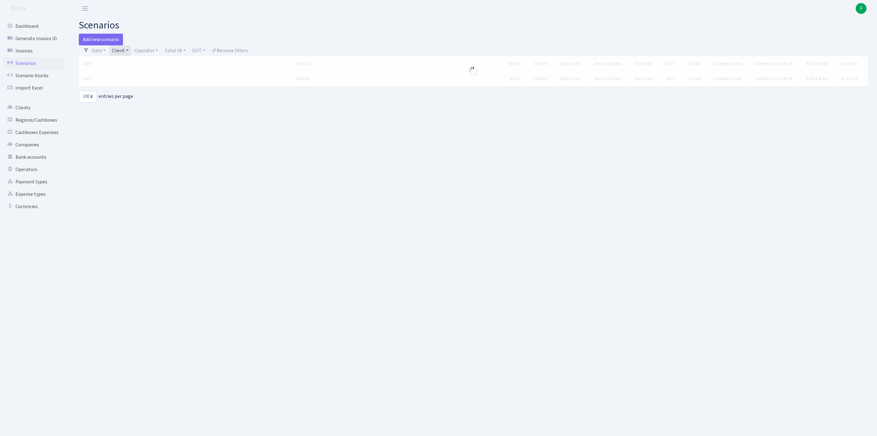
select select "100"
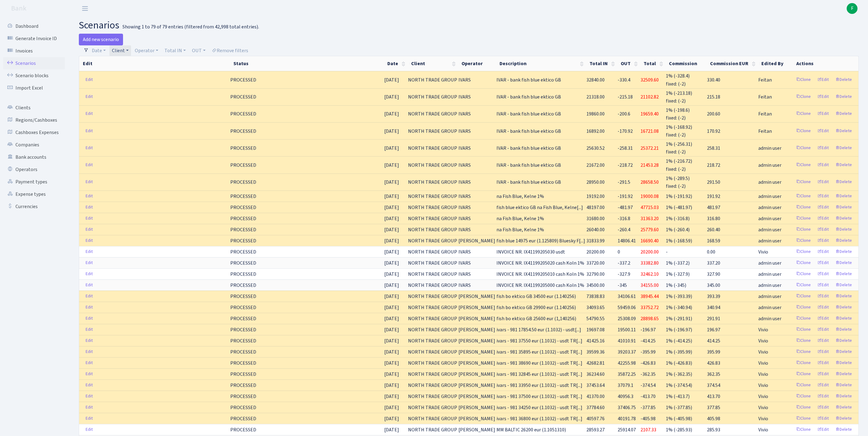
click at [131, 52] on link "Client" at bounding box center [120, 50] width 22 height 11
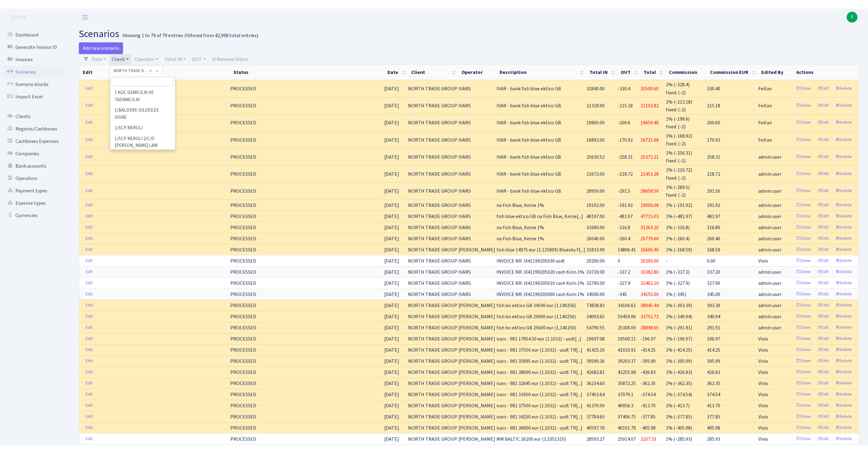
scroll to position [33259, 0]
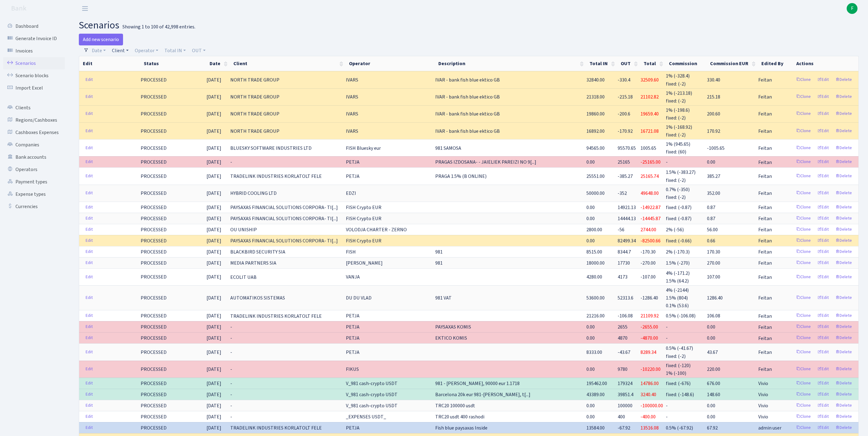
click at [125, 49] on link "Client" at bounding box center [120, 50] width 22 height 11
click at [127, 75] on input "search" at bounding box center [137, 73] width 51 height 10
type input "GRAVA"
click at [156, 88] on li "GRAVAR LTD" at bounding box center [137, 84] width 53 height 11
